Goal: Task Accomplishment & Management: Complete application form

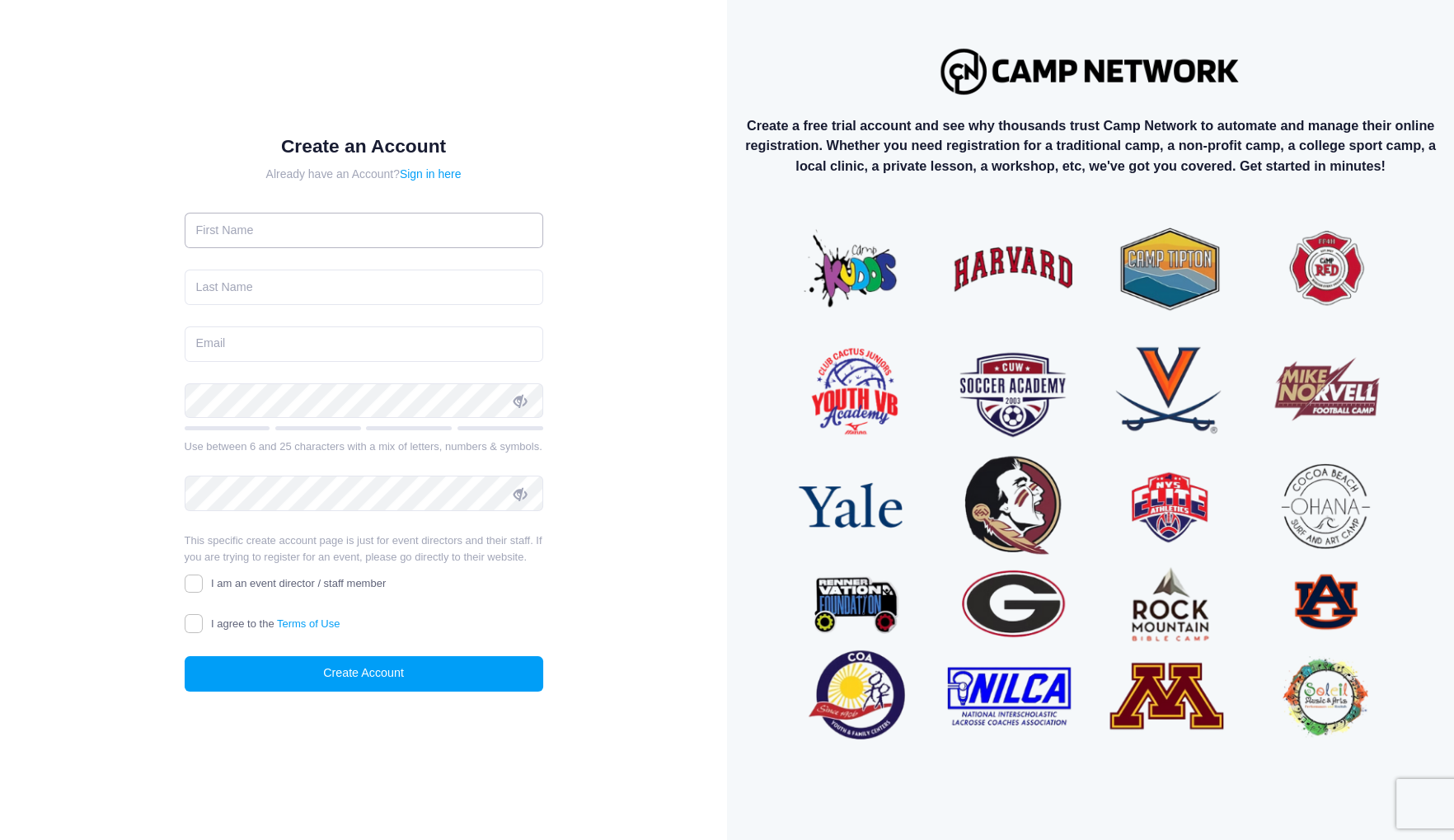
click at [321, 225] on input "text" at bounding box center [364, 230] width 359 height 35
click at [709, 430] on div "Create an Account Already have an Account? Sign in here" at bounding box center [364, 420] width 727 height 840
click at [328, 228] on input "text" at bounding box center [364, 230] width 359 height 35
type input "Munish"
type input "Desai"
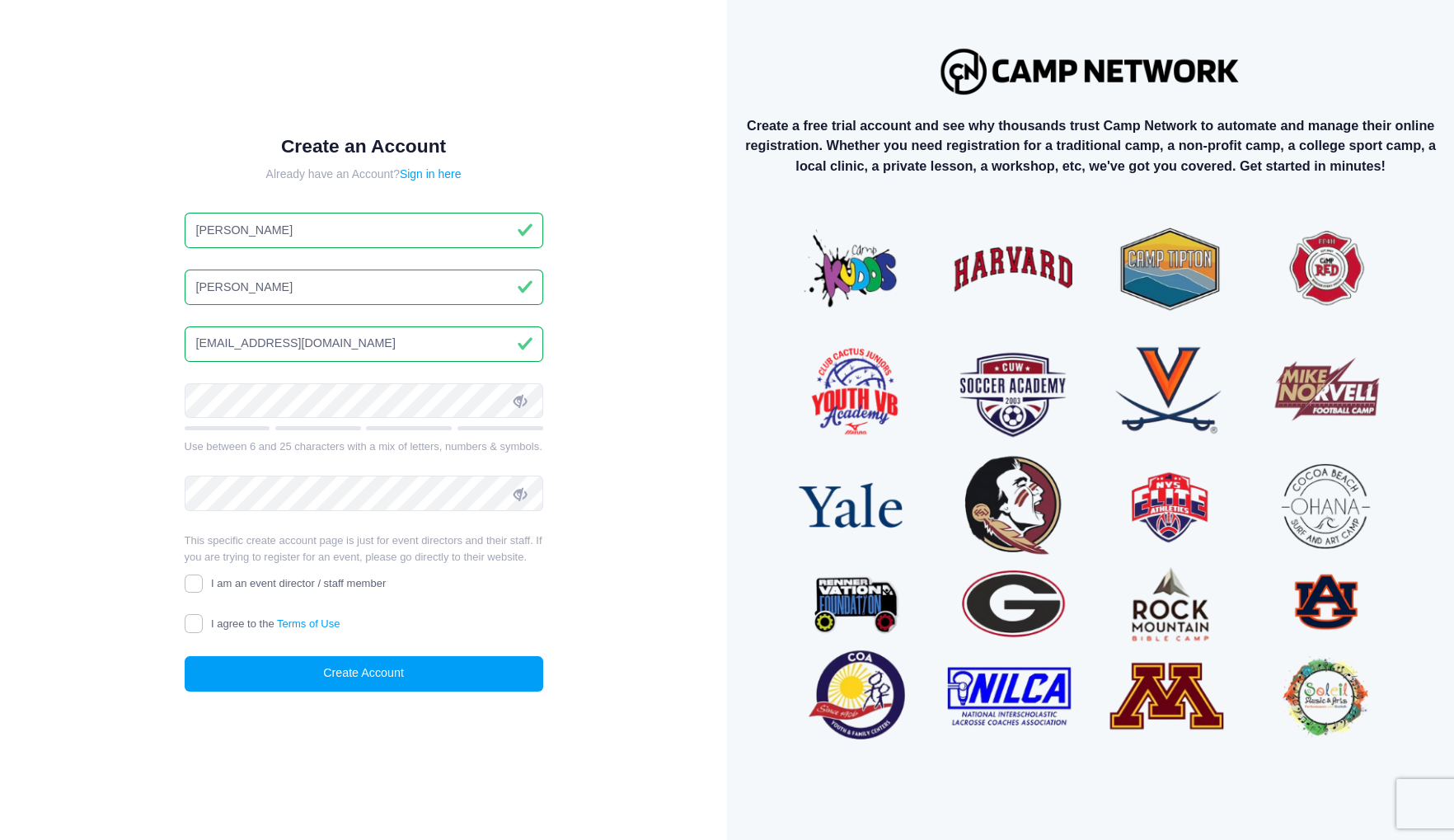
type input "mdesai12@gmail.com"
click at [522, 402] on icon at bounding box center [520, 402] width 13 height 13
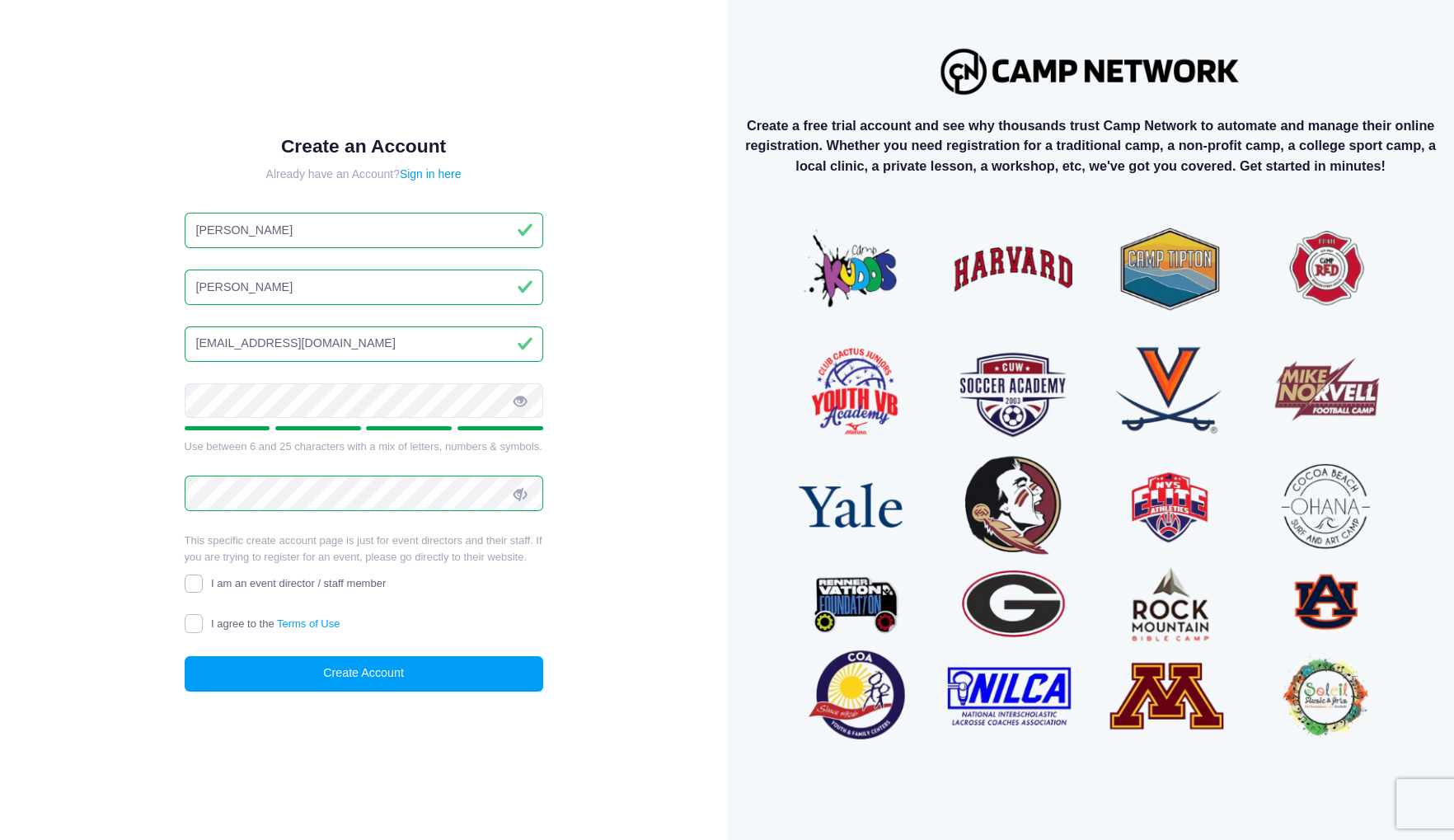
click at [190, 583] on input "I am an event director / staff member" at bounding box center [194, 584] width 19 height 19
checkbox input "true"
click at [189, 628] on input "I agree to the Terms of Use" at bounding box center [194, 623] width 19 height 19
checkbox input "true"
click at [363, 674] on button "Create Account" at bounding box center [364, 673] width 359 height 35
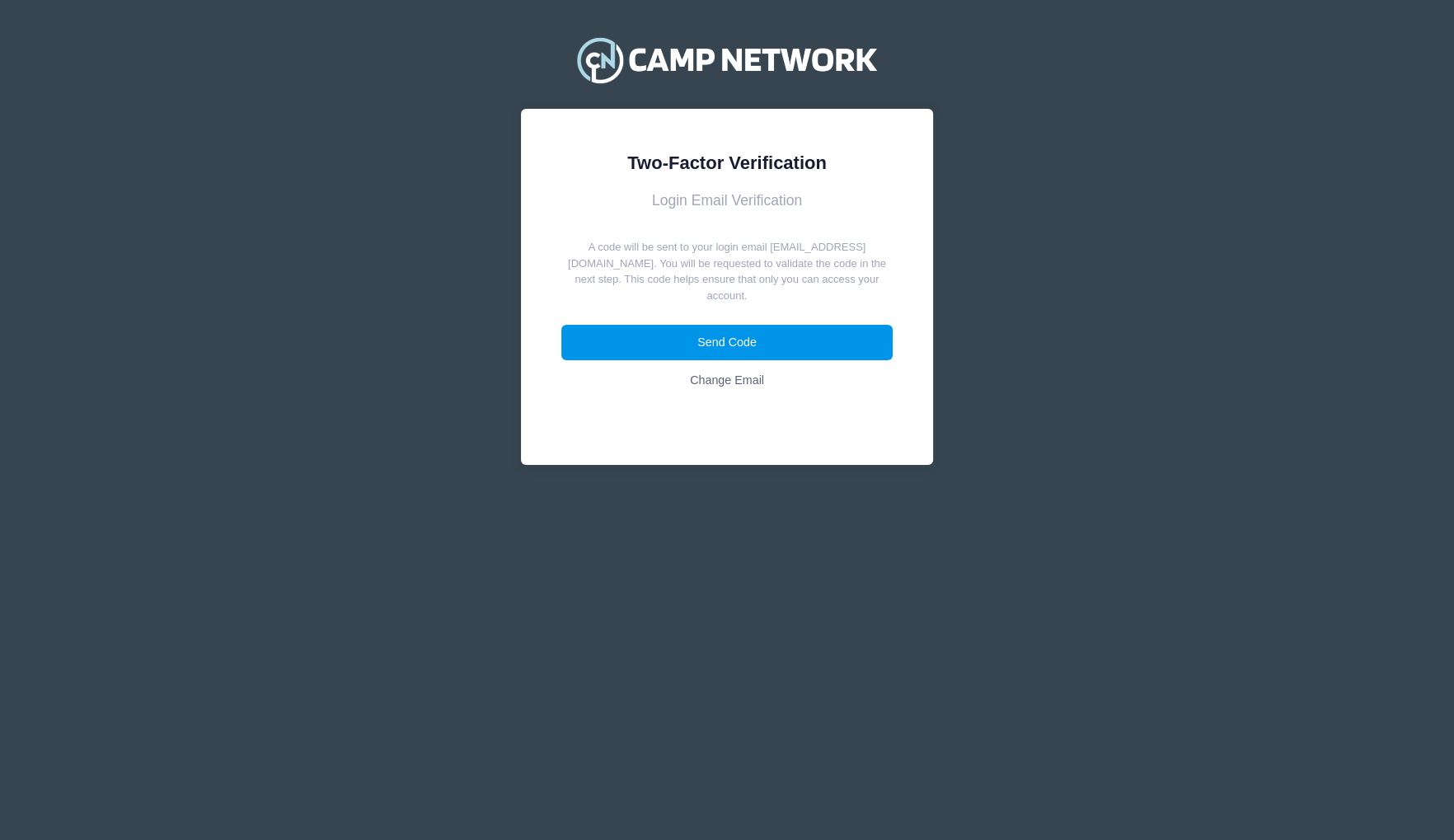
click at [729, 325] on button "Send Code" at bounding box center [727, 342] width 332 height 35
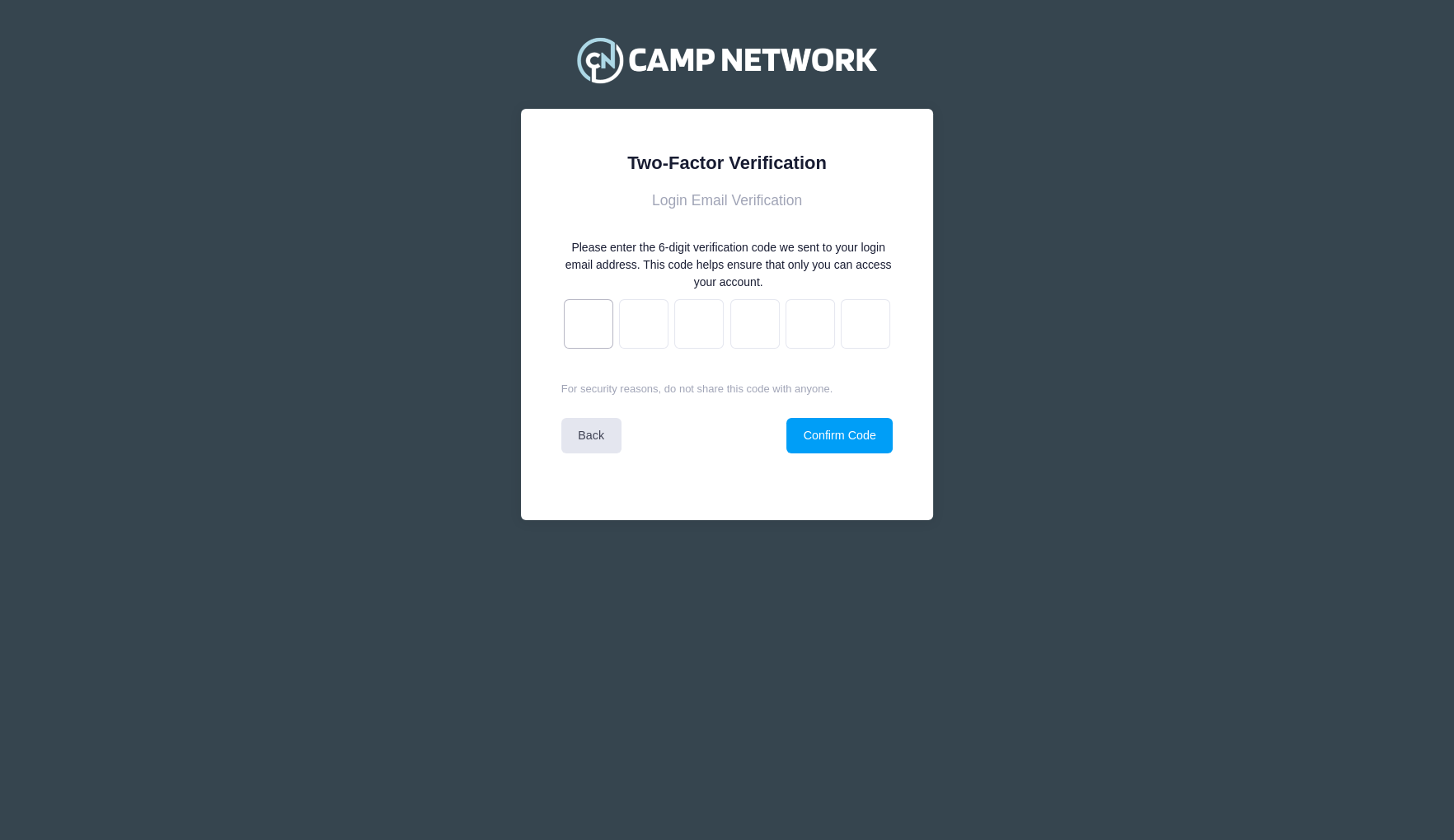
click at [606, 333] on input "text" at bounding box center [589, 324] width 50 height 50
type input "3"
type input "f"
type input "9"
type input "1"
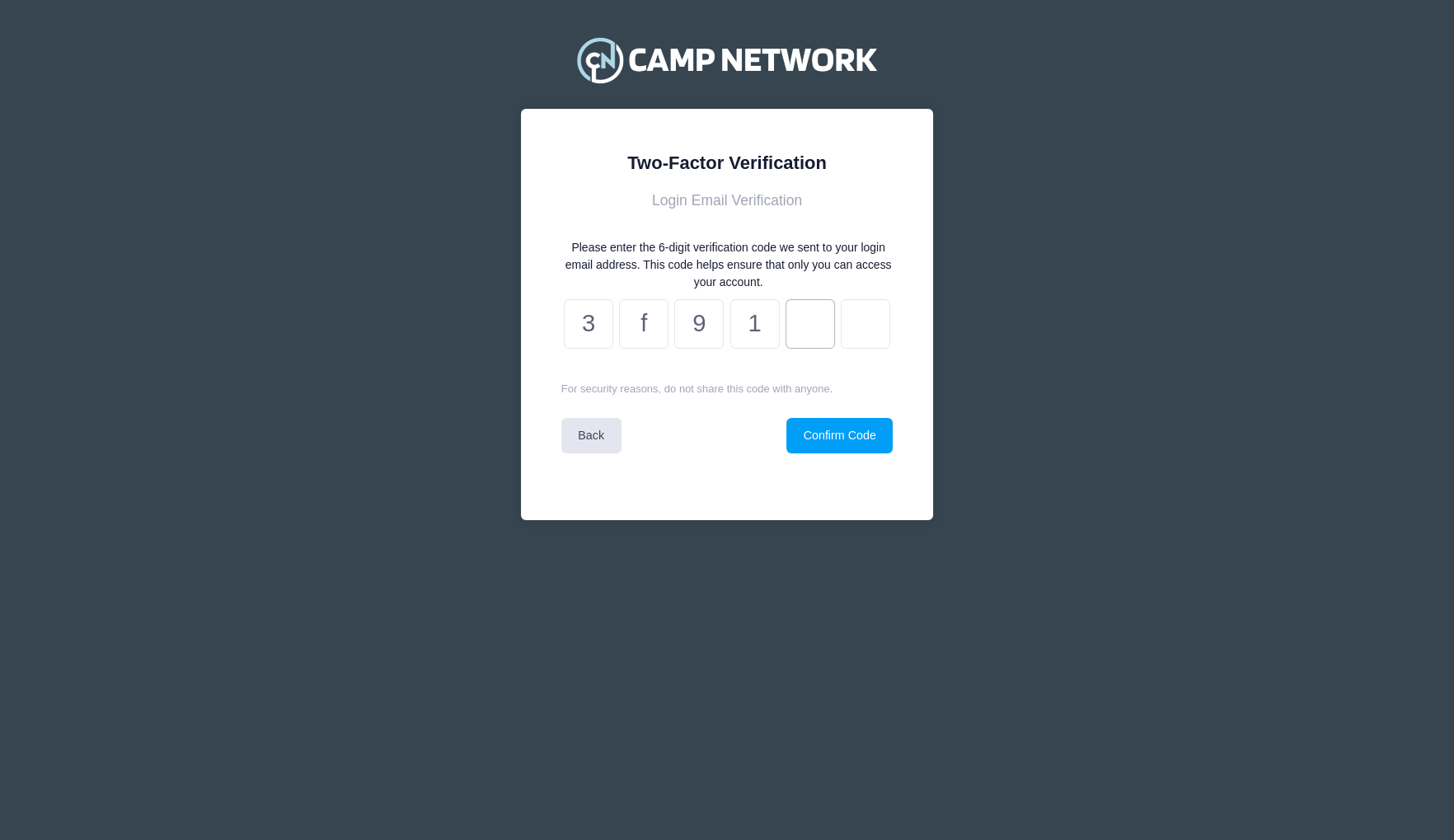
type input "1"
type input "7"
click at [833, 438] on button "Confirm Code" at bounding box center [839, 435] width 106 height 35
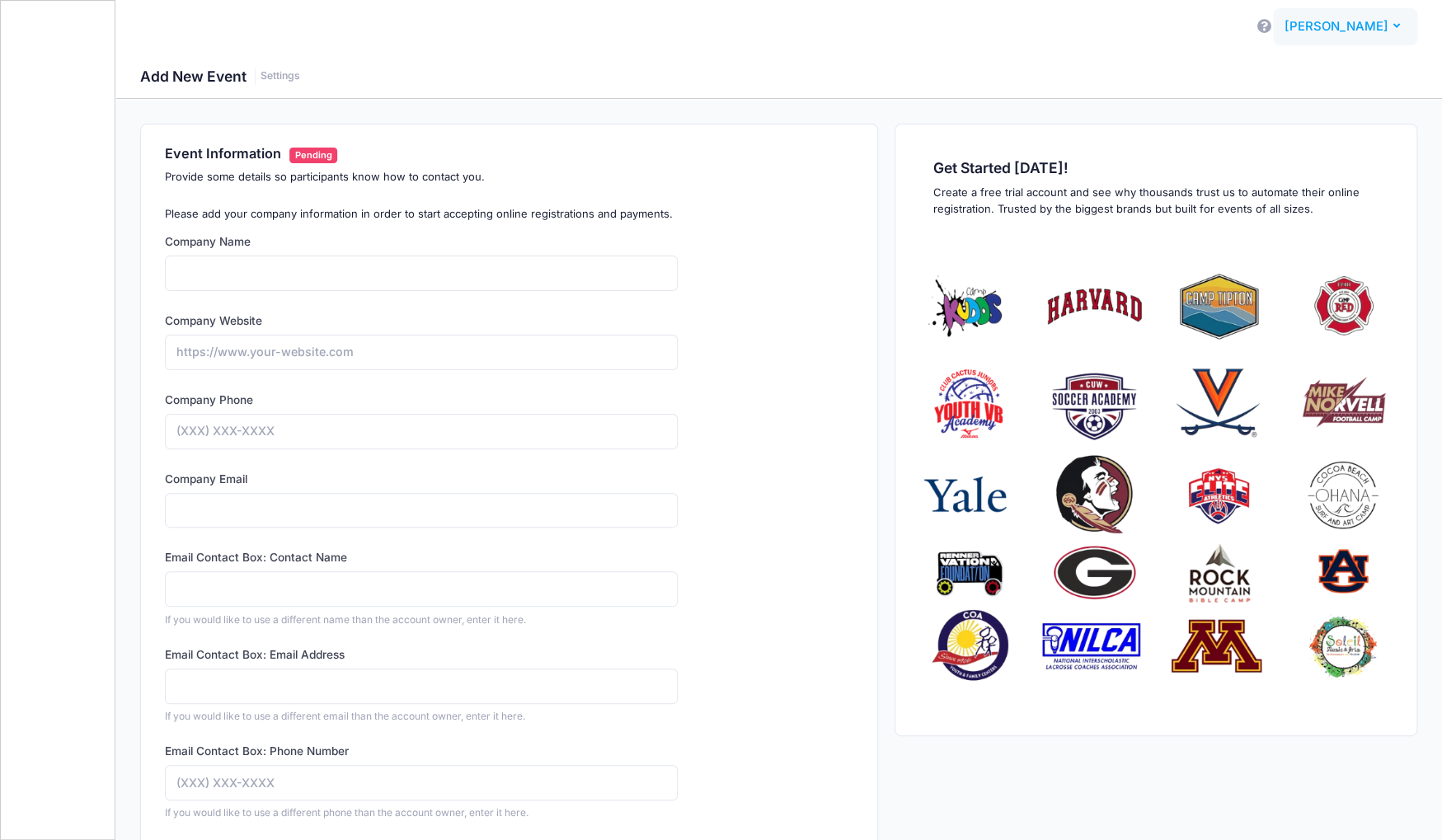
click at [1402, 29] on button "MD Munish Desai" at bounding box center [1345, 28] width 144 height 38
click at [889, 302] on div "Get Started Today! Create a free trial account and see why thousands trust us t…" at bounding box center [1156, 629] width 540 height 1010
click at [640, 276] on input "Company Name" at bounding box center [421, 273] width 512 height 35
type input "Vivekananda Family Camp"
click at [468, 356] on input "Company Website" at bounding box center [421, 352] width 512 height 35
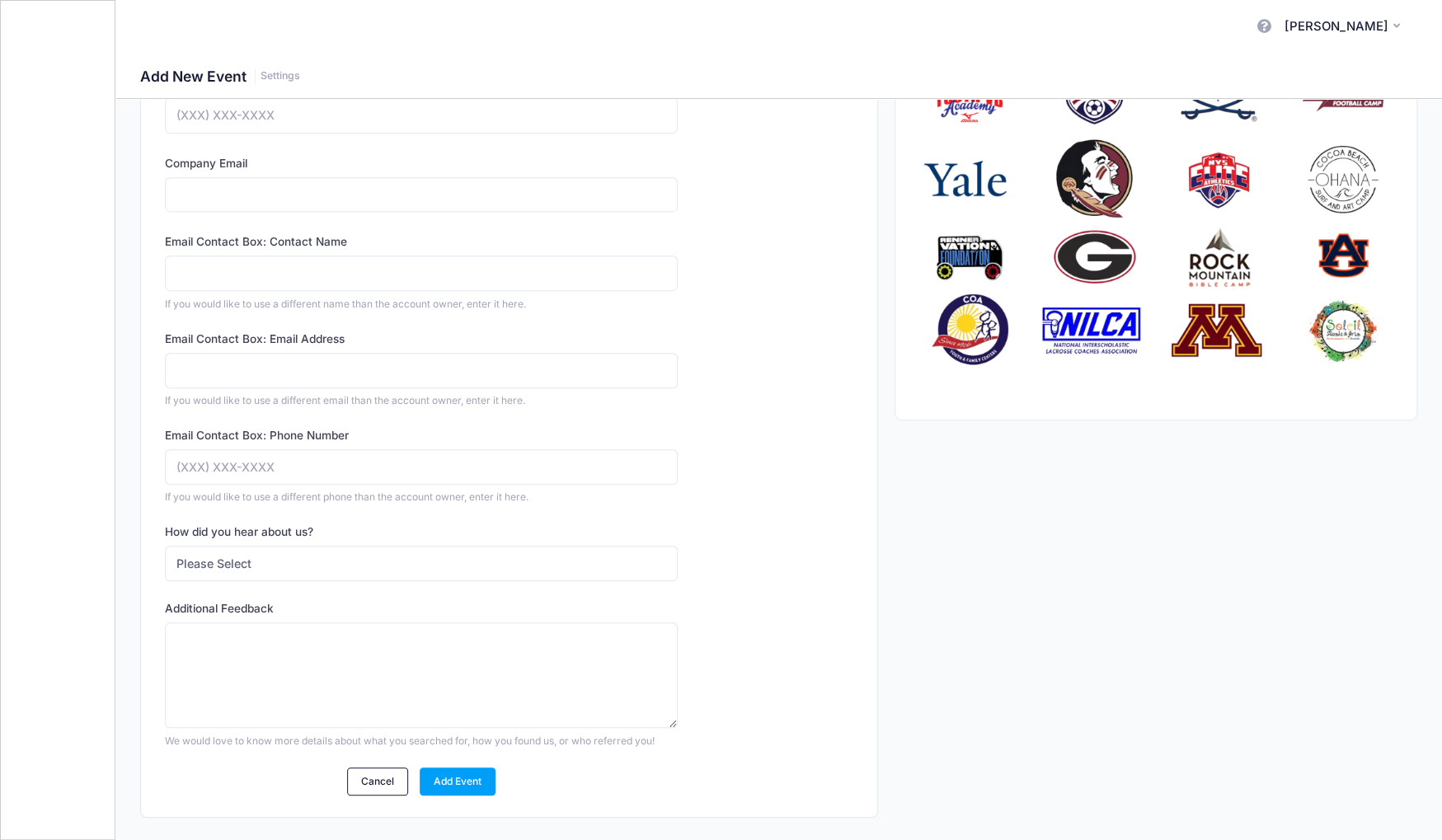
scroll to position [329, 0]
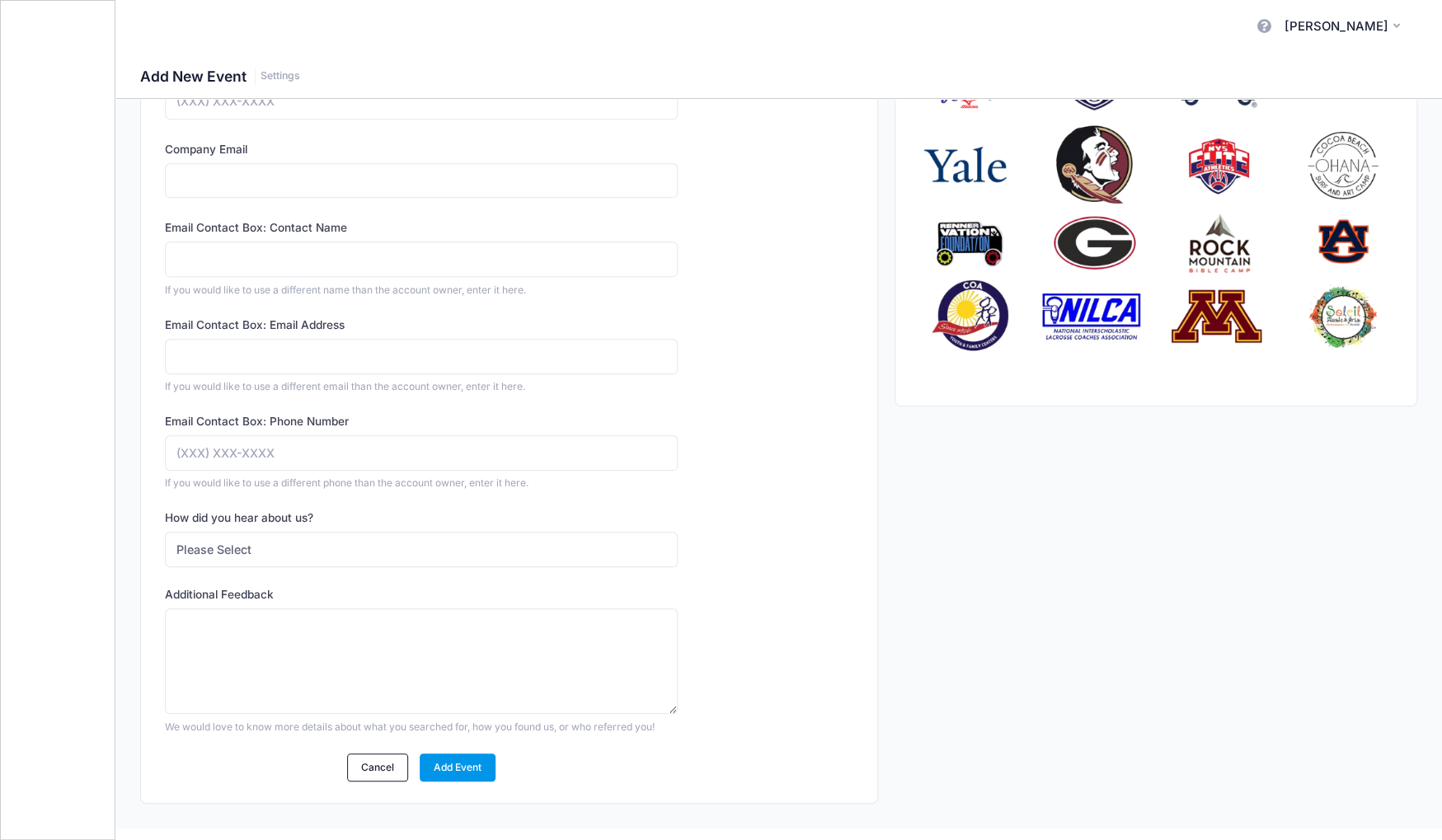
click at [474, 767] on link "Add Event" at bounding box center [458, 766] width 76 height 28
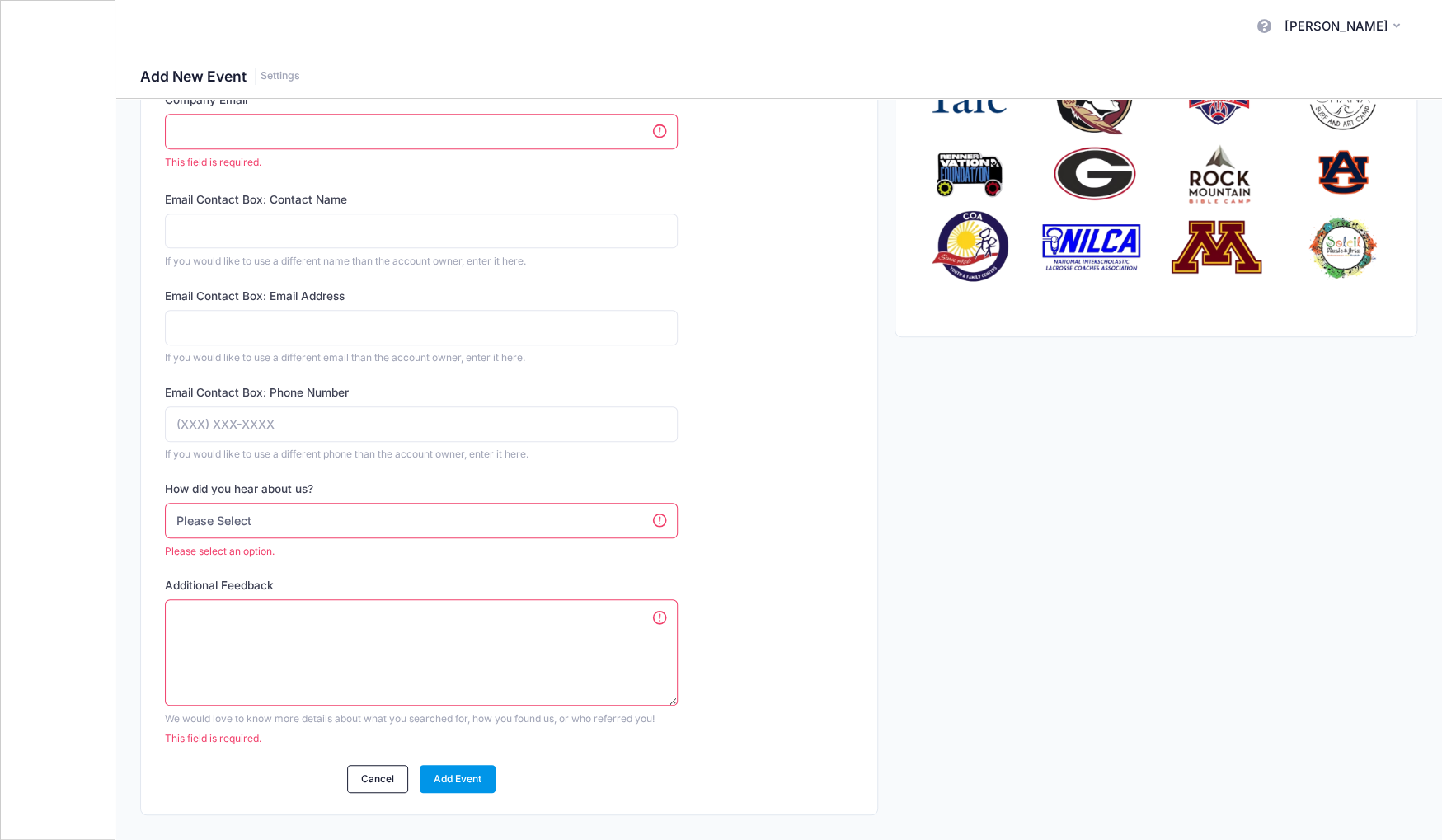
scroll to position [412, 0]
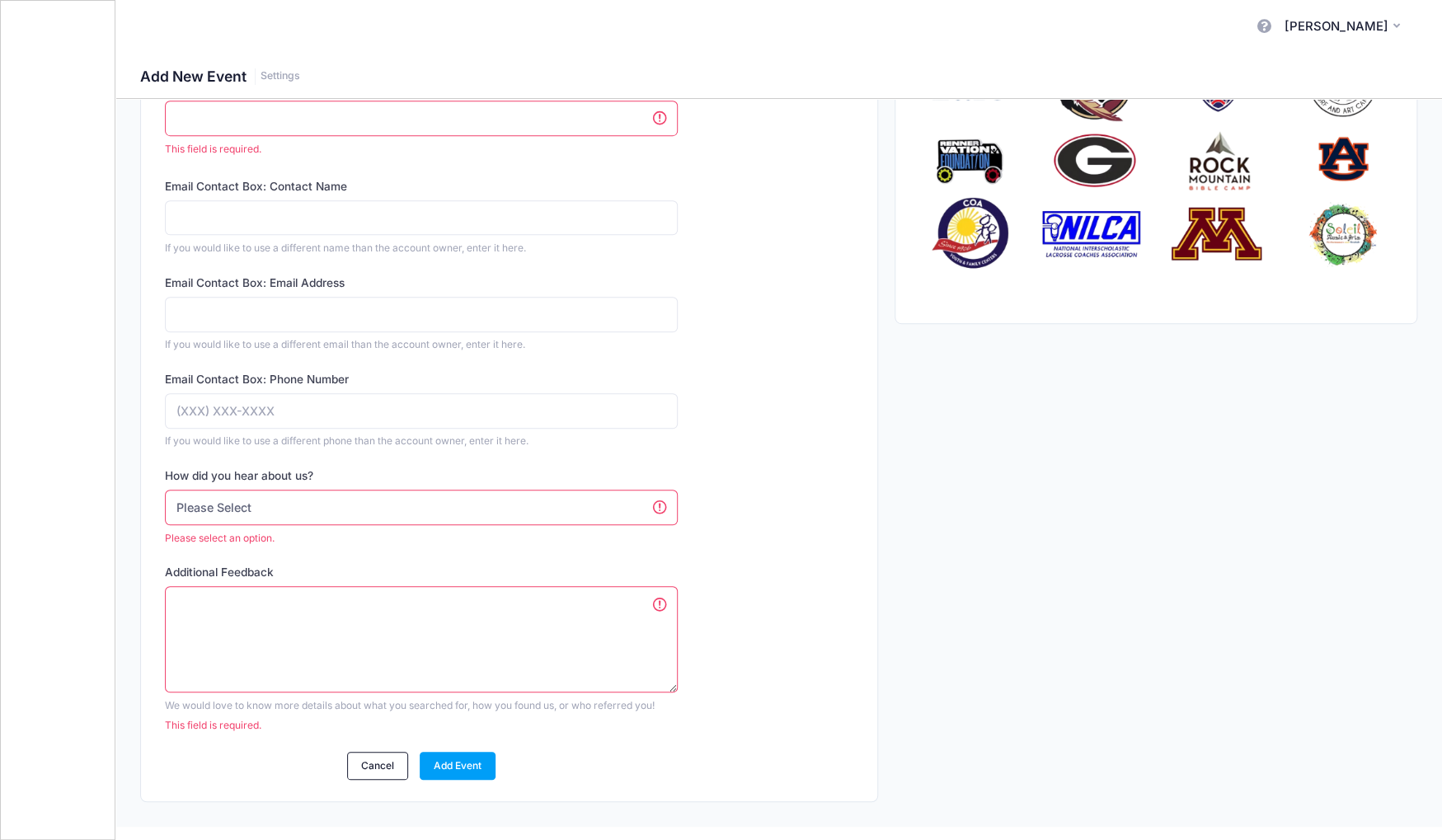
click at [504, 511] on select "Please Select Web Search Customer Referral Other" at bounding box center [421, 507] width 512 height 35
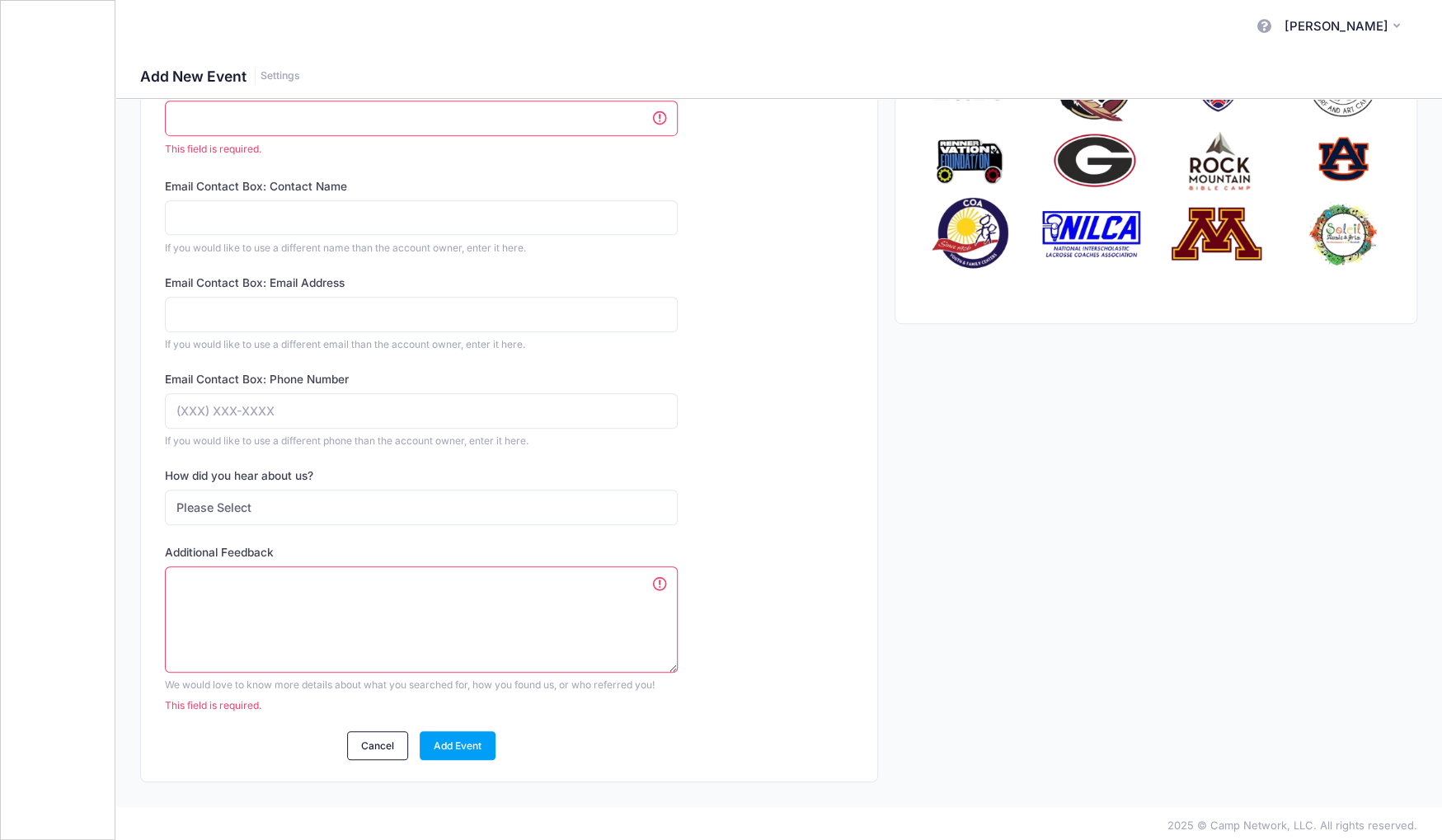
click at [846, 527] on div "Company Name Vivekananda Family Camp Type Select Academic Adventure Arts and Cr…" at bounding box center [509, 291] width 704 height 939
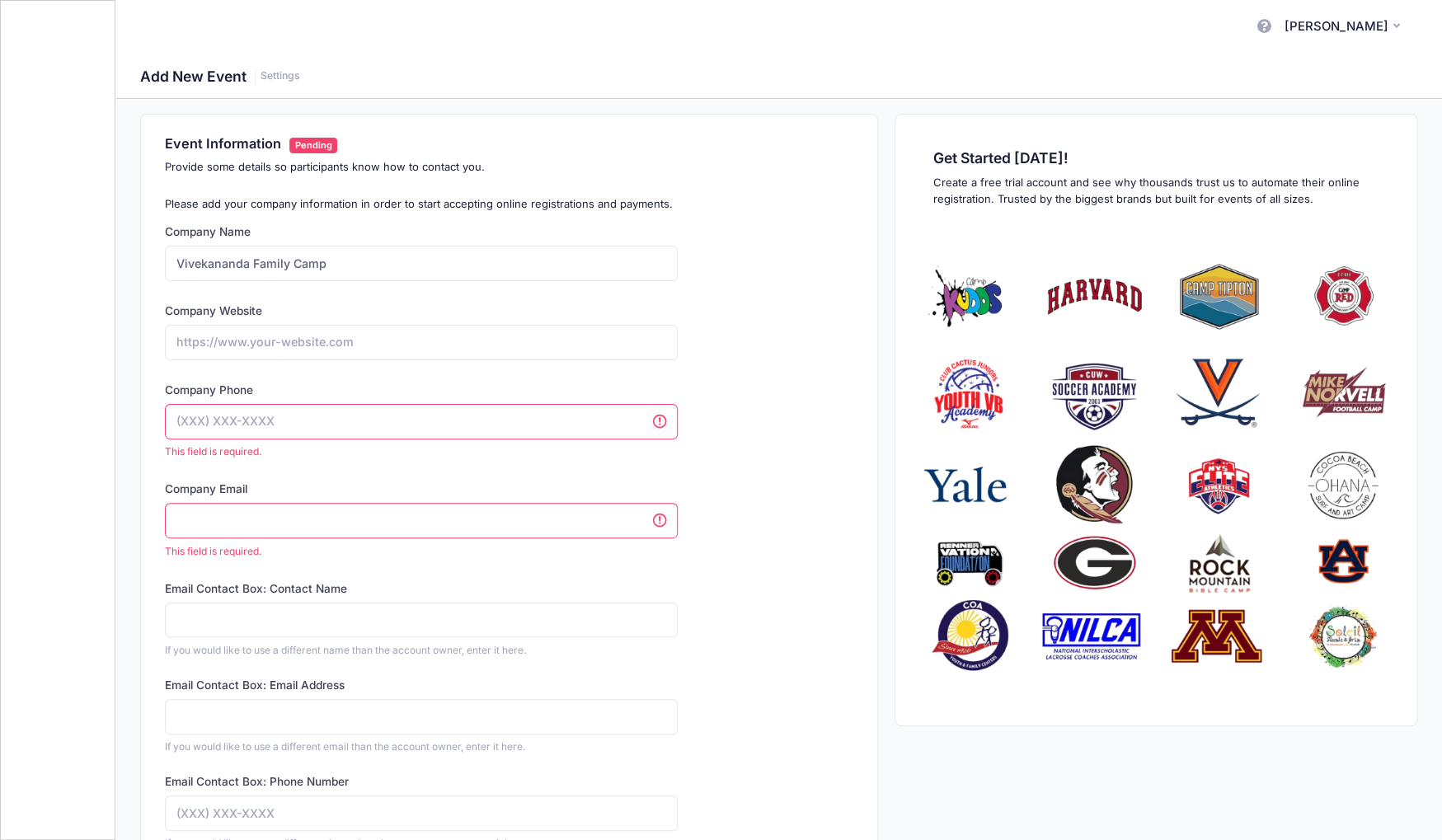
scroll to position [0, 0]
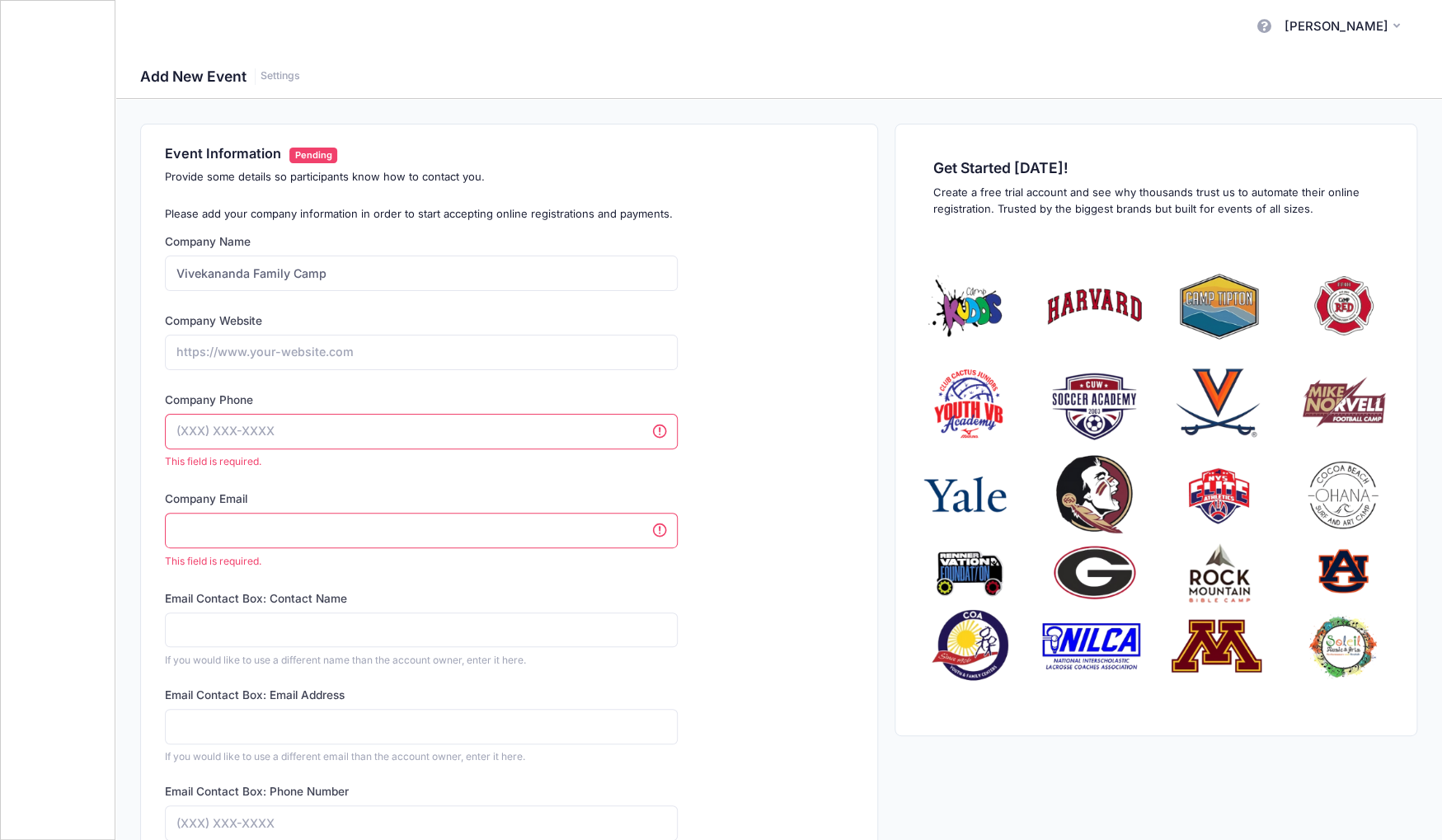
click at [624, 431] on input "Company Phone" at bounding box center [421, 430] width 512 height 35
click at [622, 431] on input "Company Phone" at bounding box center [421, 430] width 512 height 35
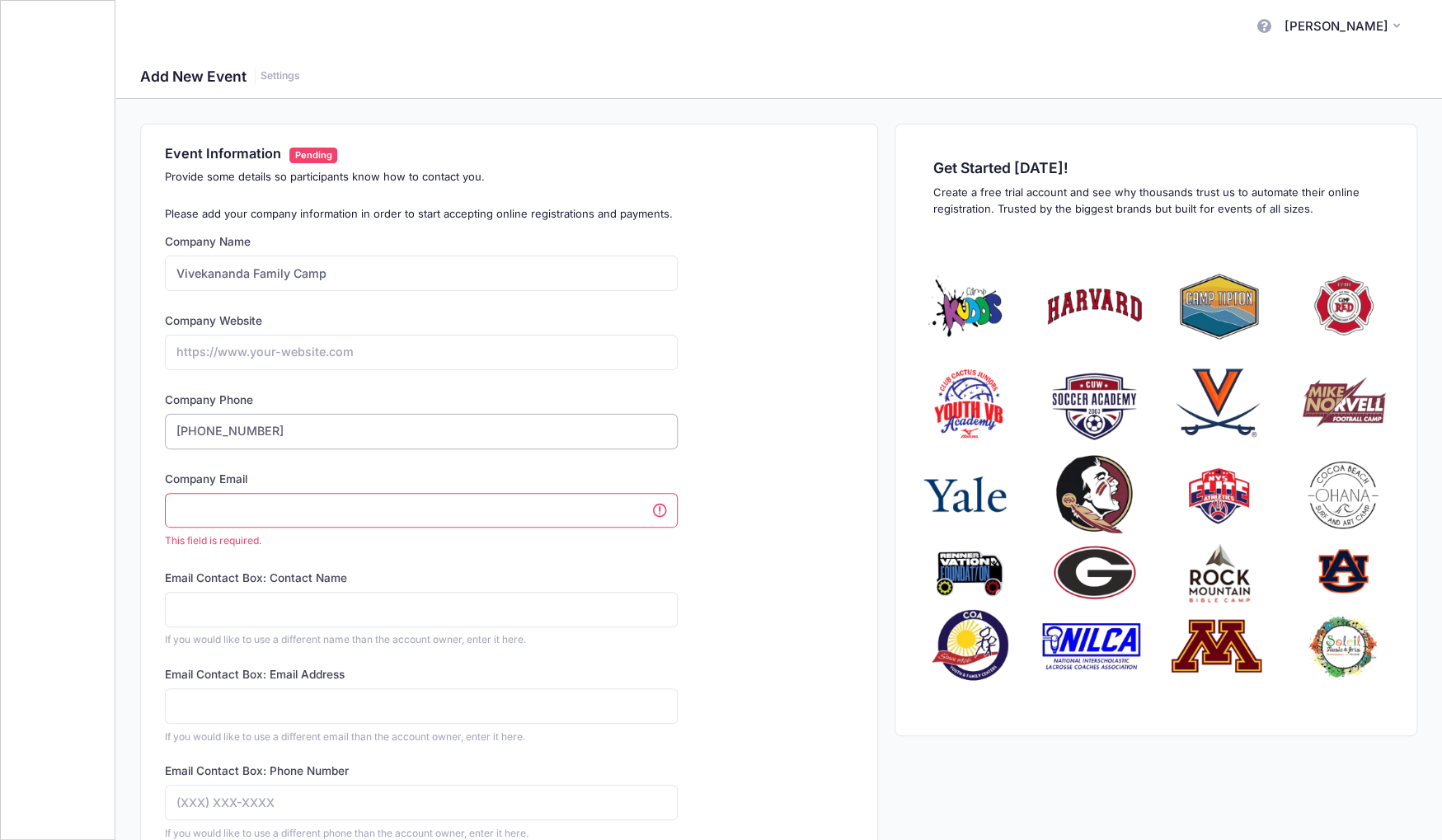
type input "(508) 271-7160"
click at [616, 503] on input "Company Email" at bounding box center [421, 510] width 512 height 35
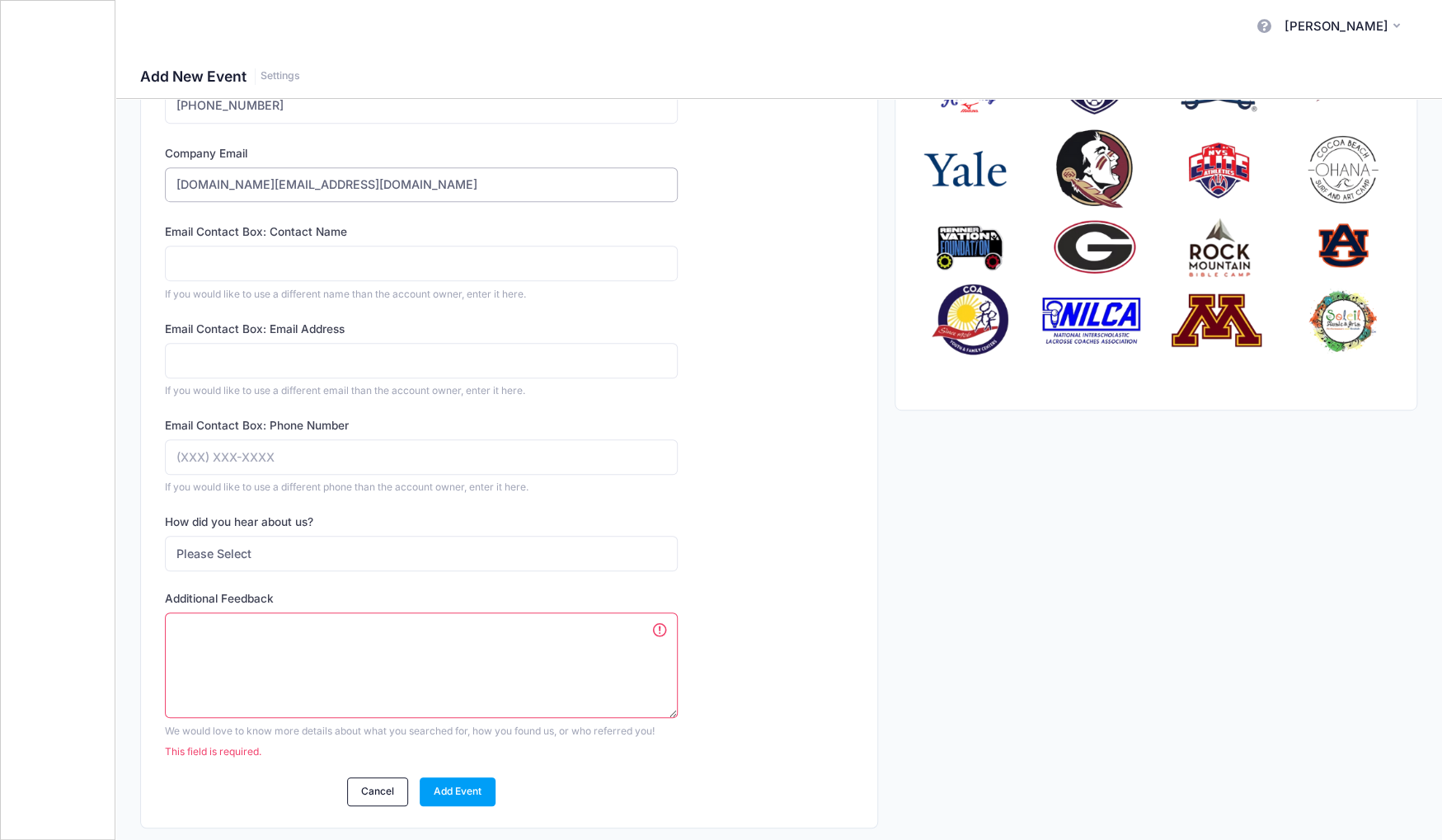
scroll to position [329, 0]
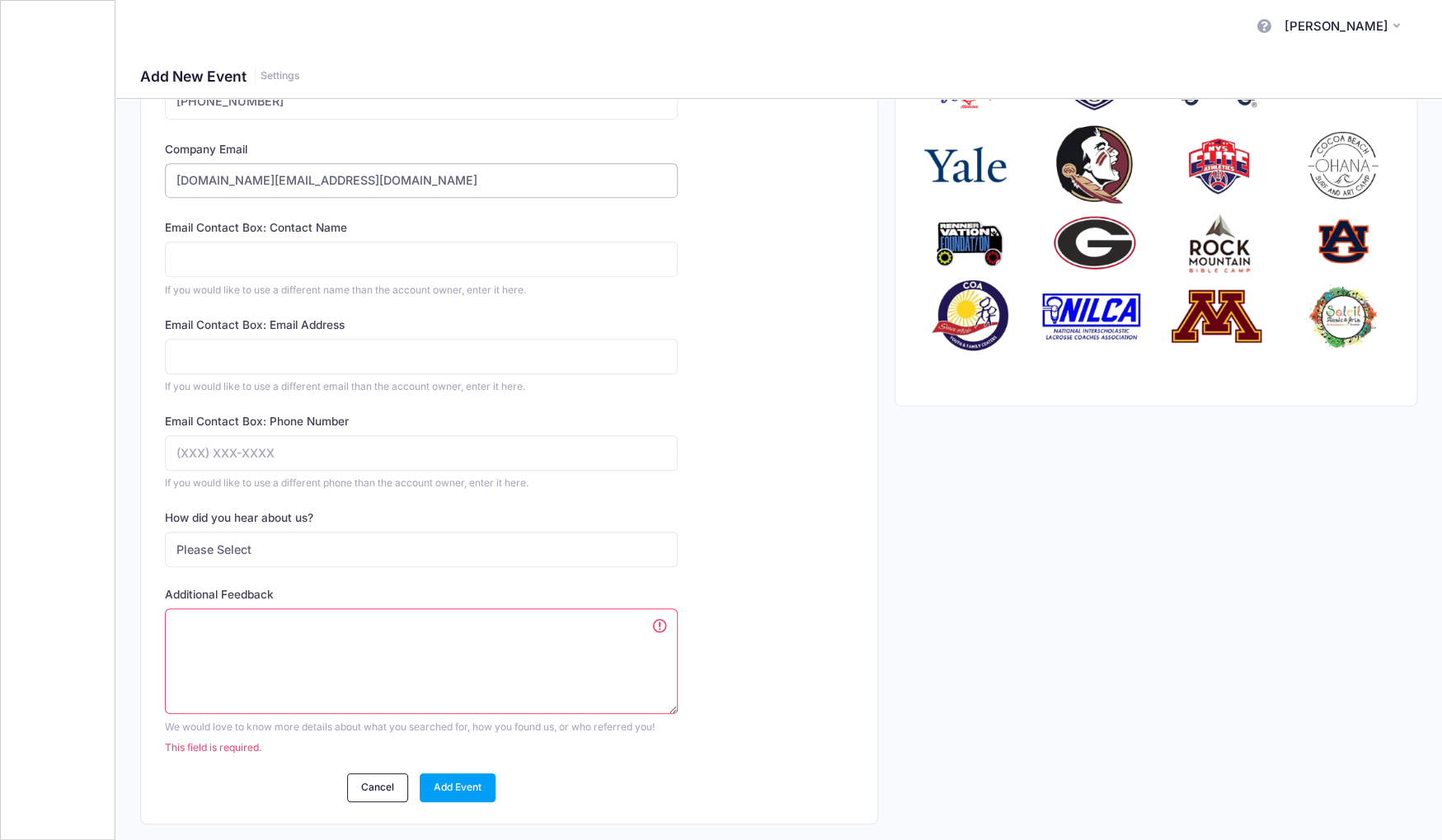
type input "vhp.family.camp.ma@gmail.com"
click at [555, 662] on textarea "Additional Feedback" at bounding box center [421, 661] width 512 height 106
type textarea "Web search"
click at [475, 761] on link "Add Event" at bounding box center [458, 766] width 76 height 28
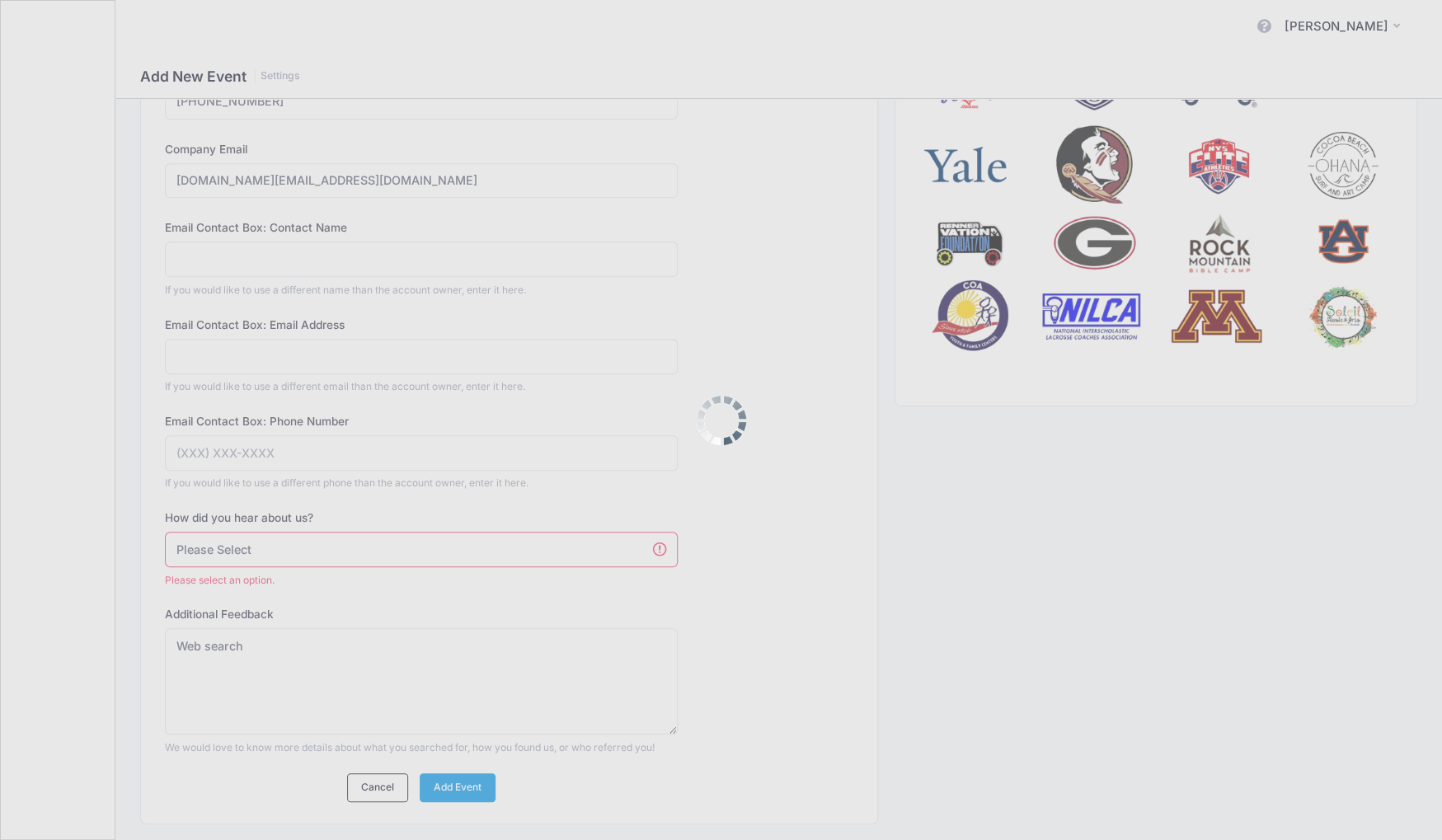
scroll to position [375, 0]
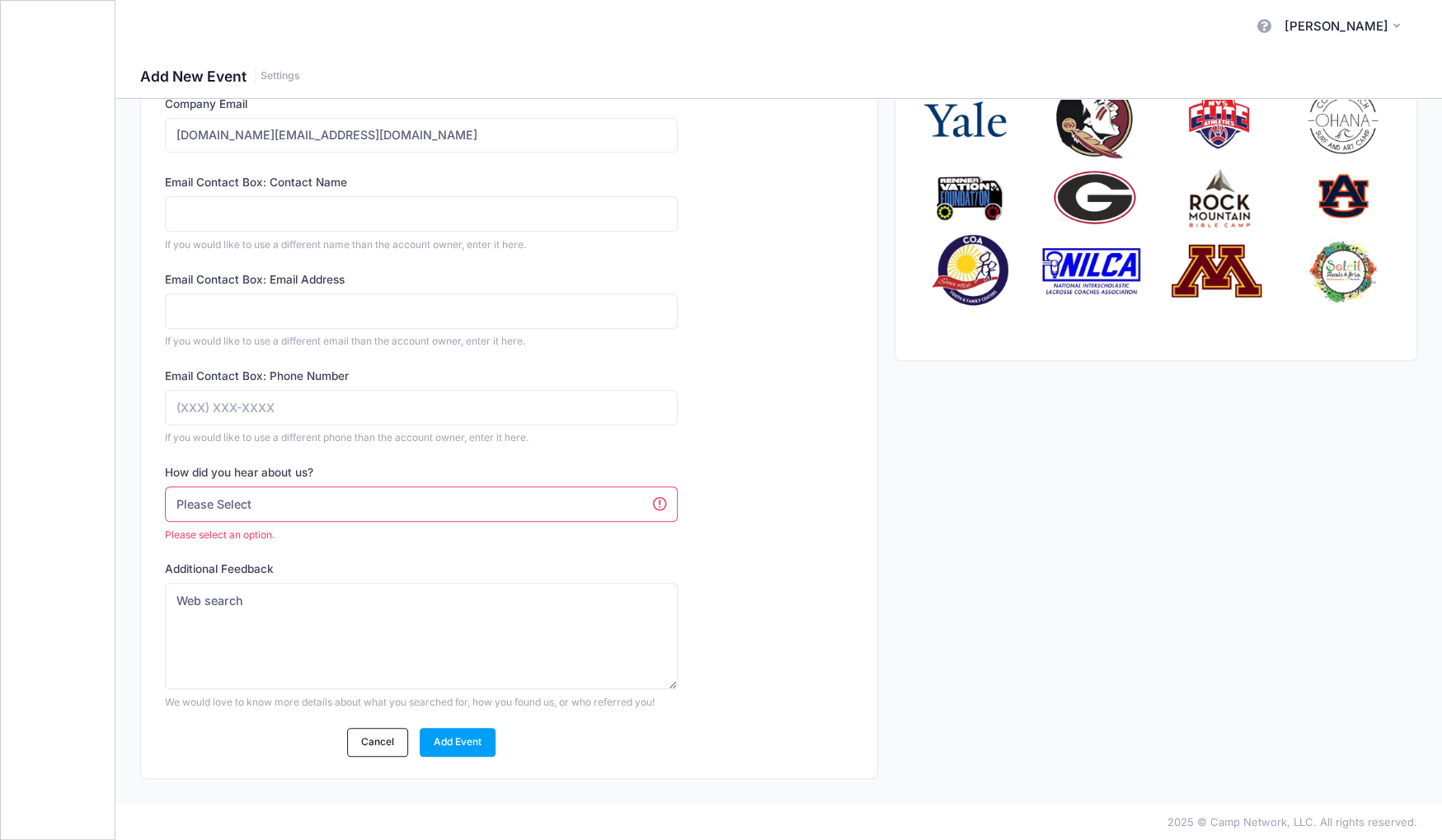
click at [444, 510] on select "Please Select Web Search Customer Referral Other" at bounding box center [421, 503] width 512 height 35
select select "web"
click at [165, 506] on select "Please Select Web Search Customer Referral Other" at bounding box center [421, 503] width 512 height 35
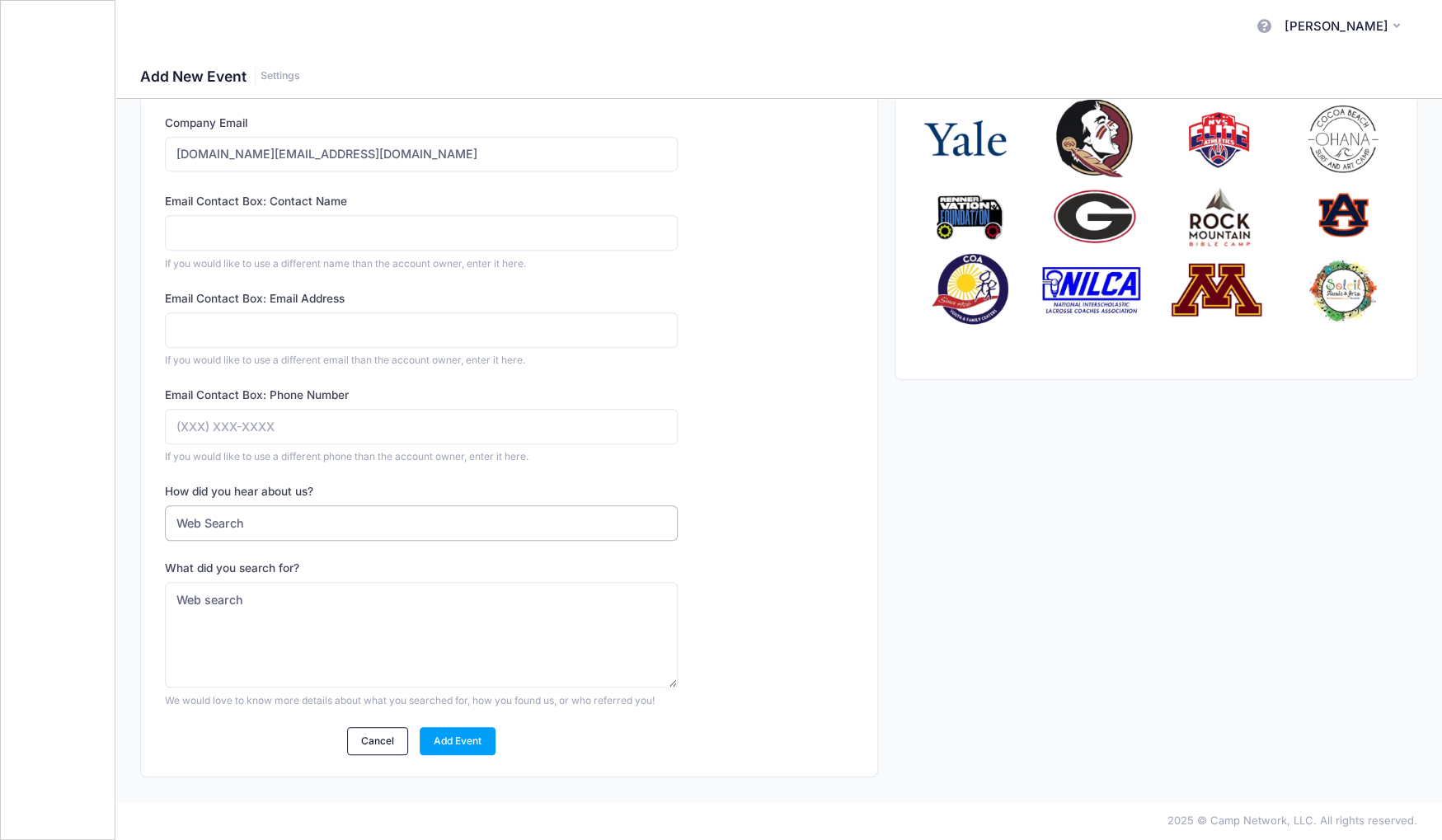
scroll to position [354, 0]
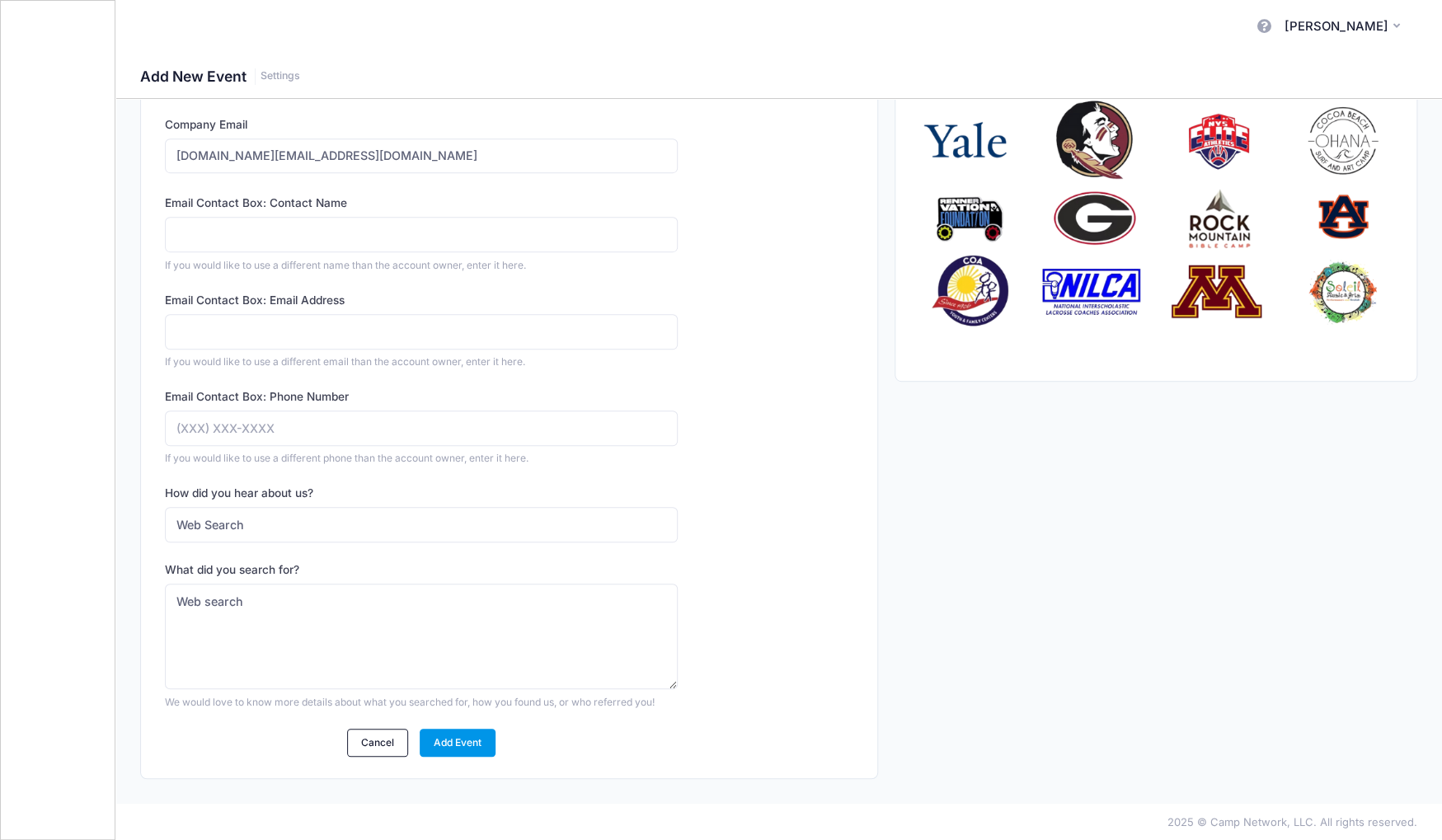
click at [452, 733] on link "Add Event" at bounding box center [458, 742] width 76 height 28
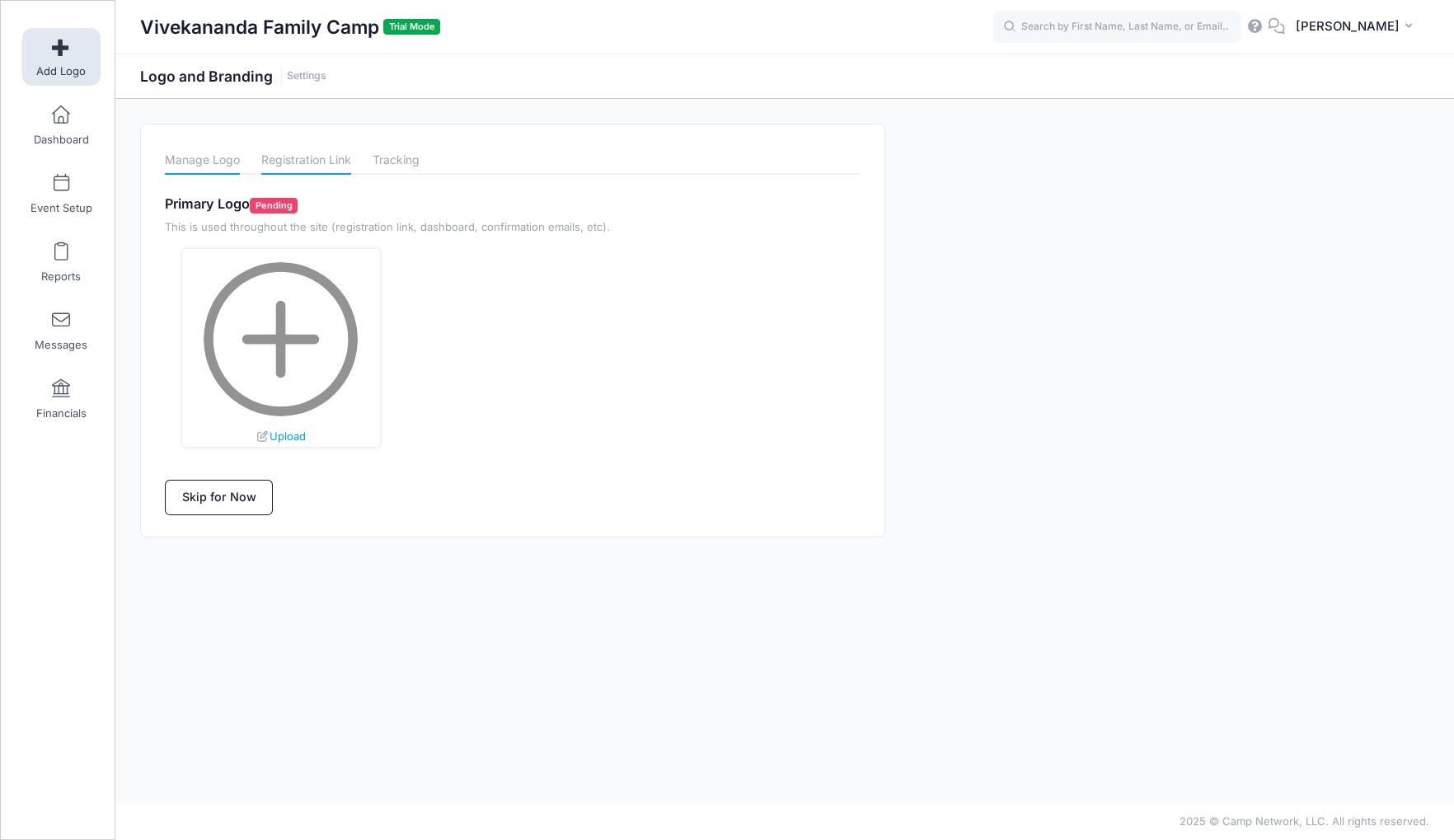
click at [296, 160] on link "Registration Link" at bounding box center [306, 160] width 90 height 29
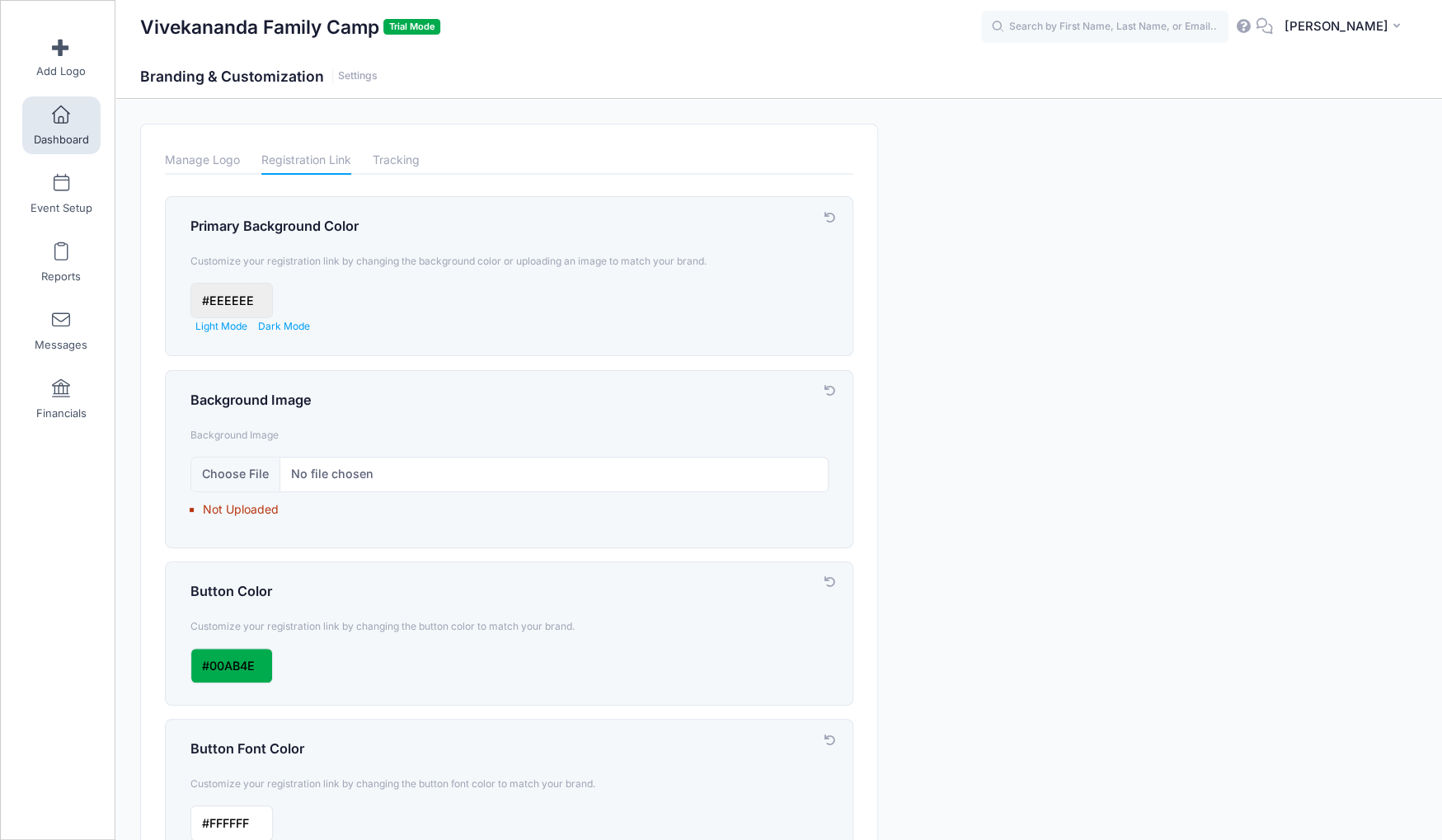
click at [61, 119] on span at bounding box center [61, 115] width 0 height 18
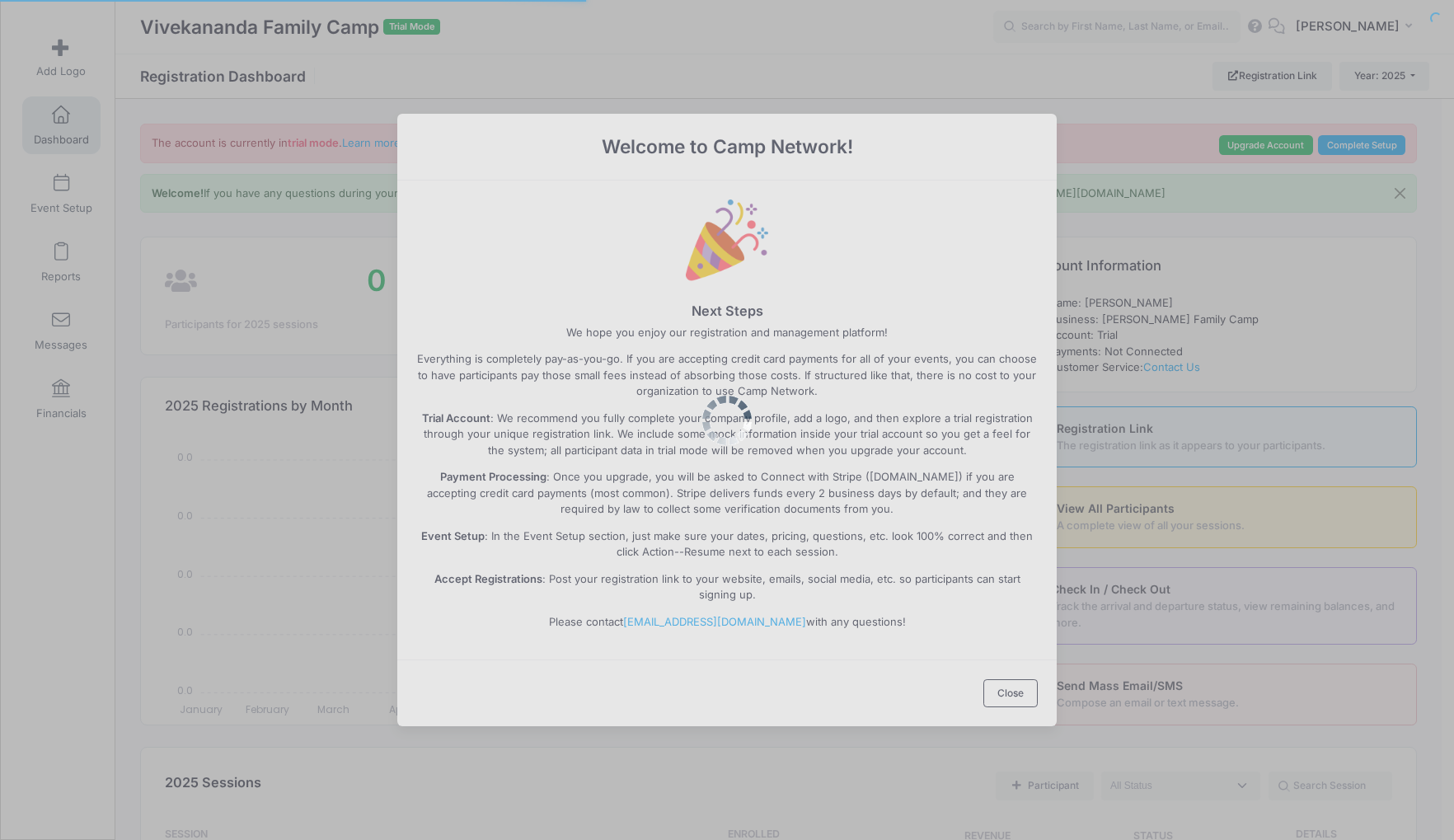
select select
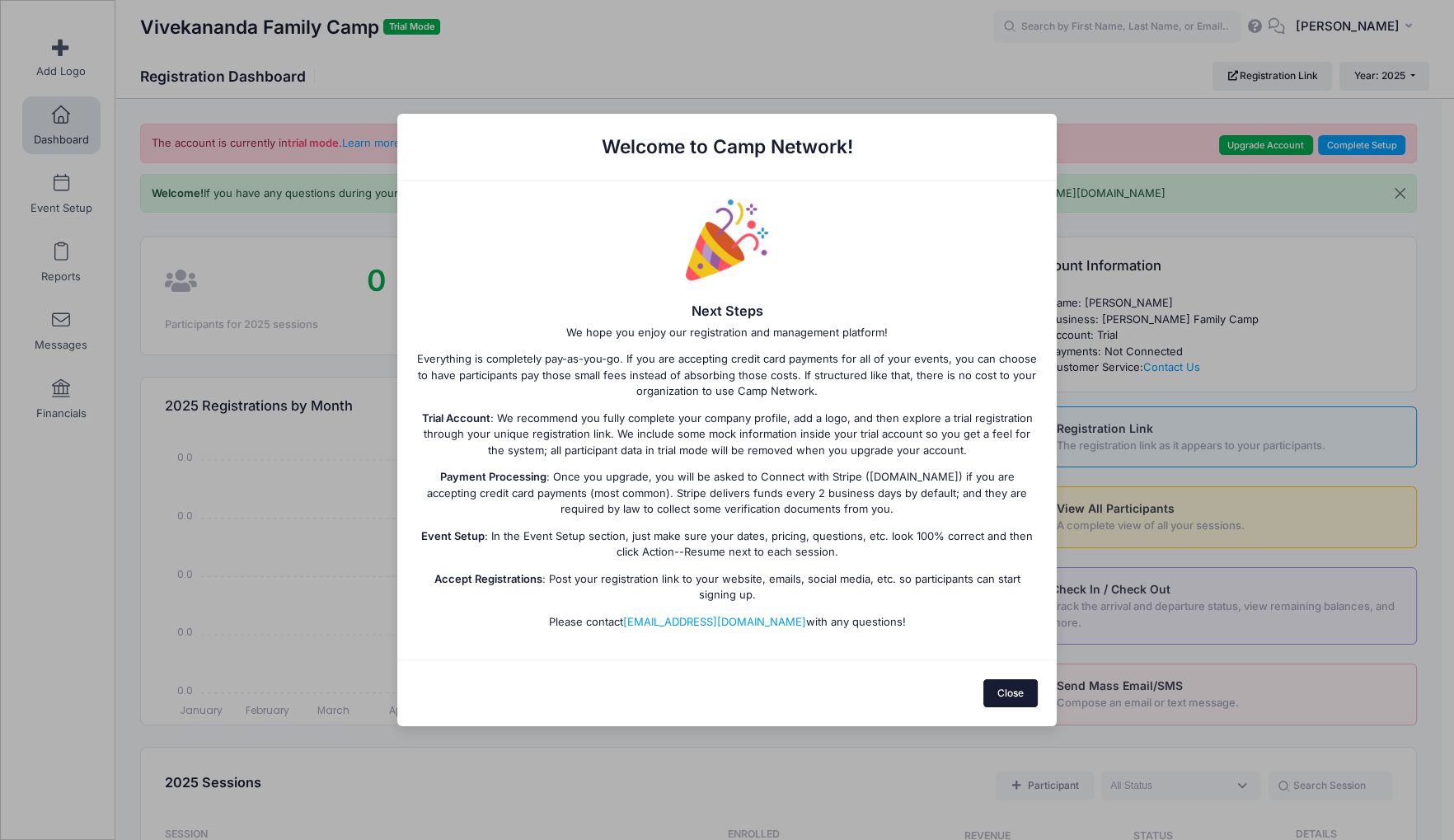
click at [1010, 690] on button "Close" at bounding box center [1011, 693] width 55 height 28
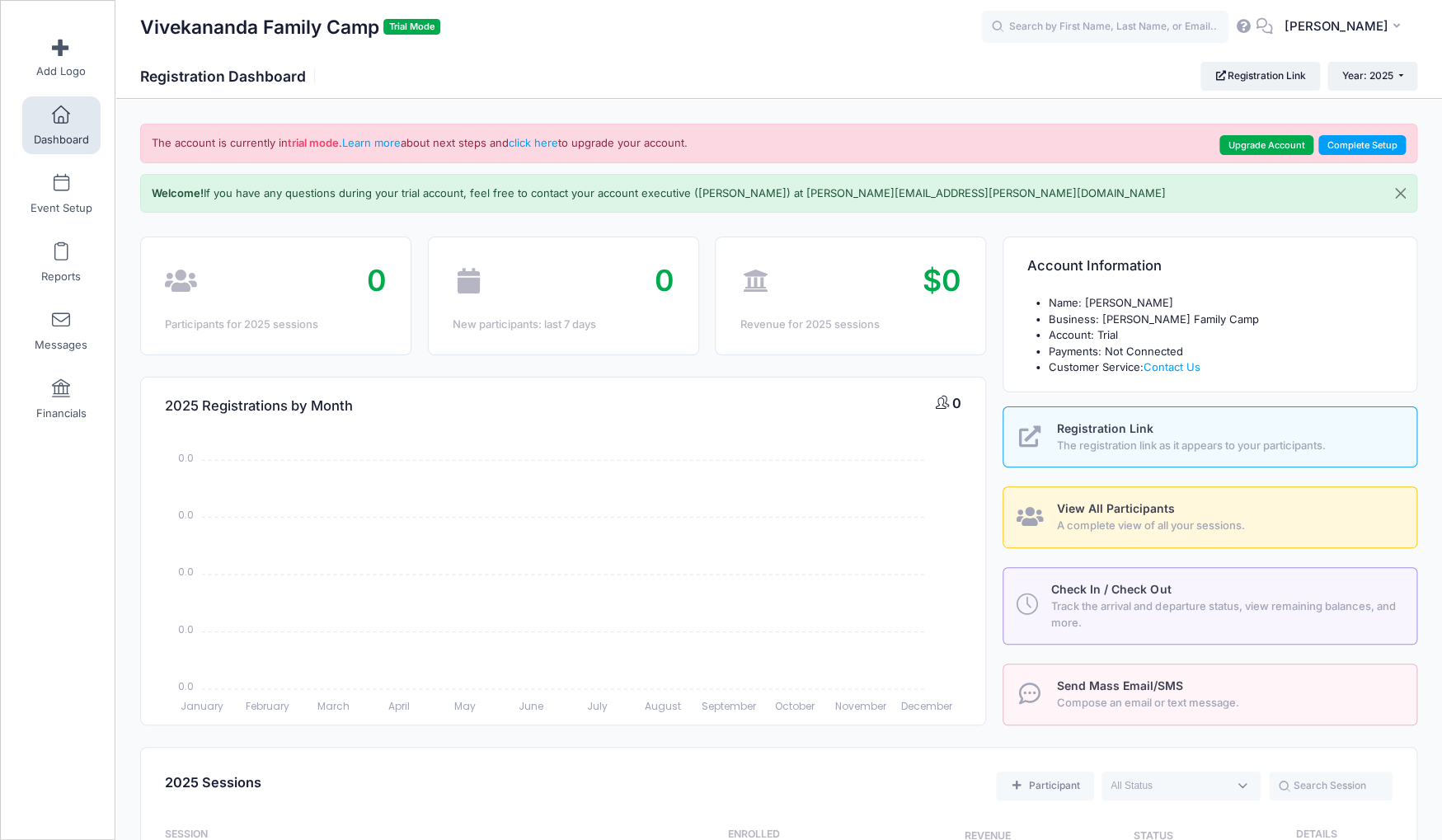
click at [1060, 430] on span "Registration Link" at bounding box center [1105, 428] width 96 height 14
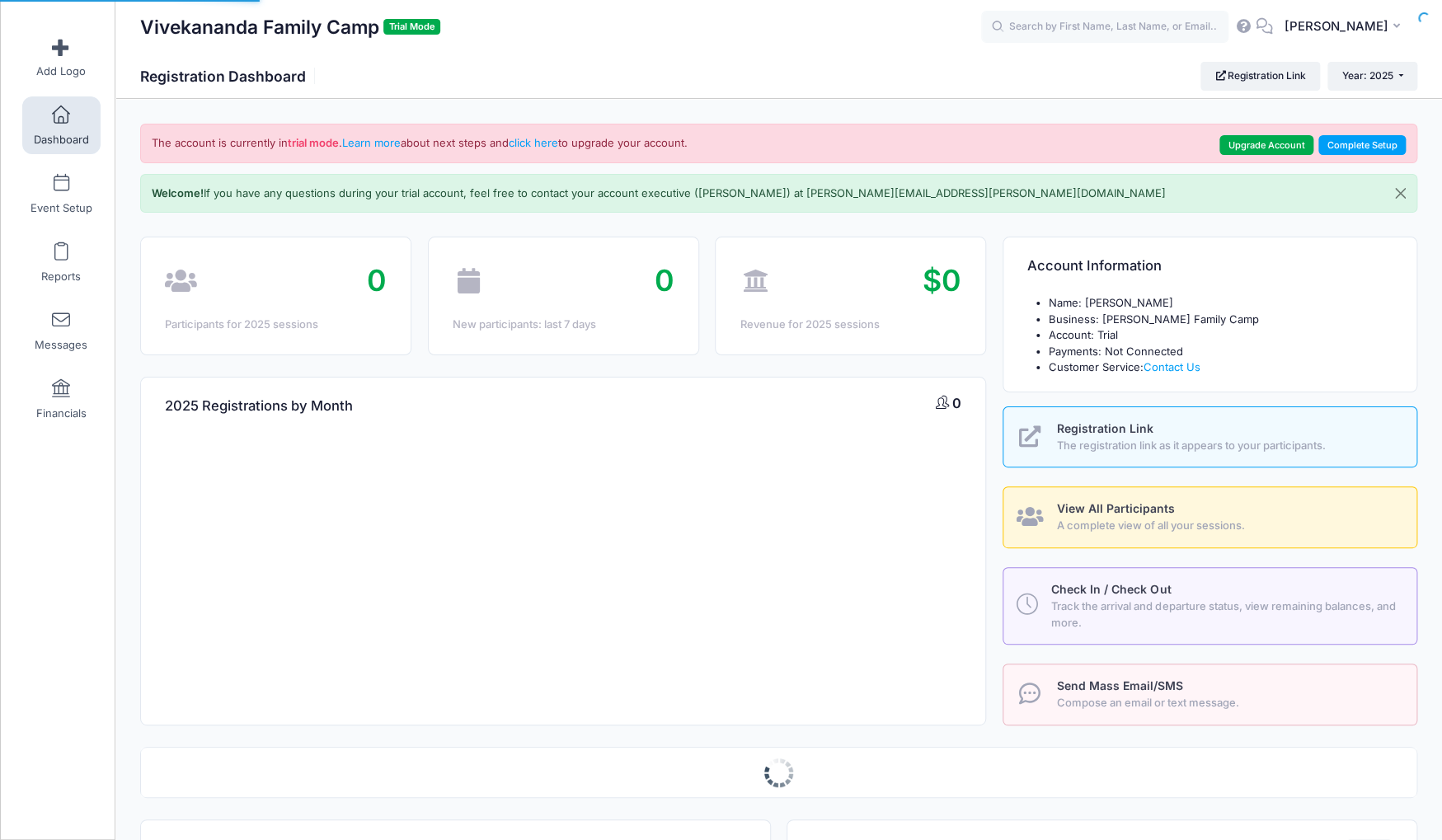
select select
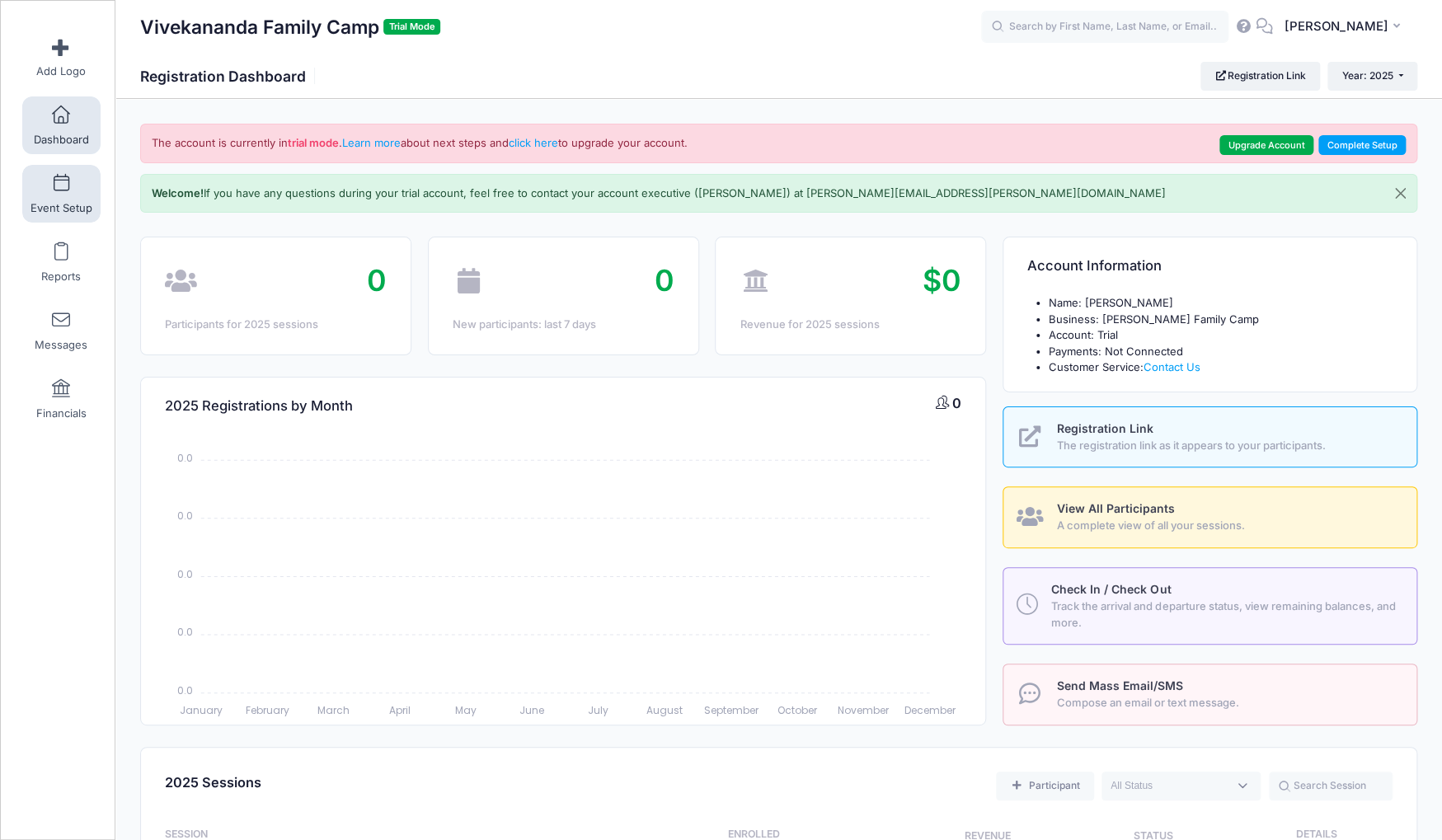
click at [62, 197] on link "Event Setup" at bounding box center [61, 194] width 78 height 57
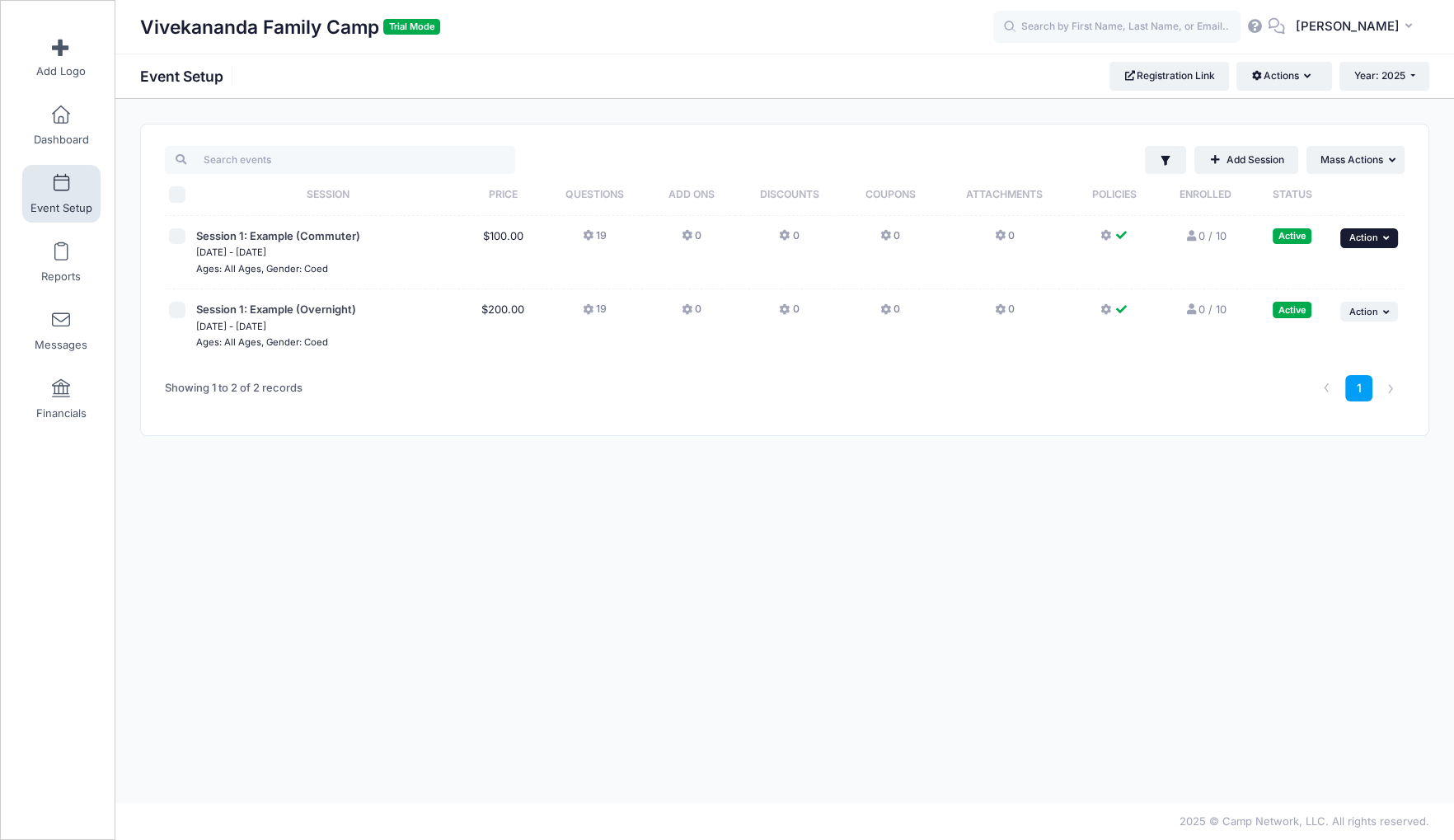
click at [1366, 237] on span "Action" at bounding box center [1364, 238] width 29 height 11
click at [1325, 298] on link "Edit Session" at bounding box center [1316, 305] width 149 height 32
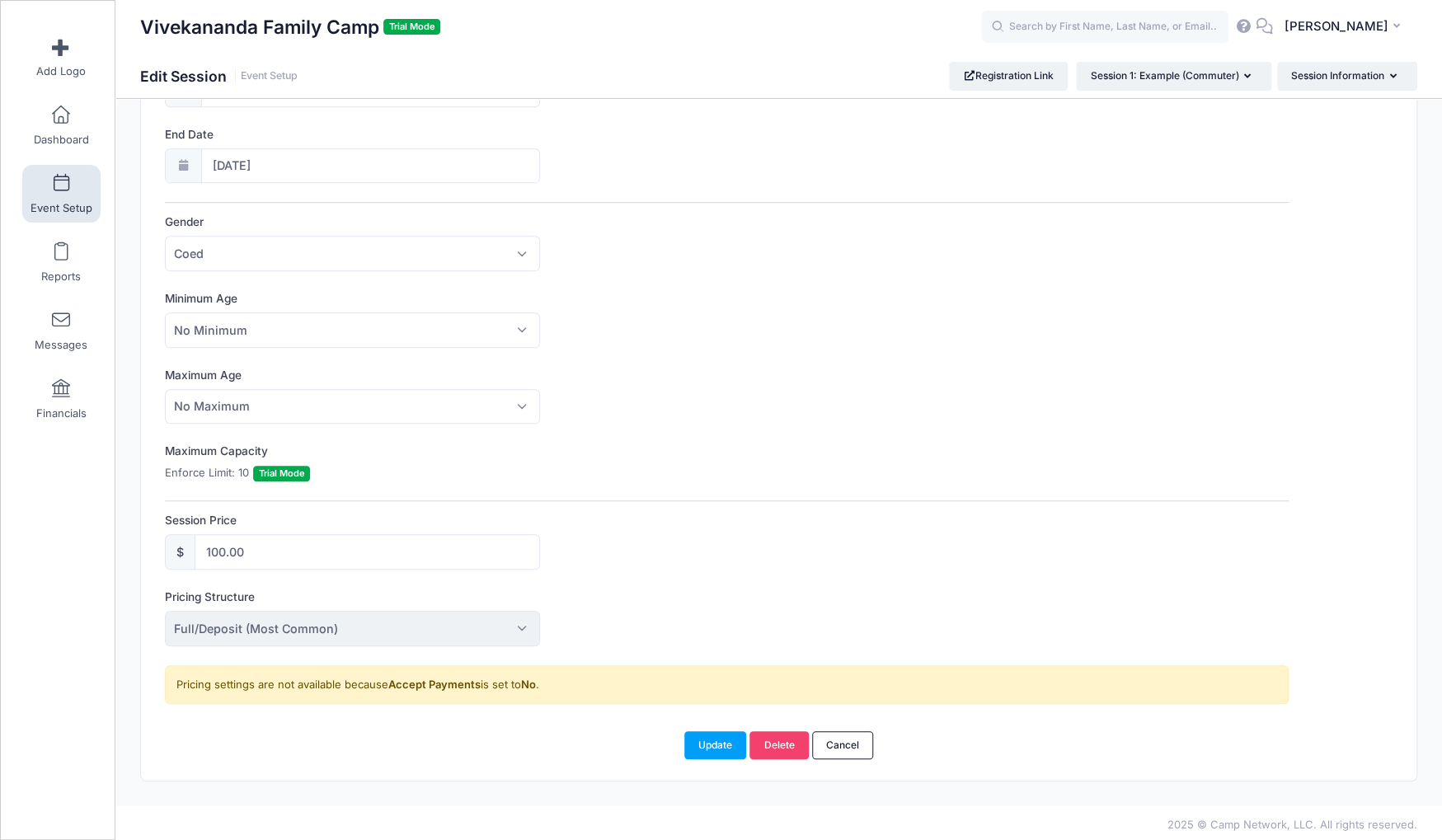
scroll to position [338, 0]
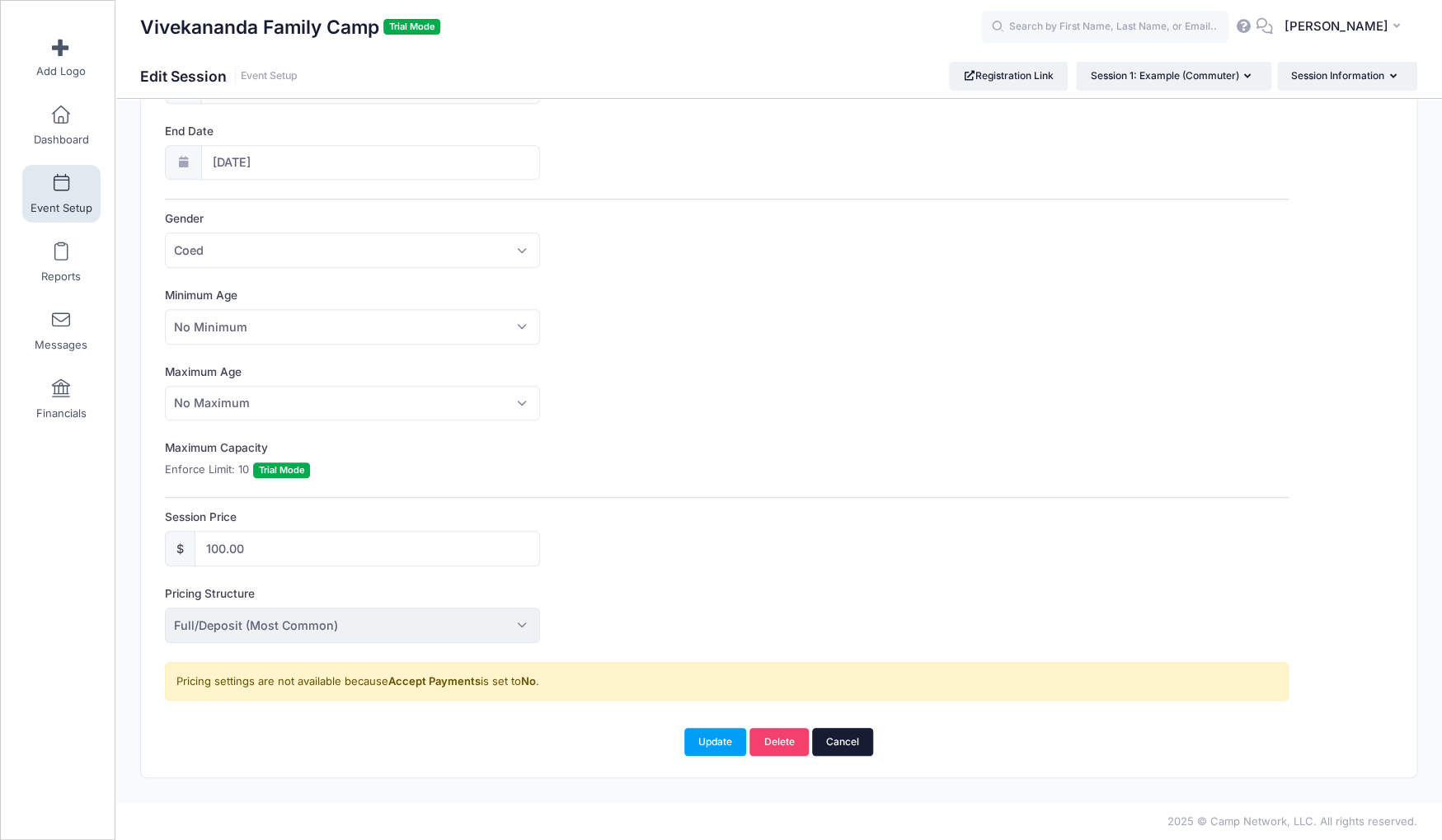
click at [839, 741] on link "Cancel" at bounding box center [843, 741] width 62 height 28
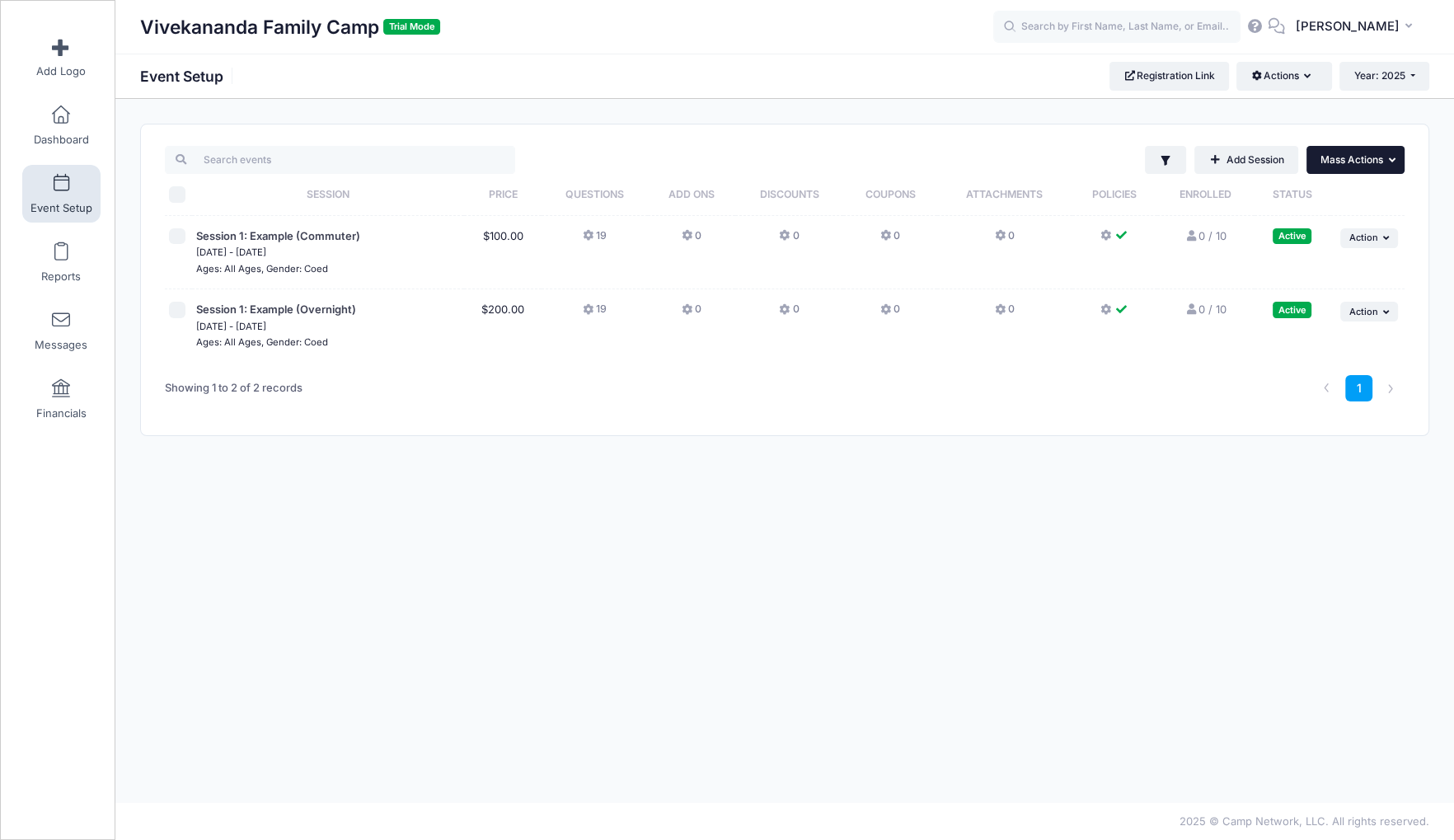
click at [1352, 162] on span "Mass Actions" at bounding box center [1352, 159] width 63 height 12
click at [988, 88] on div "Vivekananda Family Camp Trial Mode Event Setup Registration Link Actions Manage…" at bounding box center [785, 75] width 1338 height 28
click at [1306, 76] on icon "button" at bounding box center [1311, 76] width 13 height 0
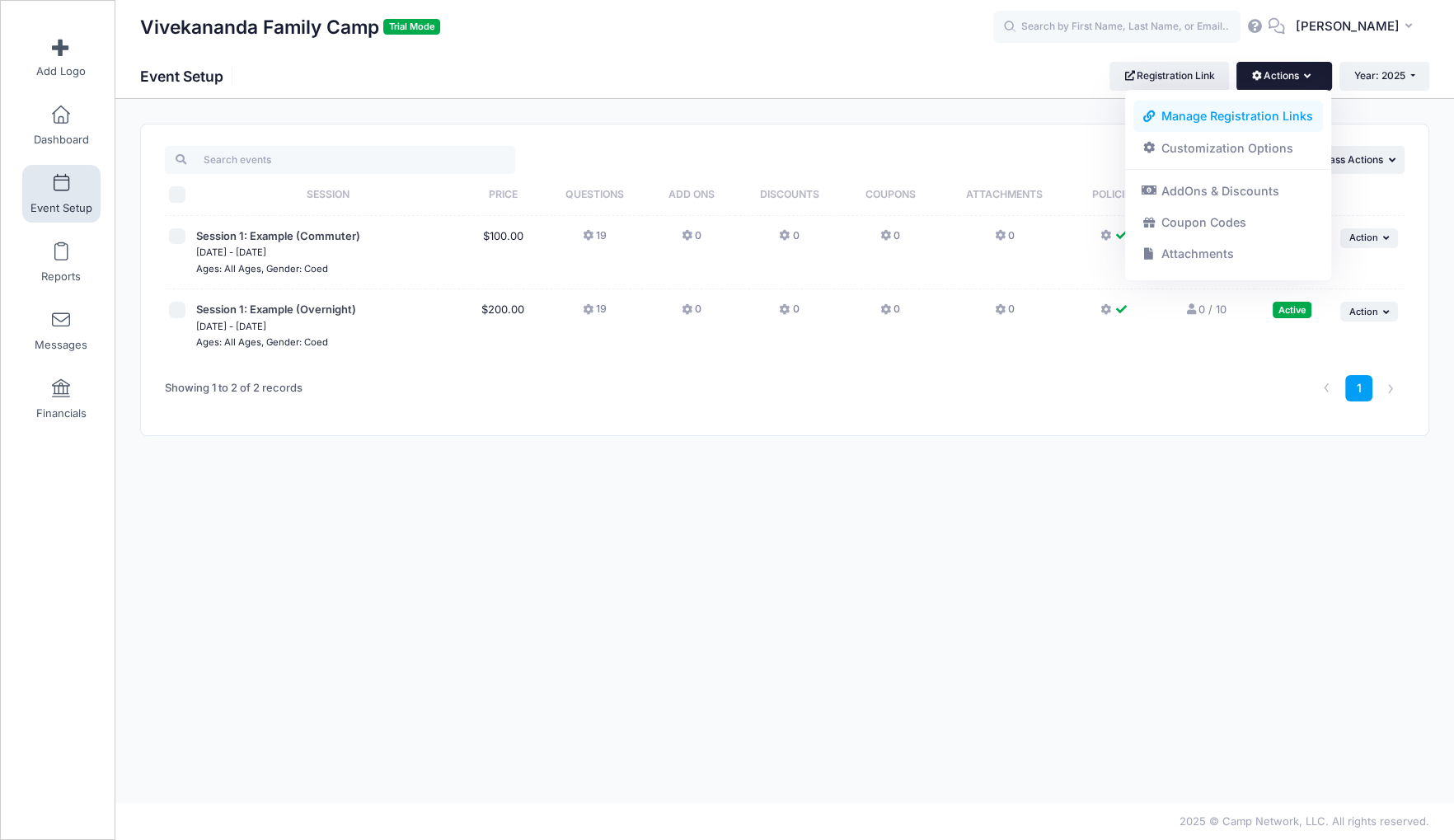
click at [1182, 118] on link "Manage Registration Links" at bounding box center [1228, 116] width 190 height 32
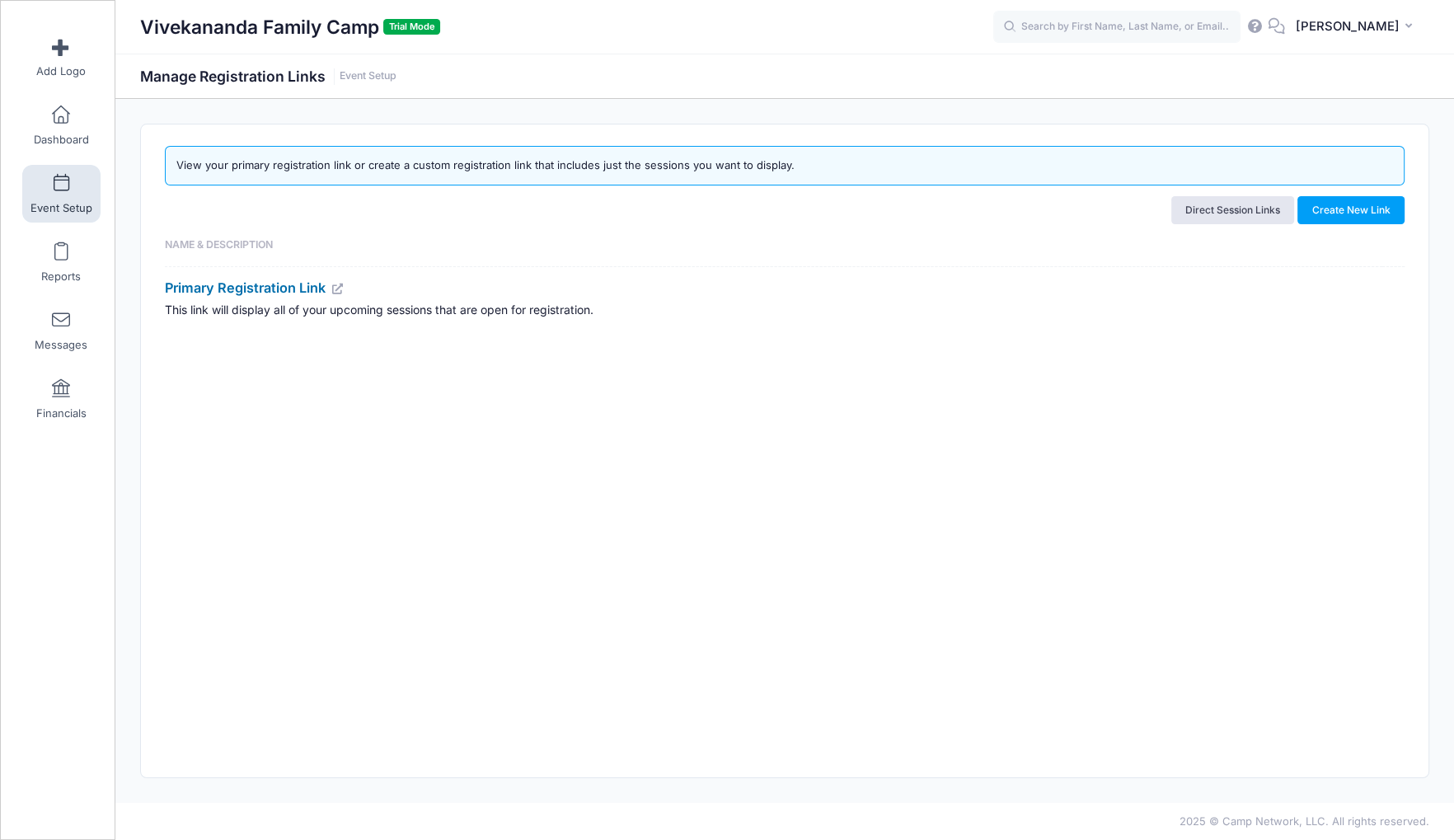
click at [315, 283] on link "Primary Registration Link" at bounding box center [255, 287] width 179 height 16
click at [65, 277] on span "Reports" at bounding box center [60, 276] width 39 height 14
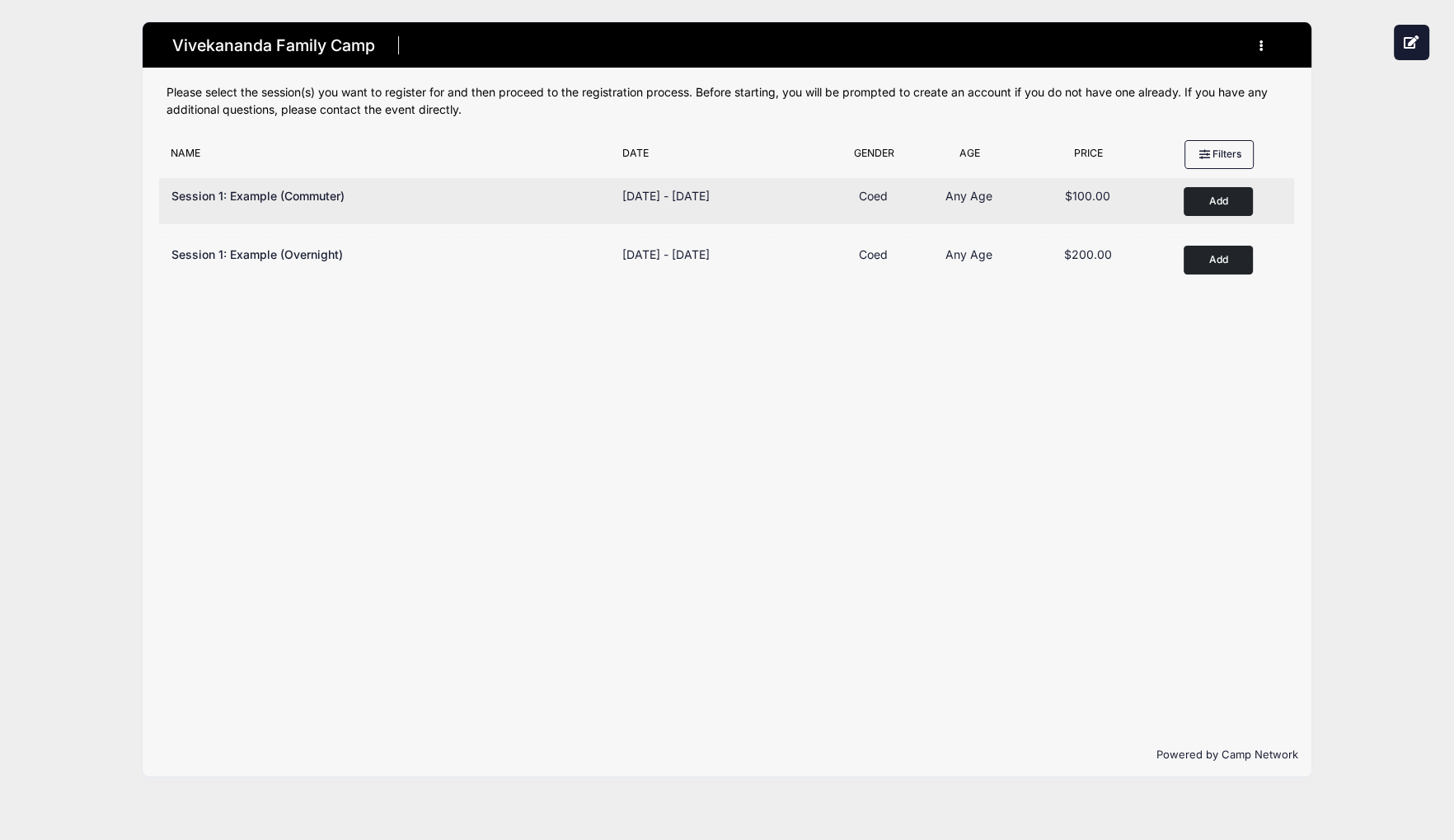
click at [1191, 201] on button "Add to Cart" at bounding box center [1218, 201] width 70 height 29
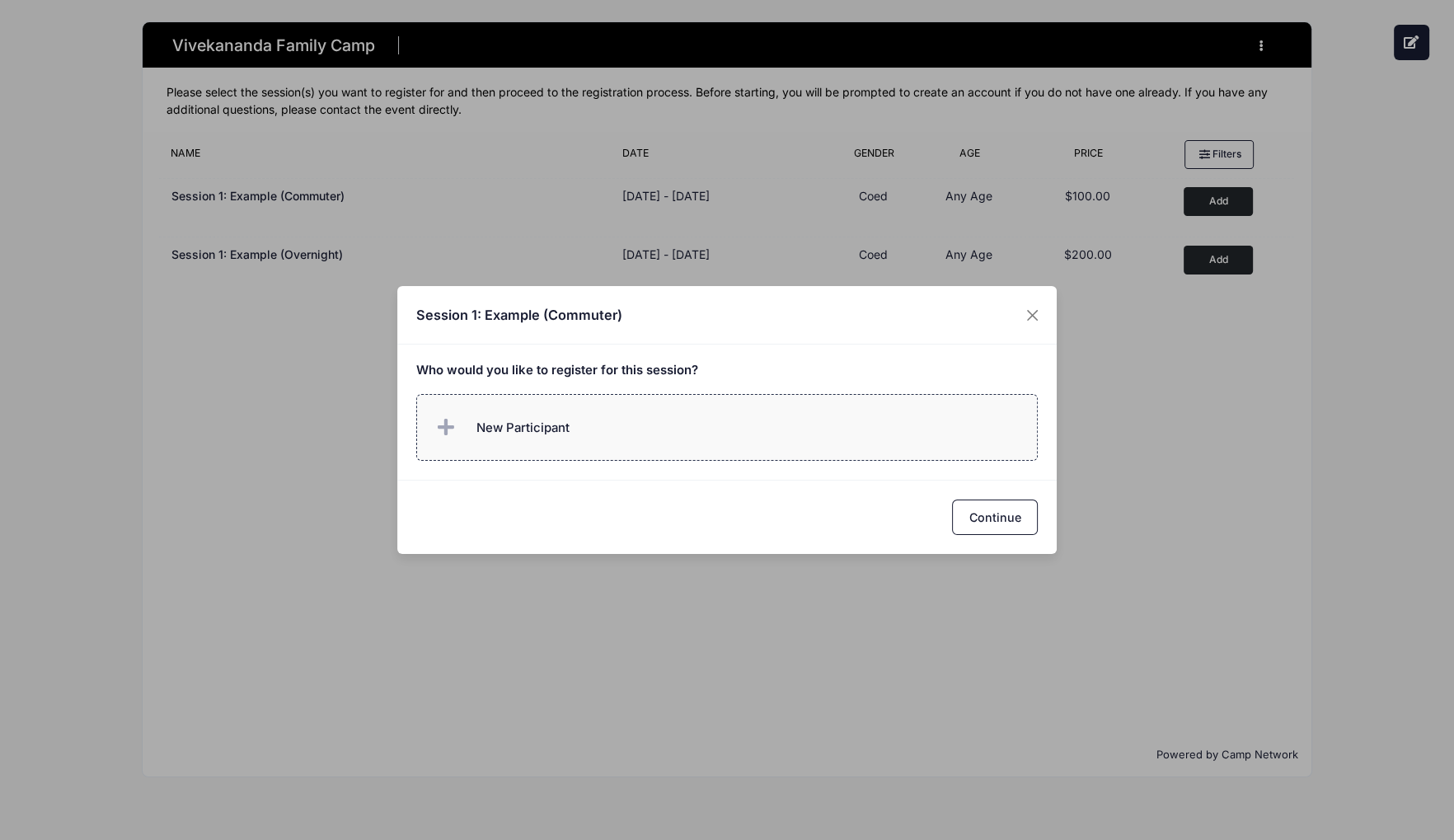
click at [495, 427] on span "New Participant" at bounding box center [523, 428] width 94 height 18
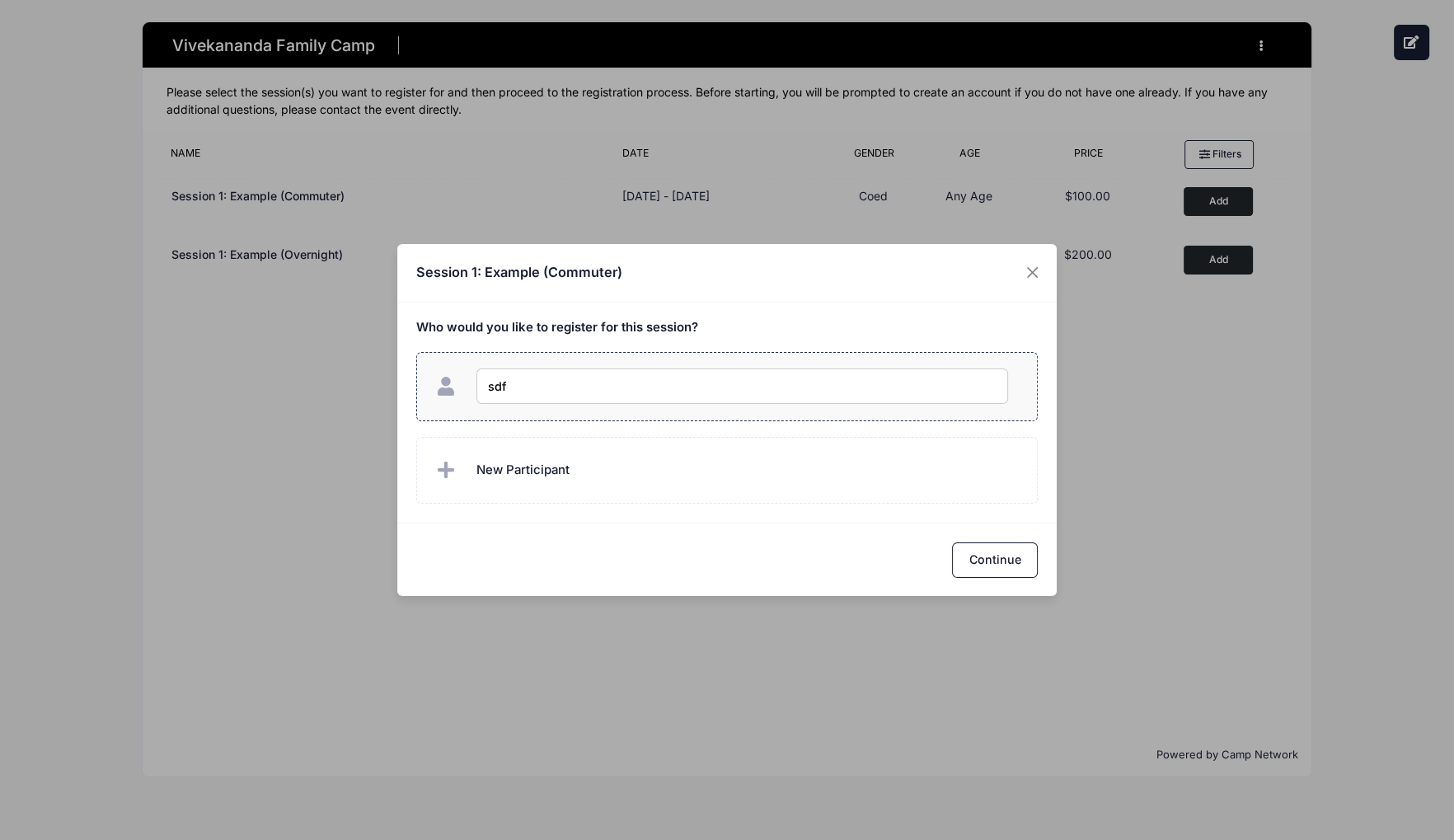
type input "sdfd"
checkbox input "true"
click at [960, 558] on button "Continue" at bounding box center [995, 559] width 86 height 35
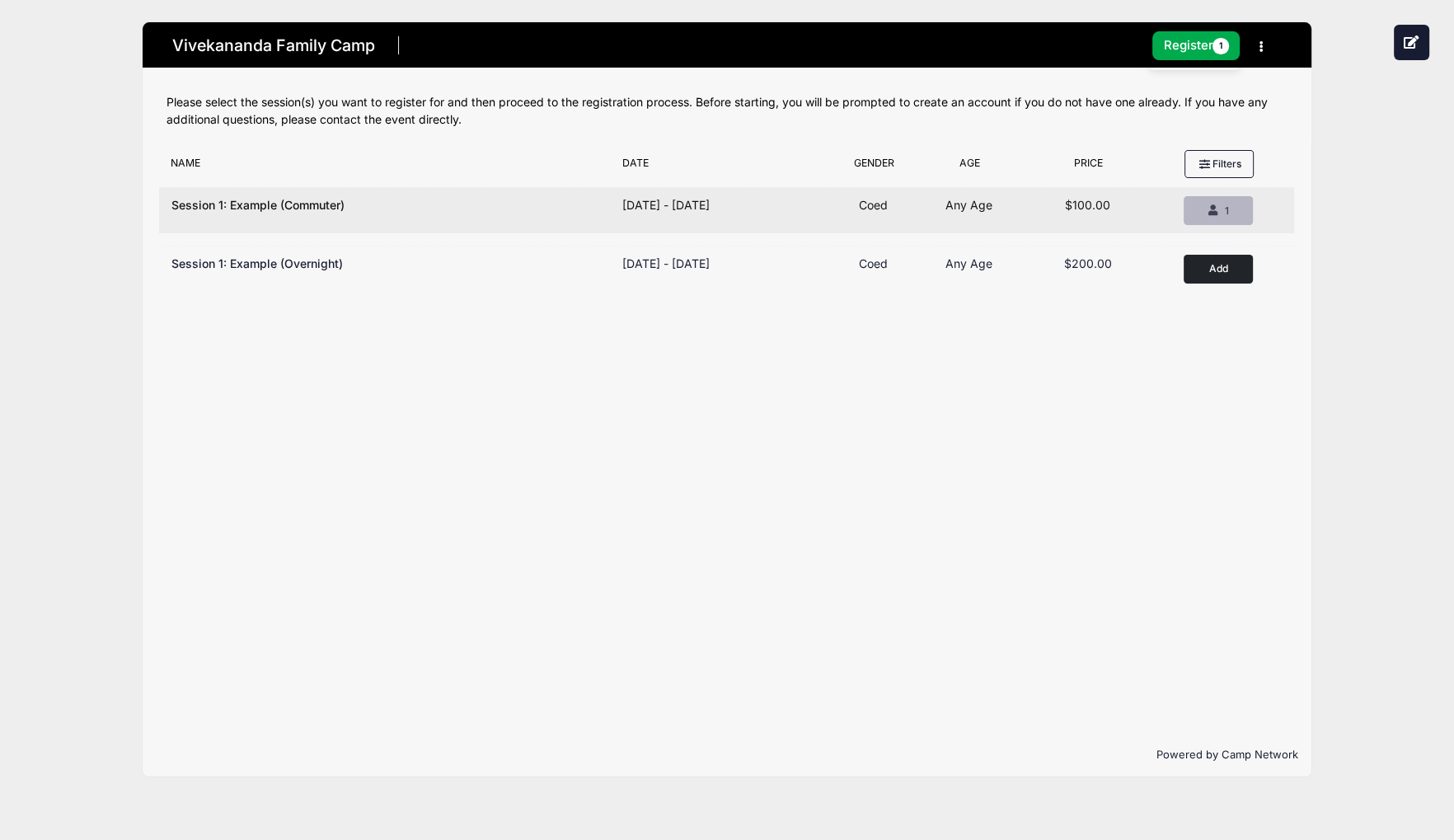
click at [1216, 211] on icon "button" at bounding box center [1215, 211] width 13 height 0
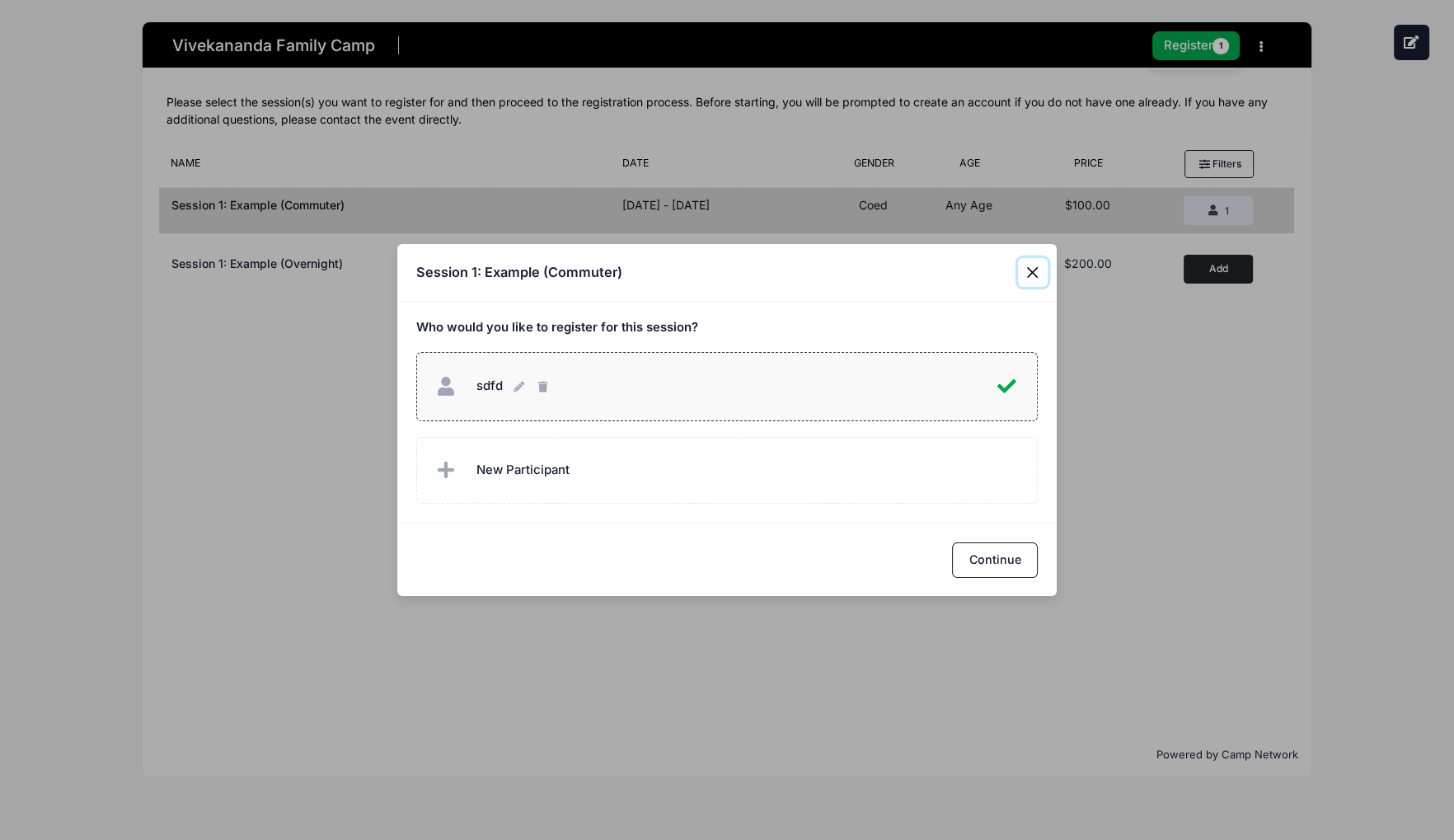
click at [1035, 272] on button "Close" at bounding box center [1032, 272] width 30 height 30
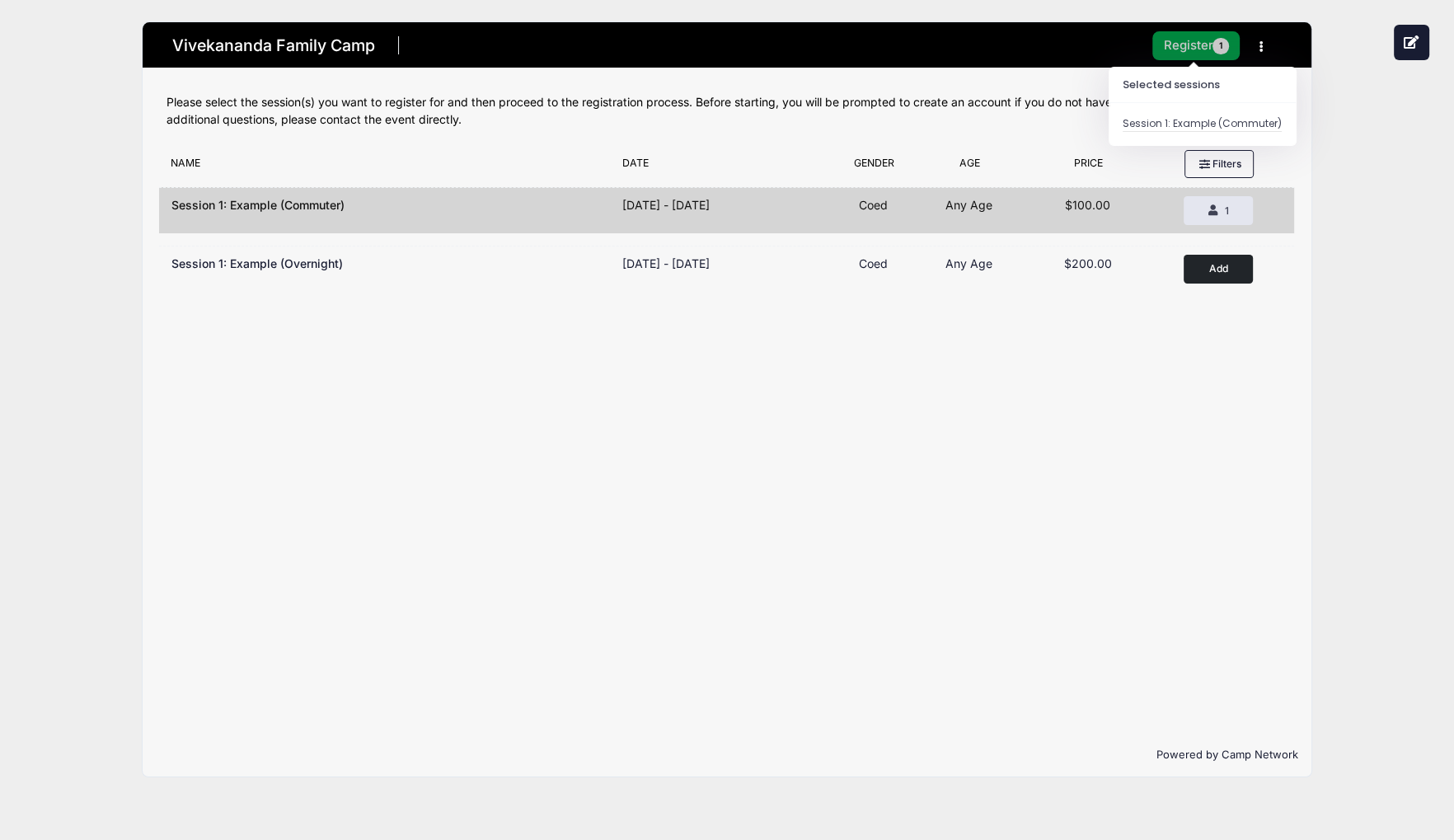
click at [1183, 48] on button "Register 1" at bounding box center [1196, 46] width 88 height 29
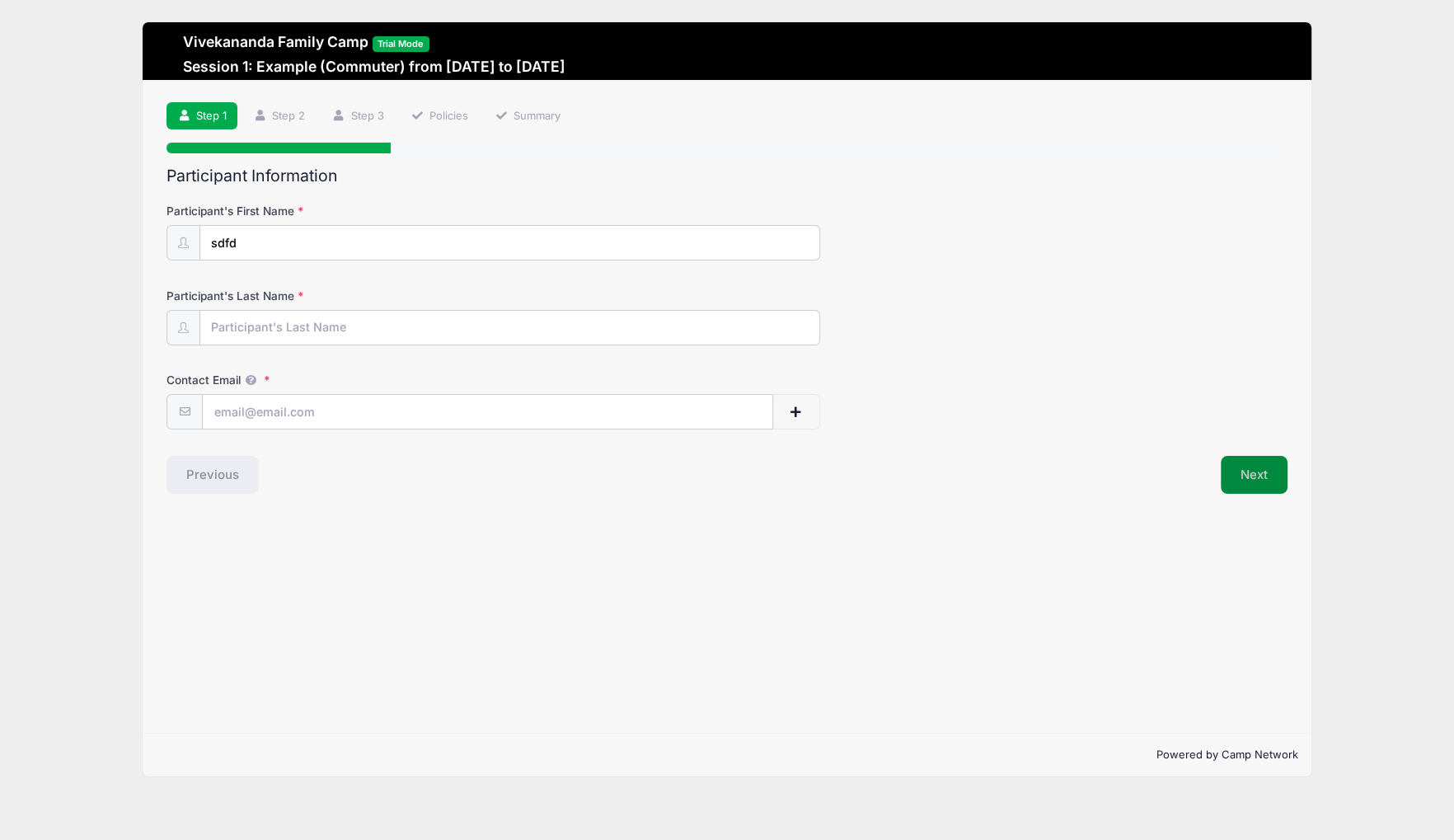
click at [1229, 466] on button "Next" at bounding box center [1254, 475] width 67 height 38
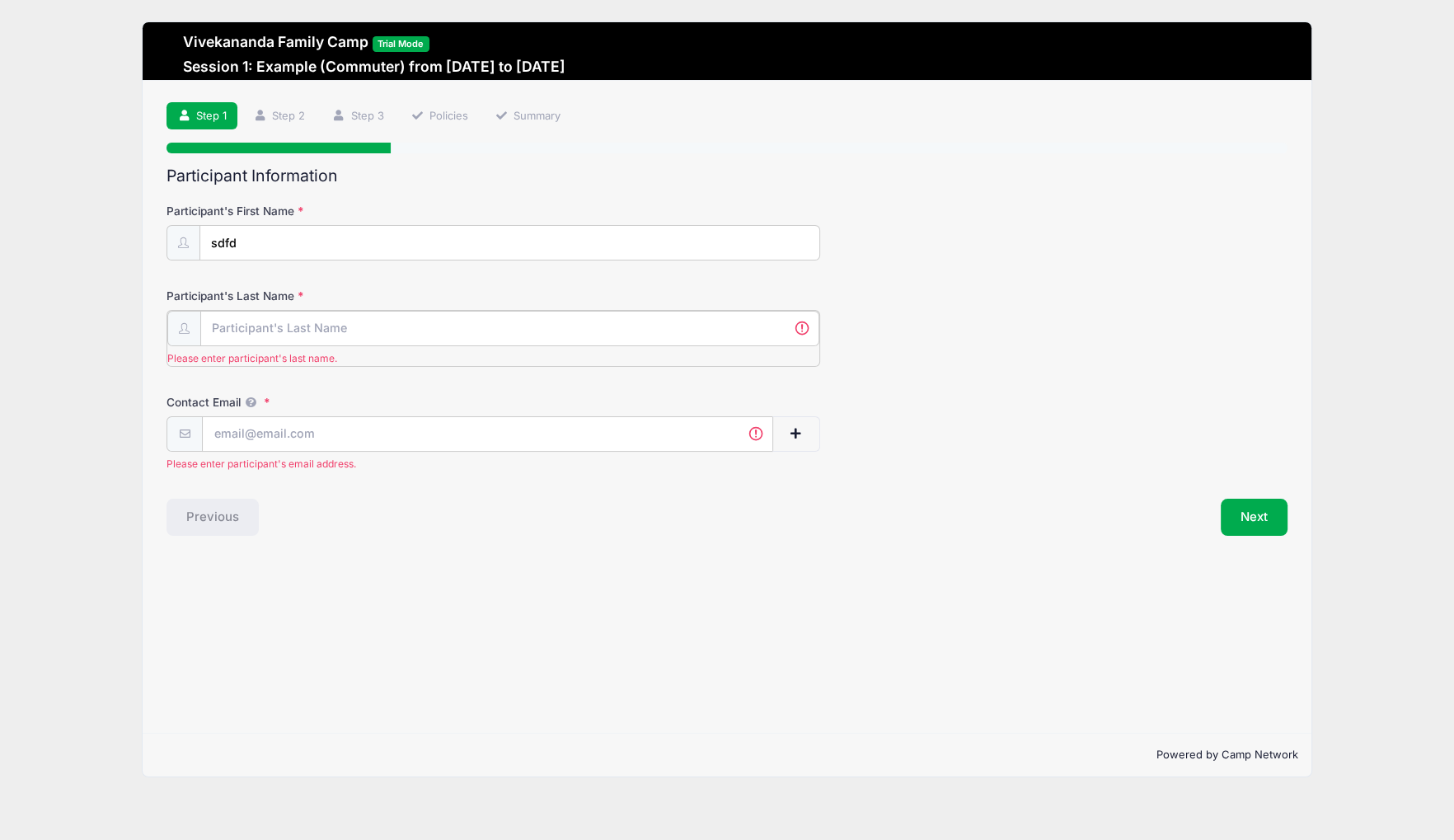
click at [390, 328] on input "Participant's Last Name" at bounding box center [510, 328] width 620 height 35
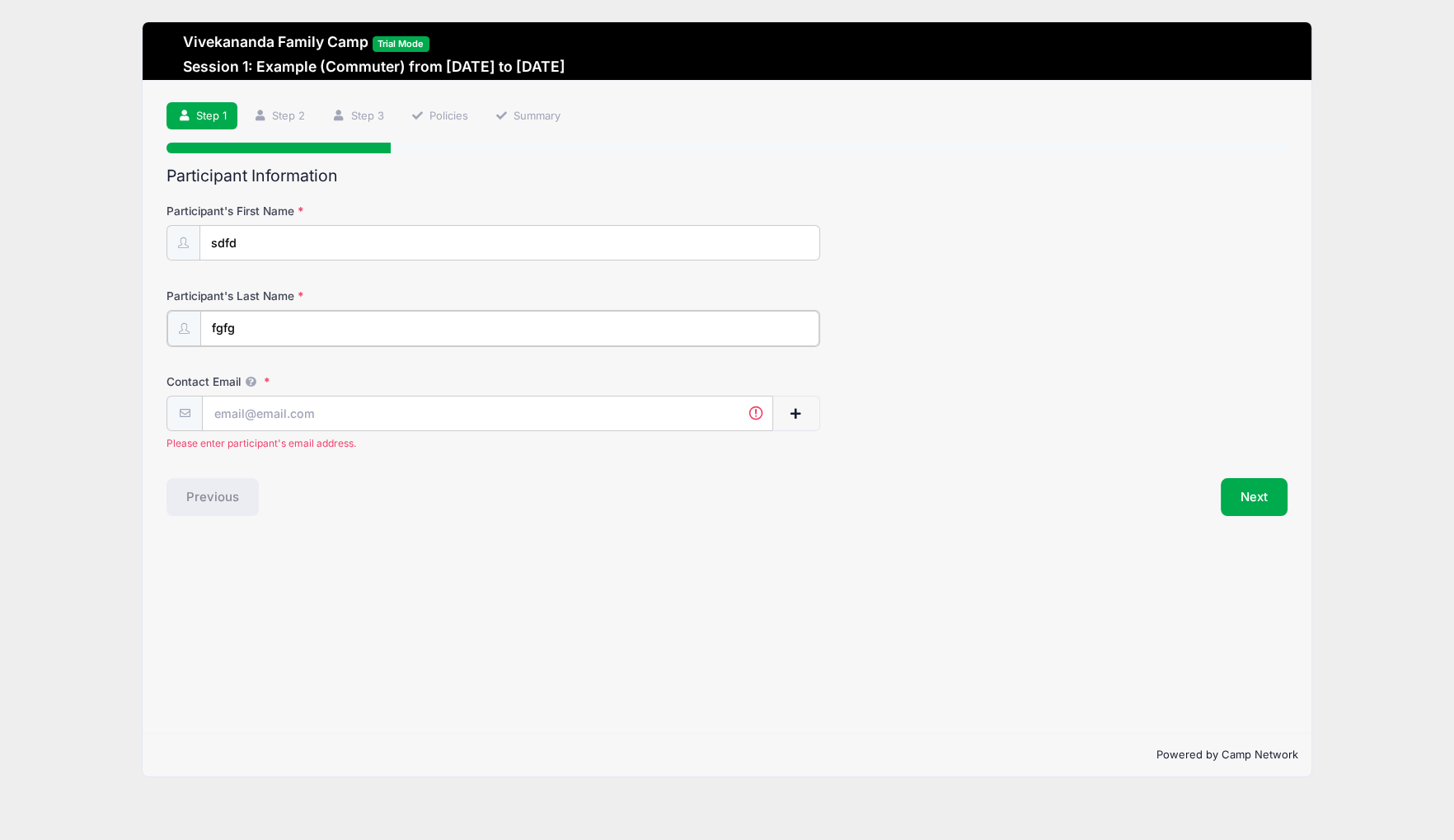
type input "fgfg"
click at [388, 418] on input "Contact Email" at bounding box center [487, 412] width 570 height 35
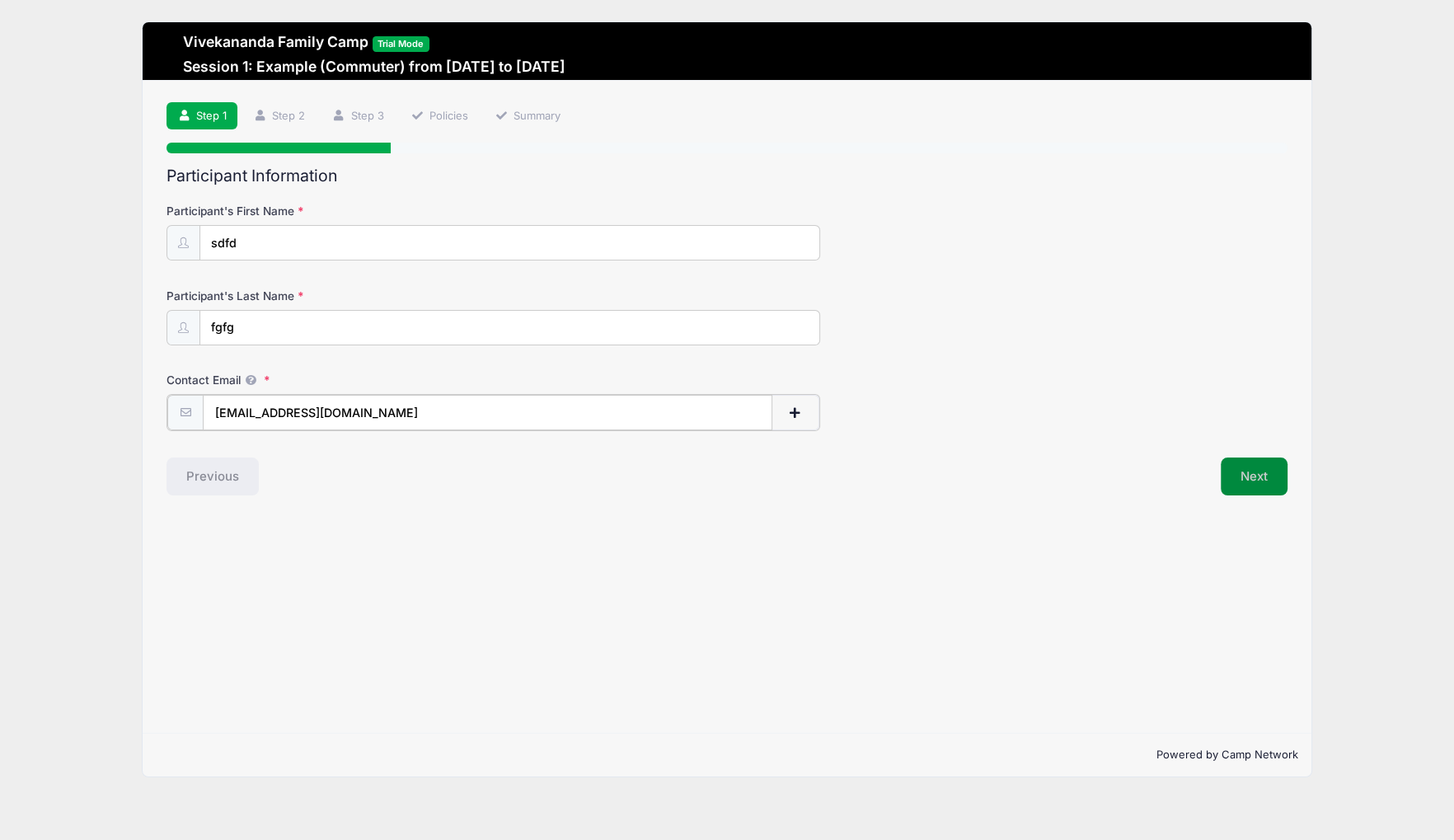
type input "email@email.com"
click at [1259, 490] on button "Next" at bounding box center [1254, 475] width 67 height 38
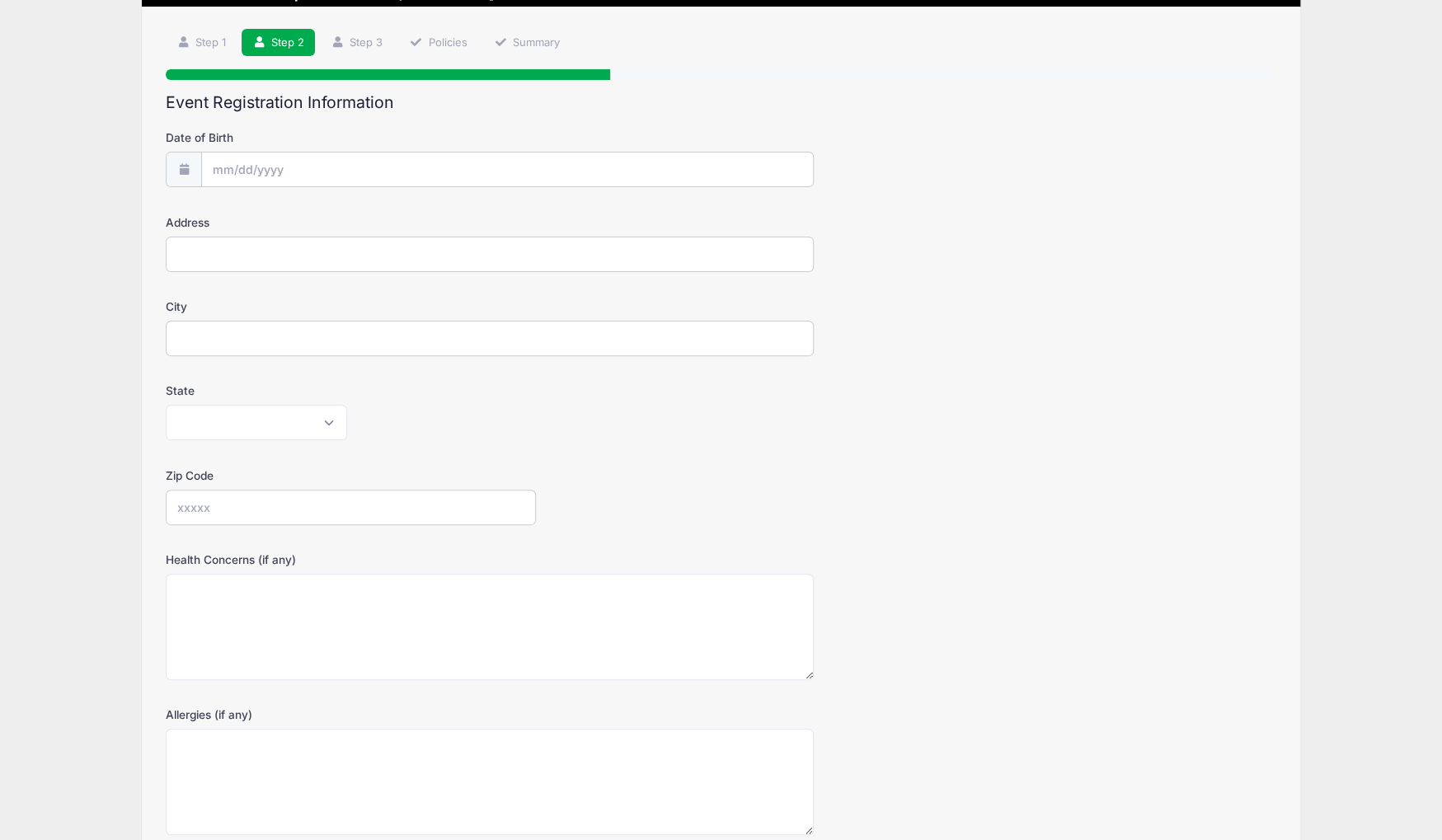
scroll to position [220, 0]
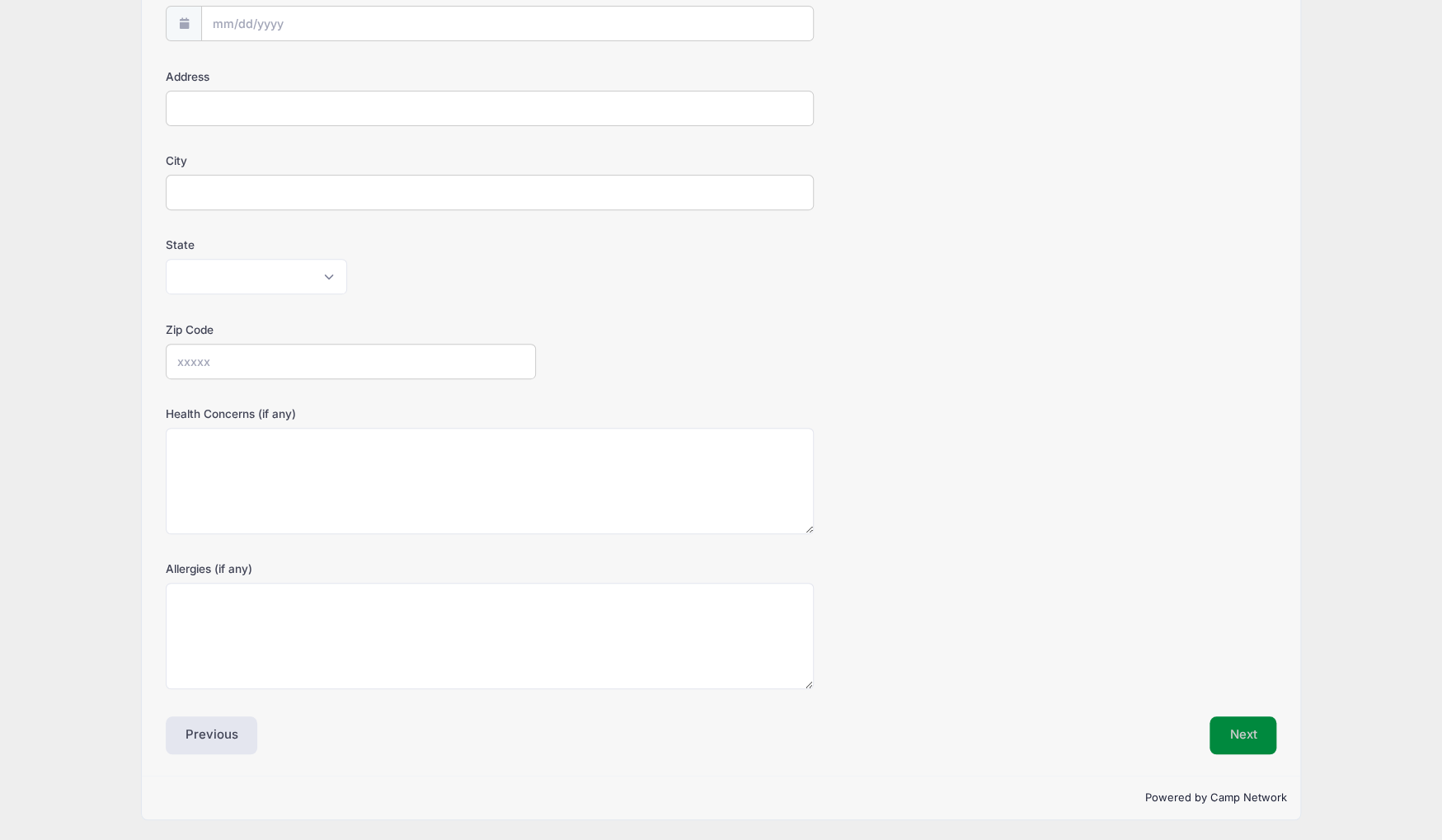
click at [1223, 724] on button "Next" at bounding box center [1243, 735] width 67 height 38
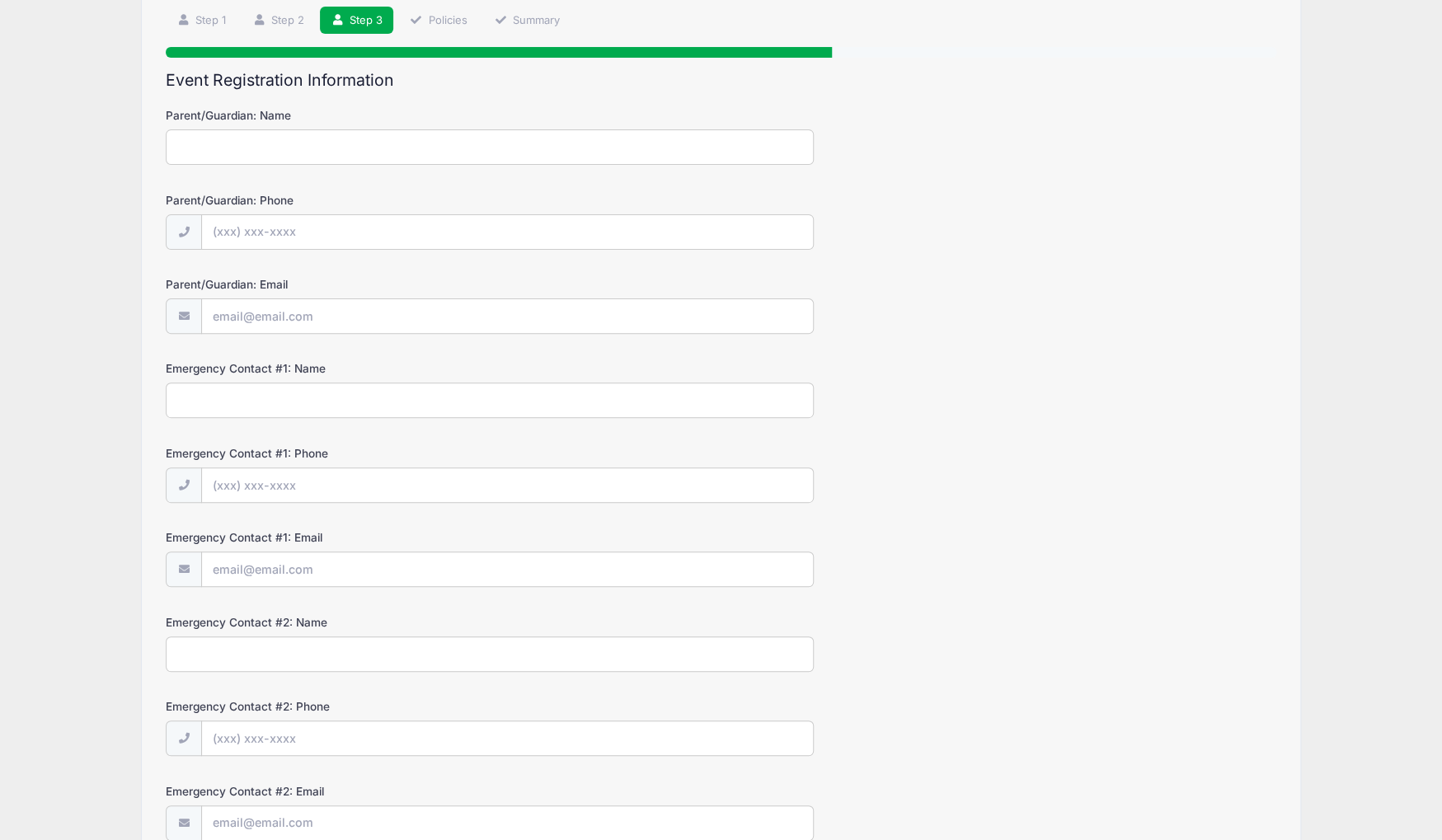
scroll to position [247, 0]
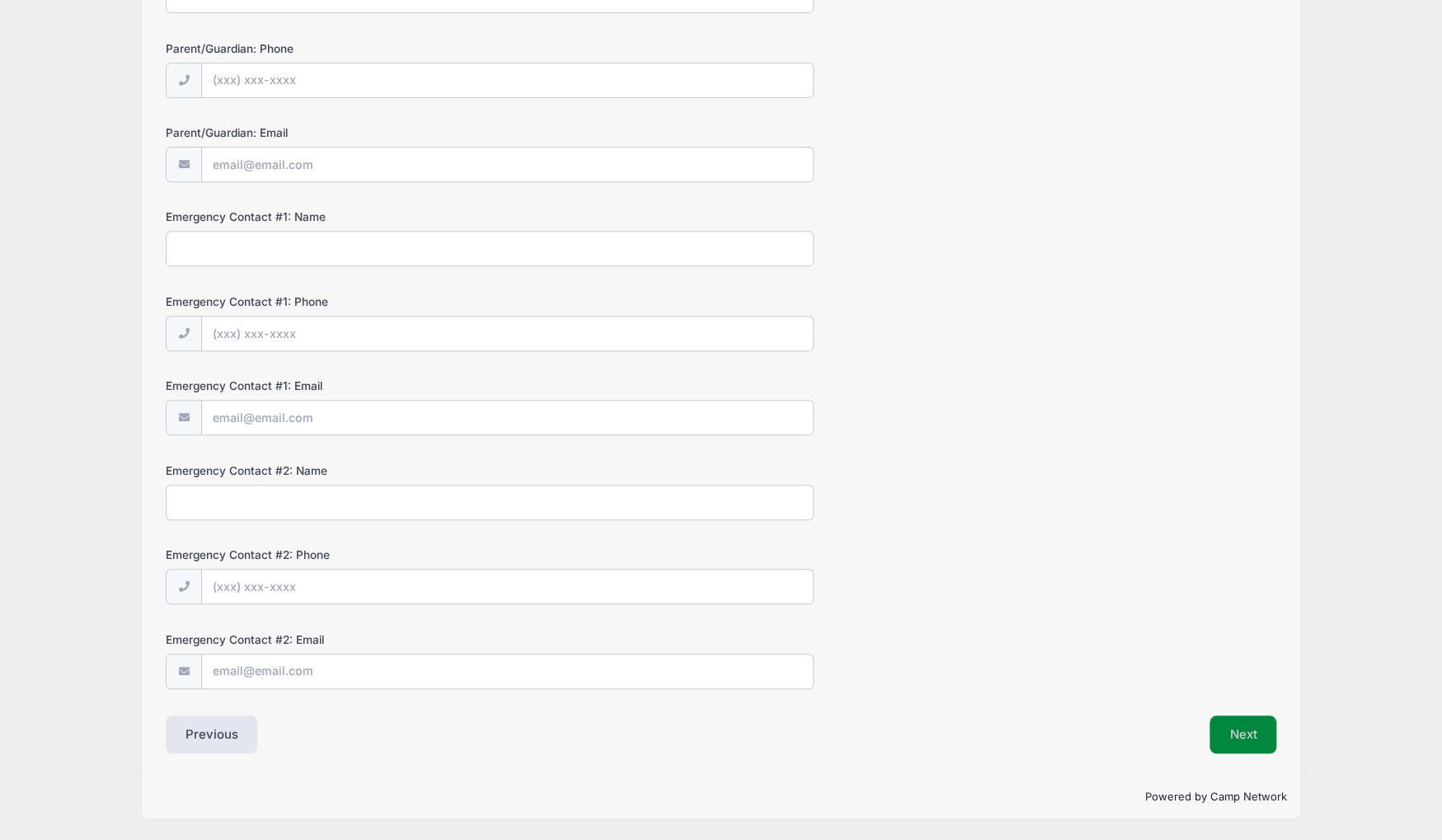
click at [1222, 718] on button "Next" at bounding box center [1243, 735] width 67 height 38
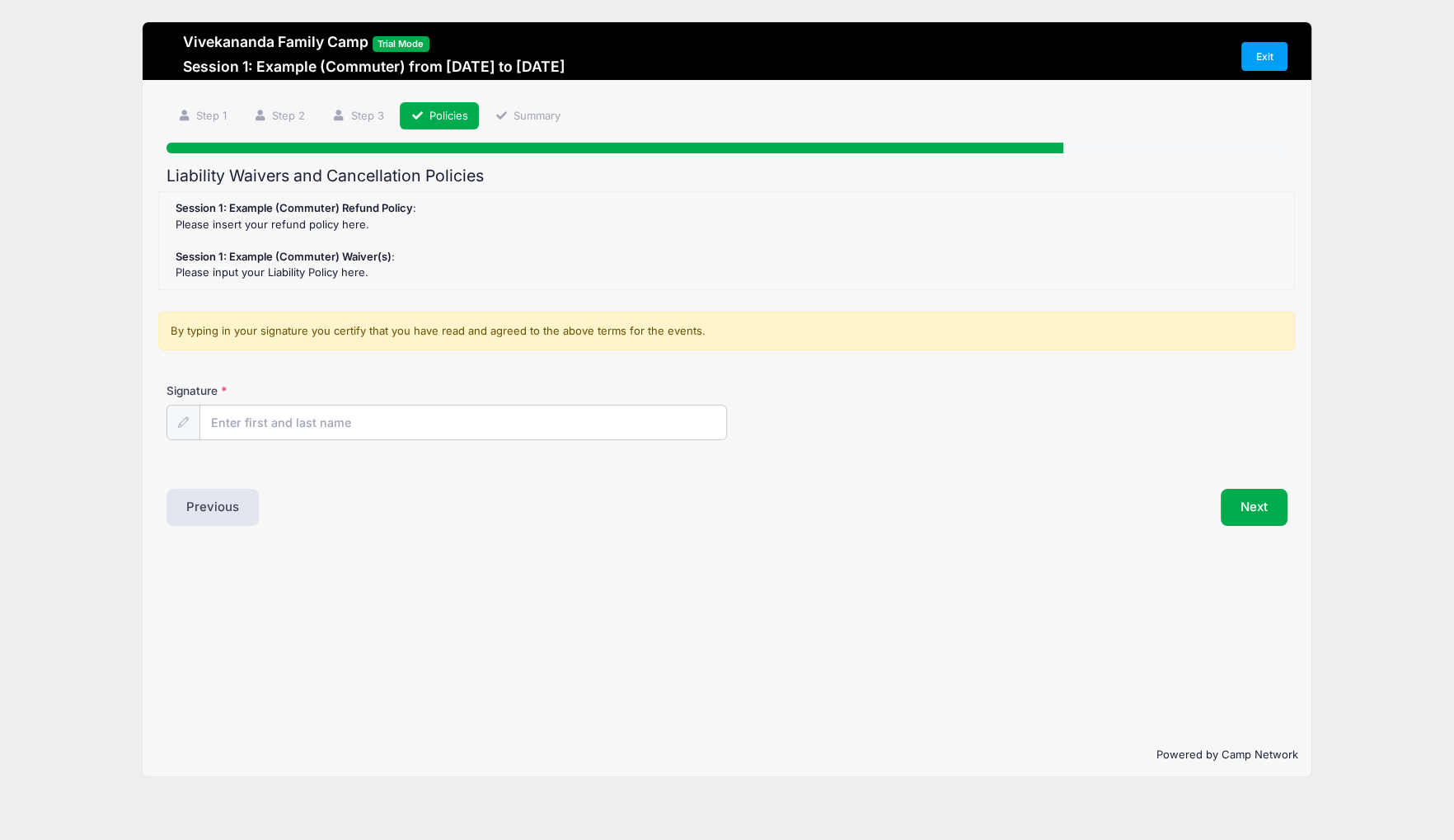
scroll to position [0, 0]
click at [1244, 494] on button "Next" at bounding box center [1254, 508] width 67 height 38
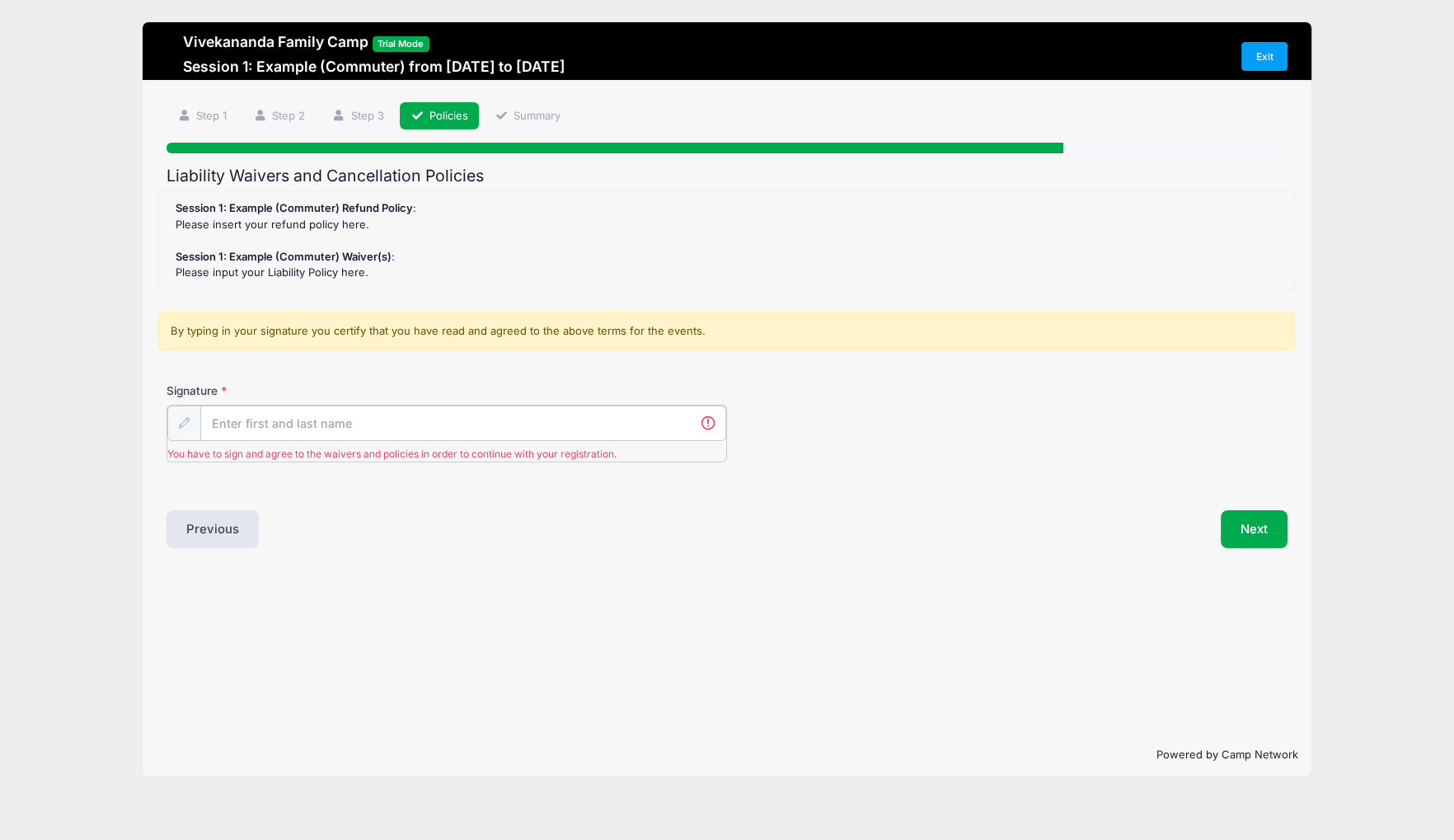
click at [564, 421] on input "Signature" at bounding box center [463, 423] width 526 height 35
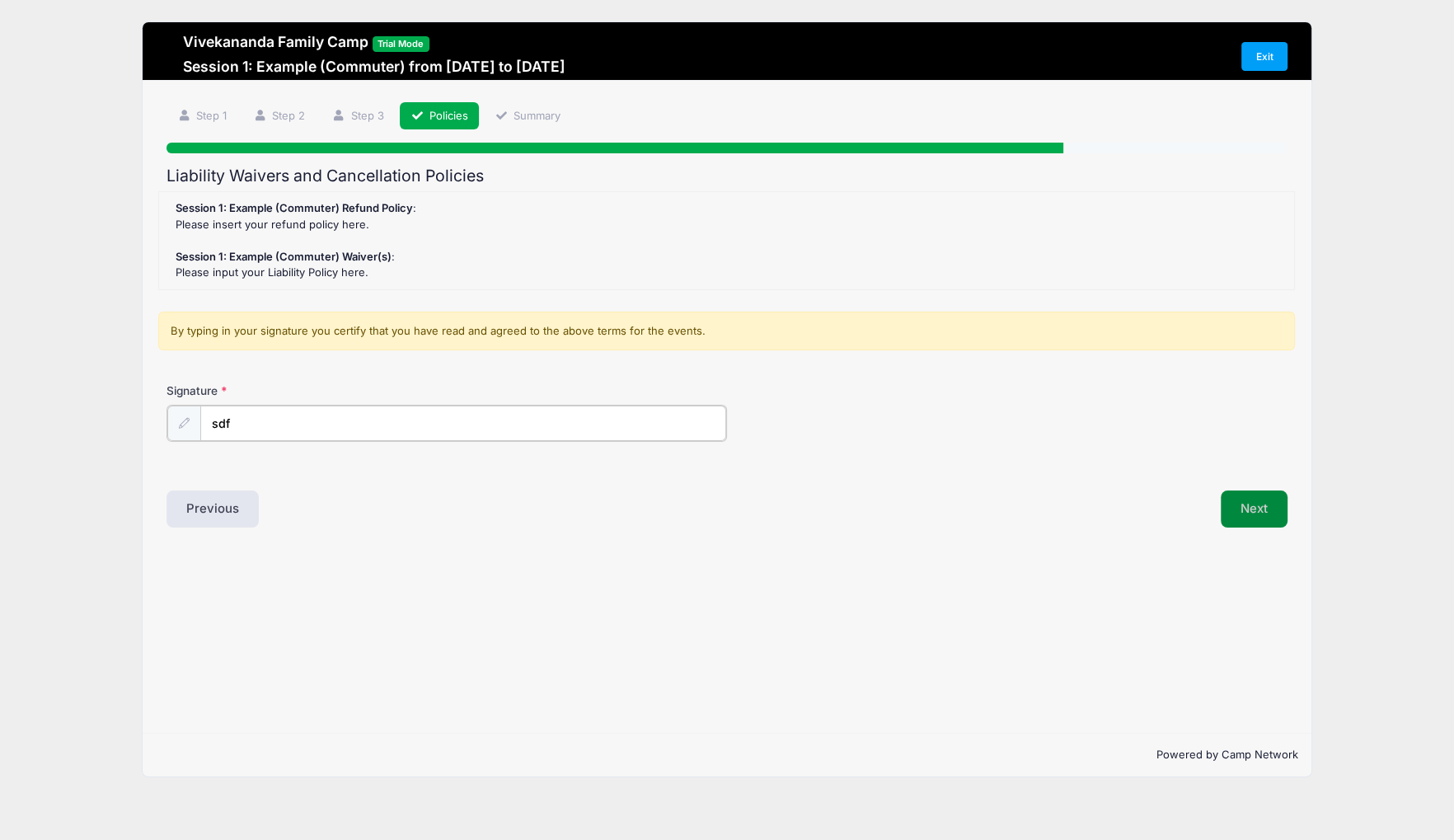
type input "sdf"
click at [1236, 511] on button "Next" at bounding box center [1254, 508] width 67 height 38
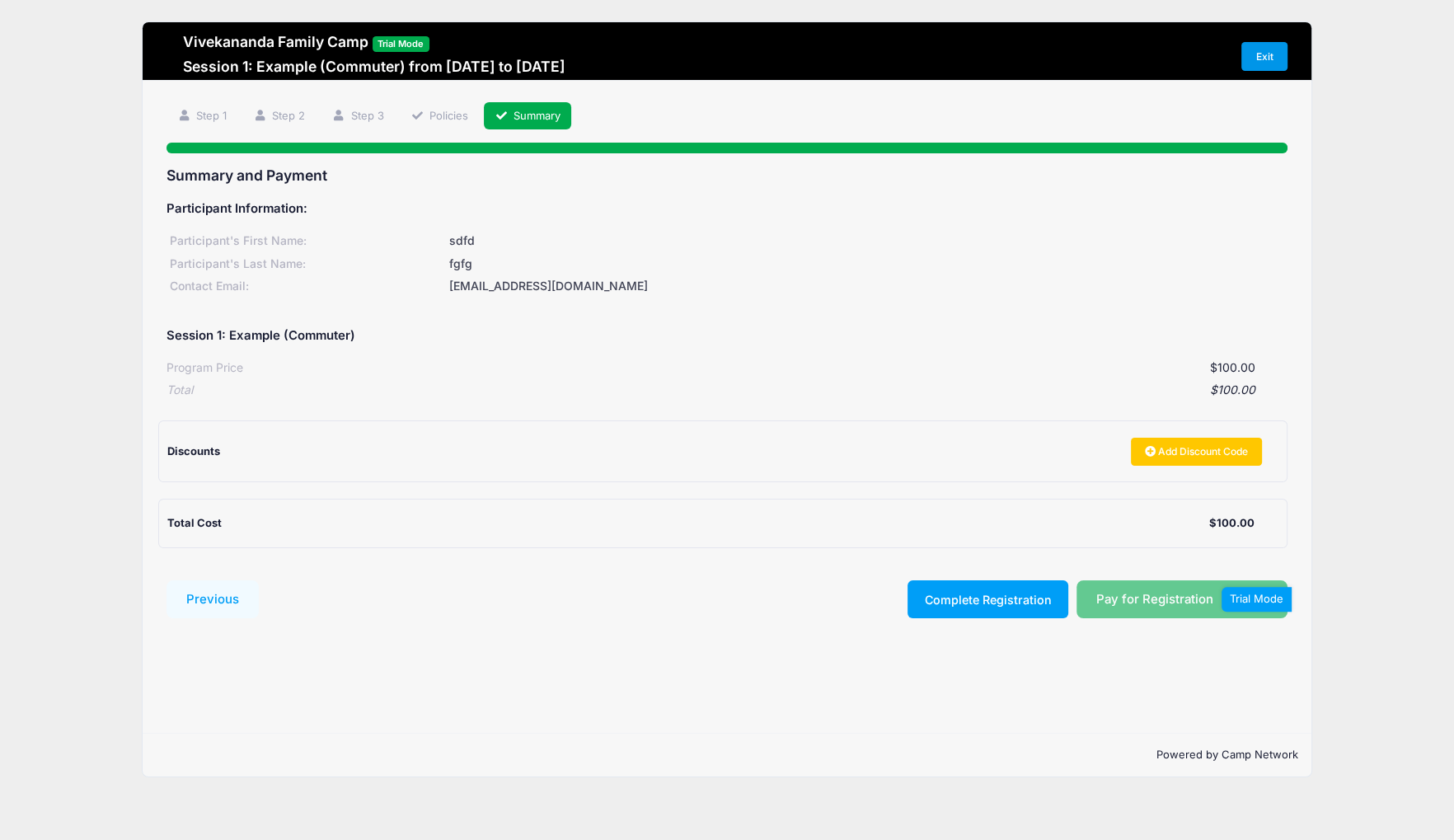
click at [1265, 57] on link "Exit" at bounding box center [1264, 55] width 46 height 28
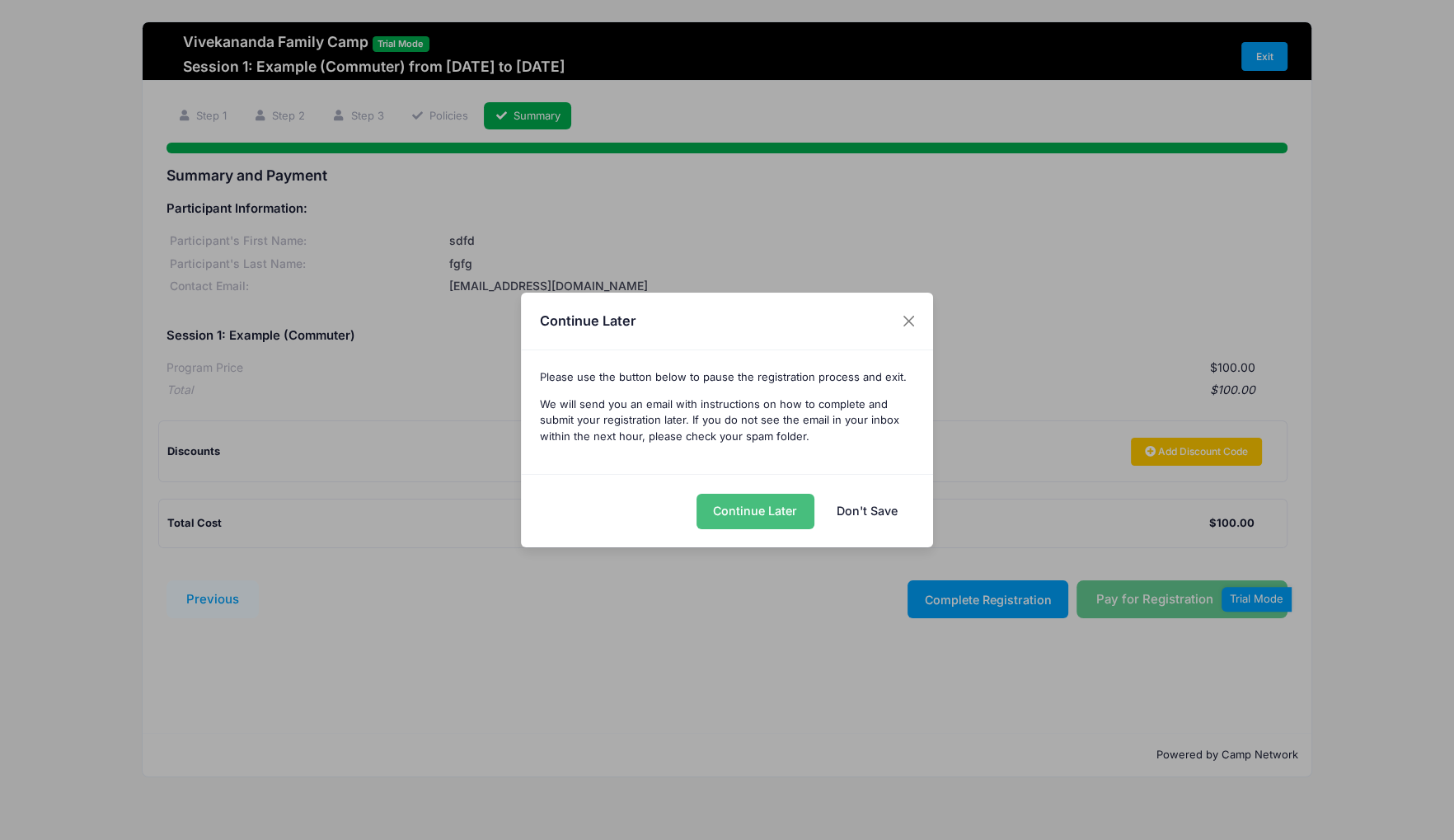
click at [736, 515] on button "Continue Later" at bounding box center [755, 511] width 117 height 35
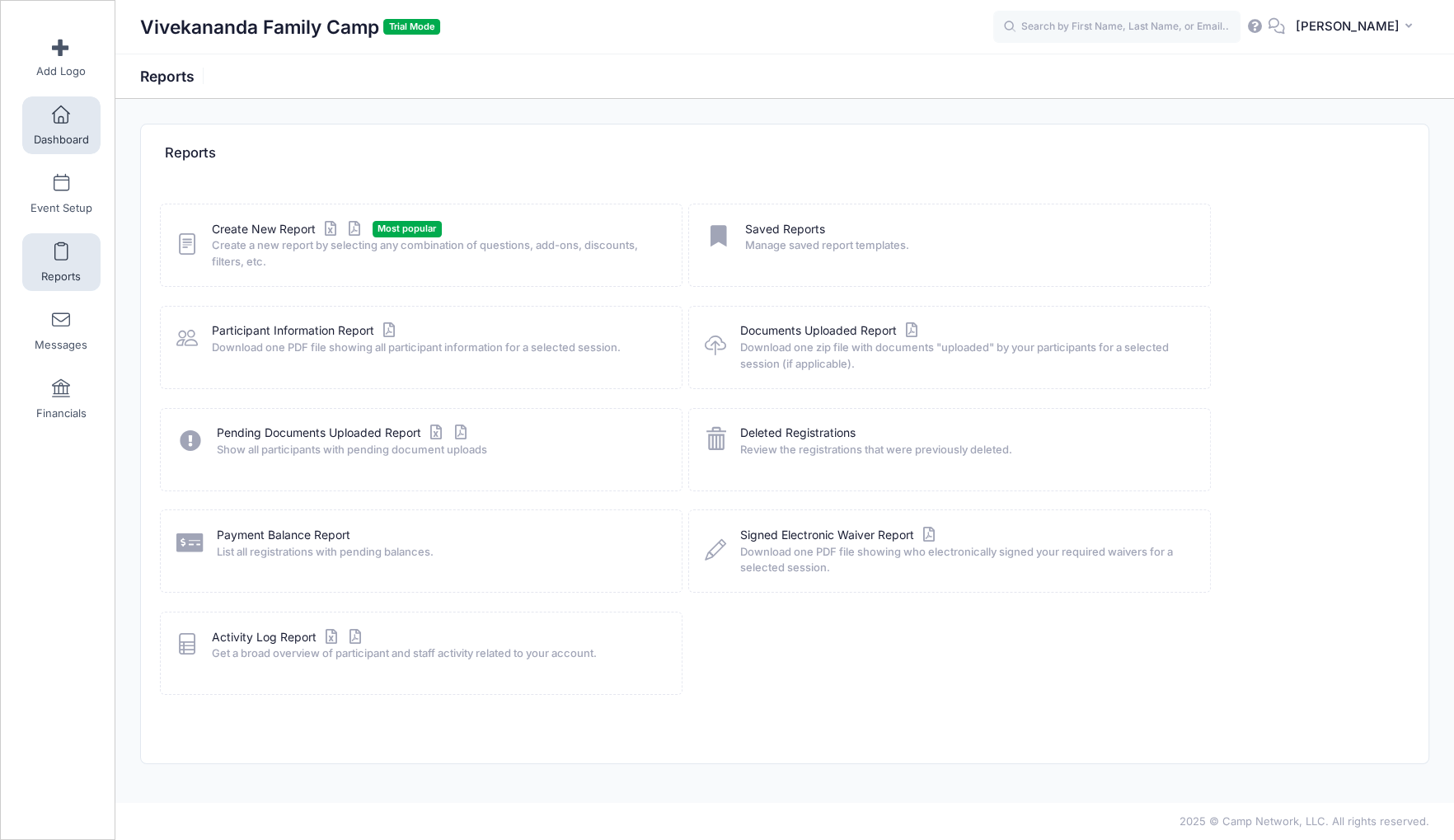
click at [61, 121] on span at bounding box center [61, 115] width 0 height 18
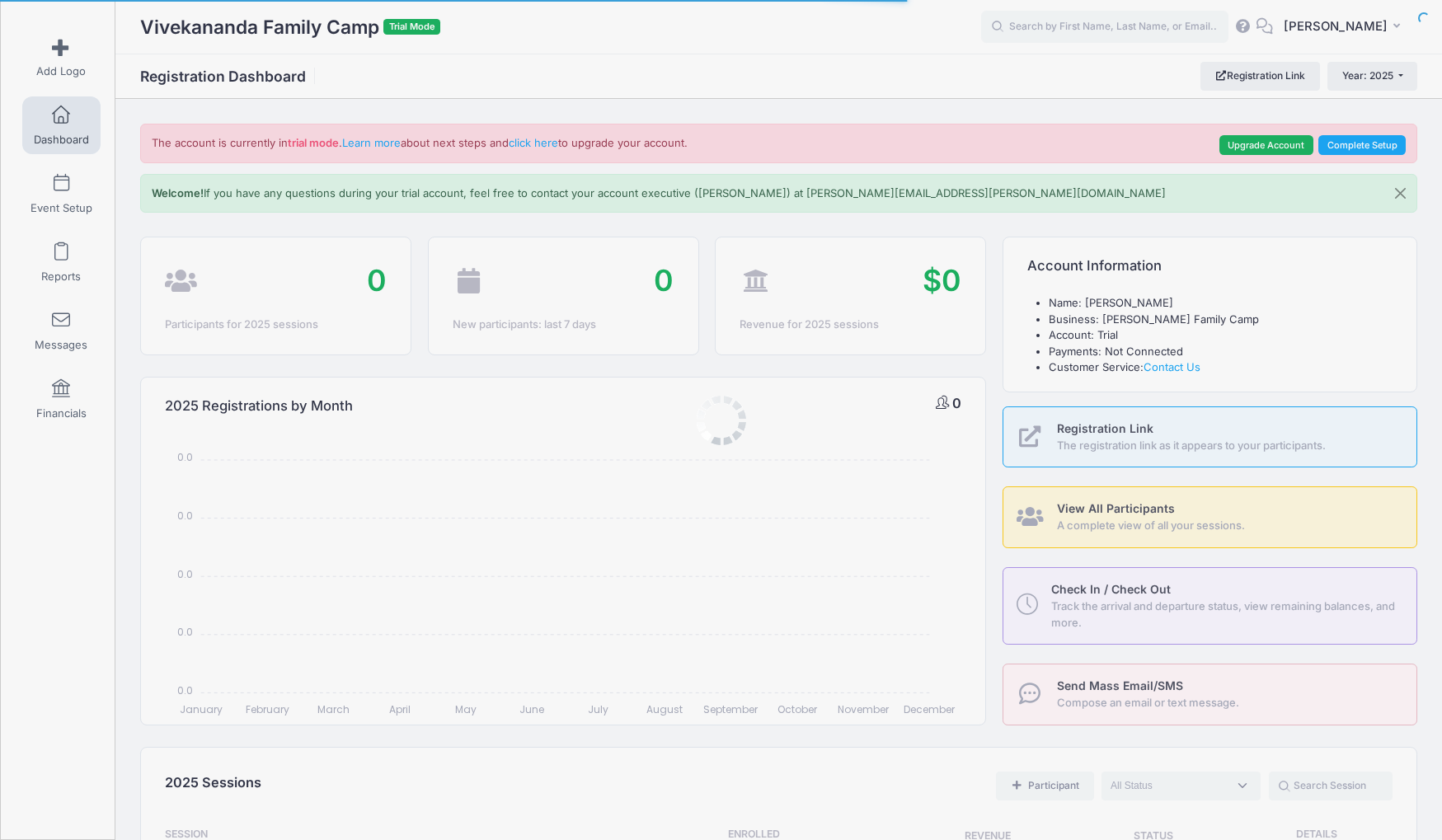
select select
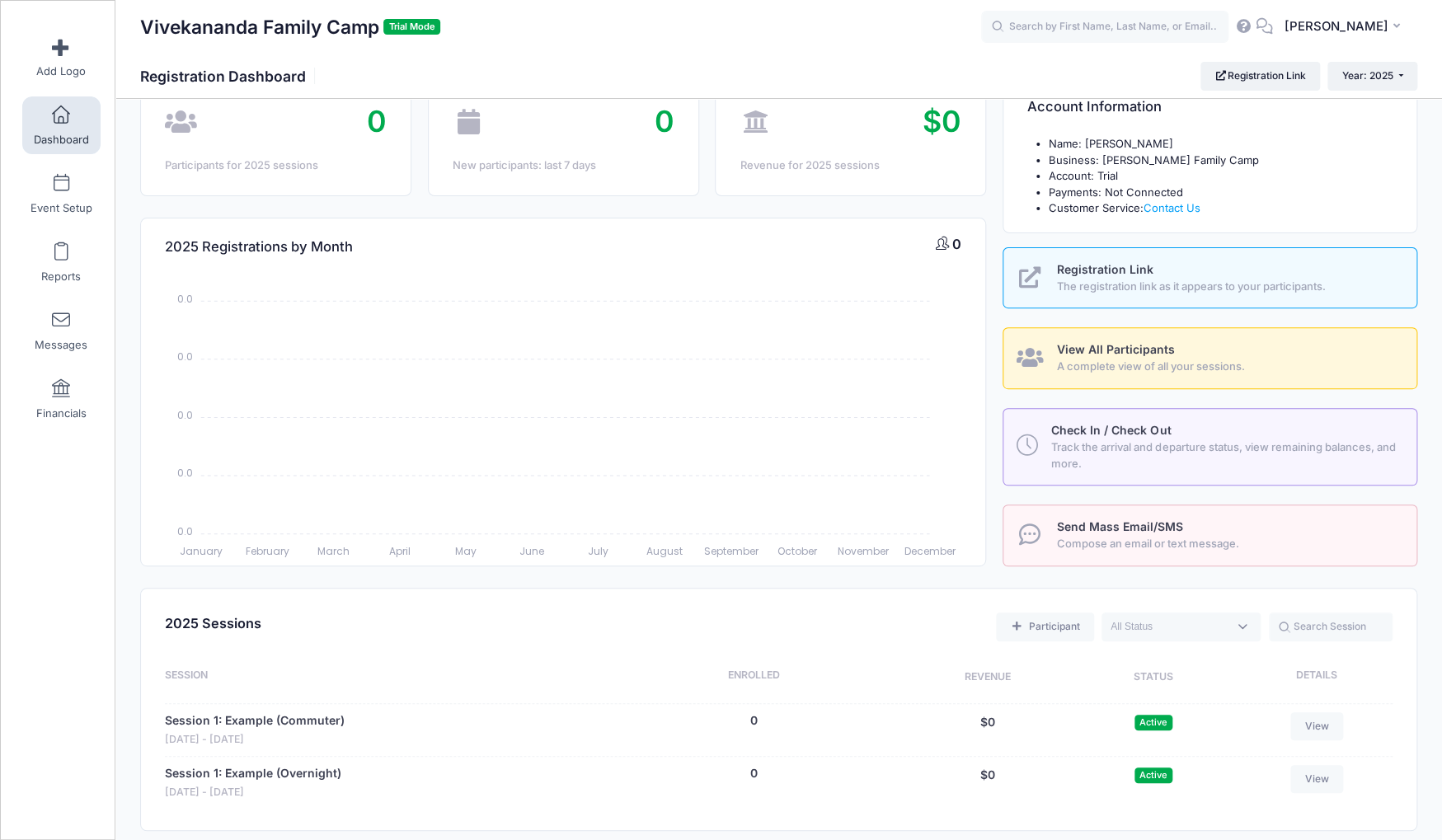
scroll to position [125, 0]
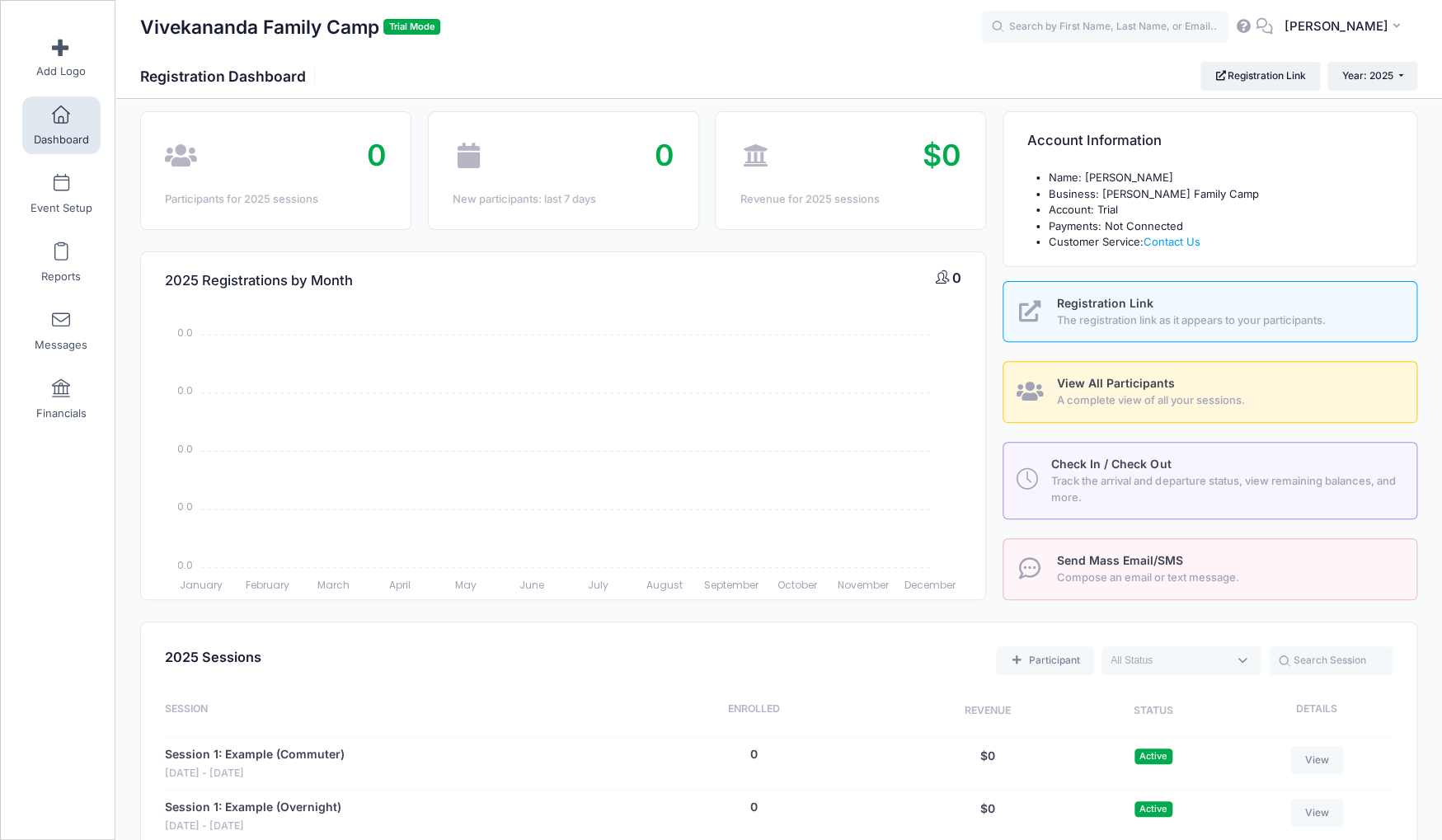
click at [1060, 404] on span "A complete view of all your sessions." at bounding box center [1227, 400] width 341 height 16
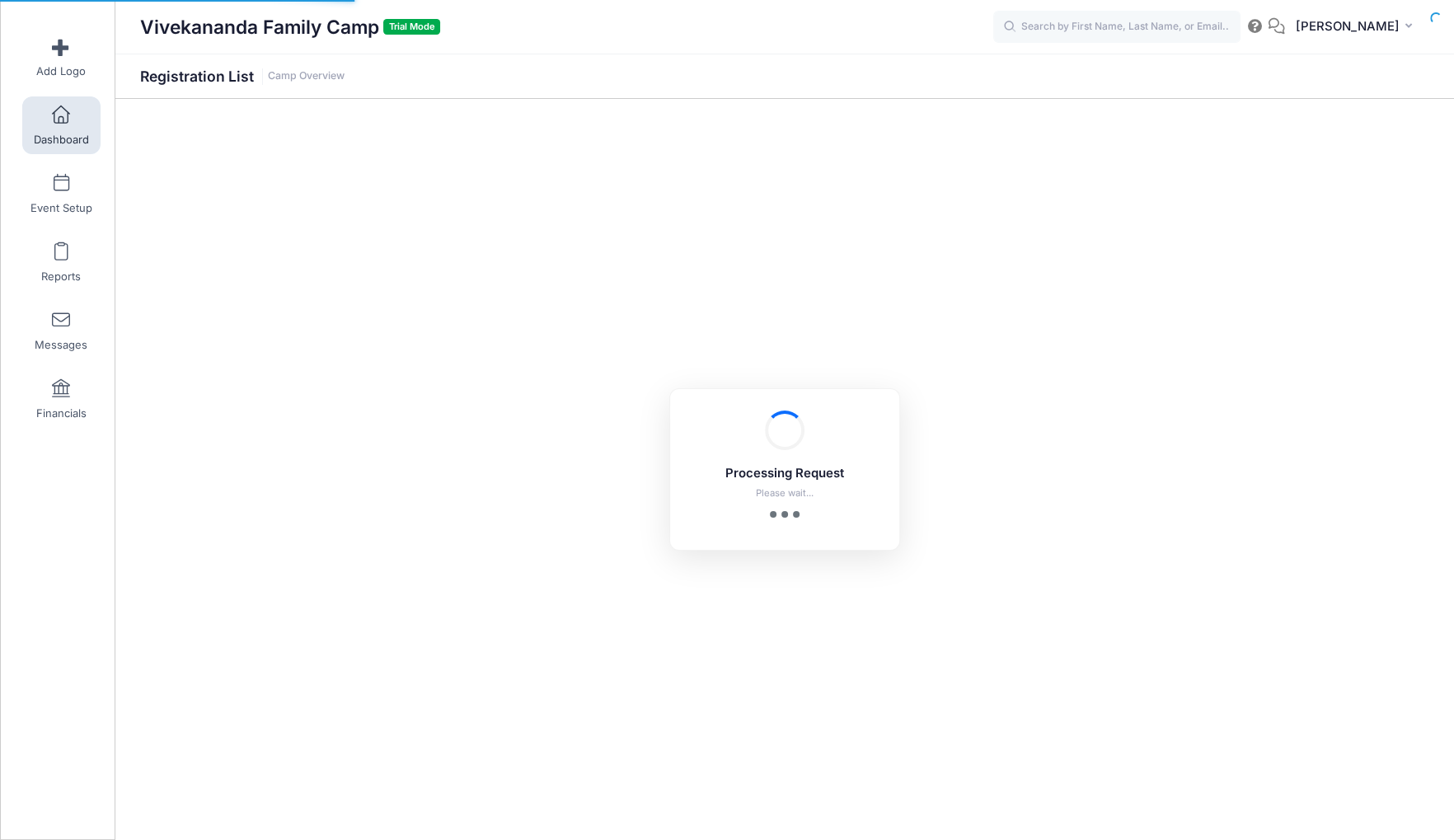
select select "10"
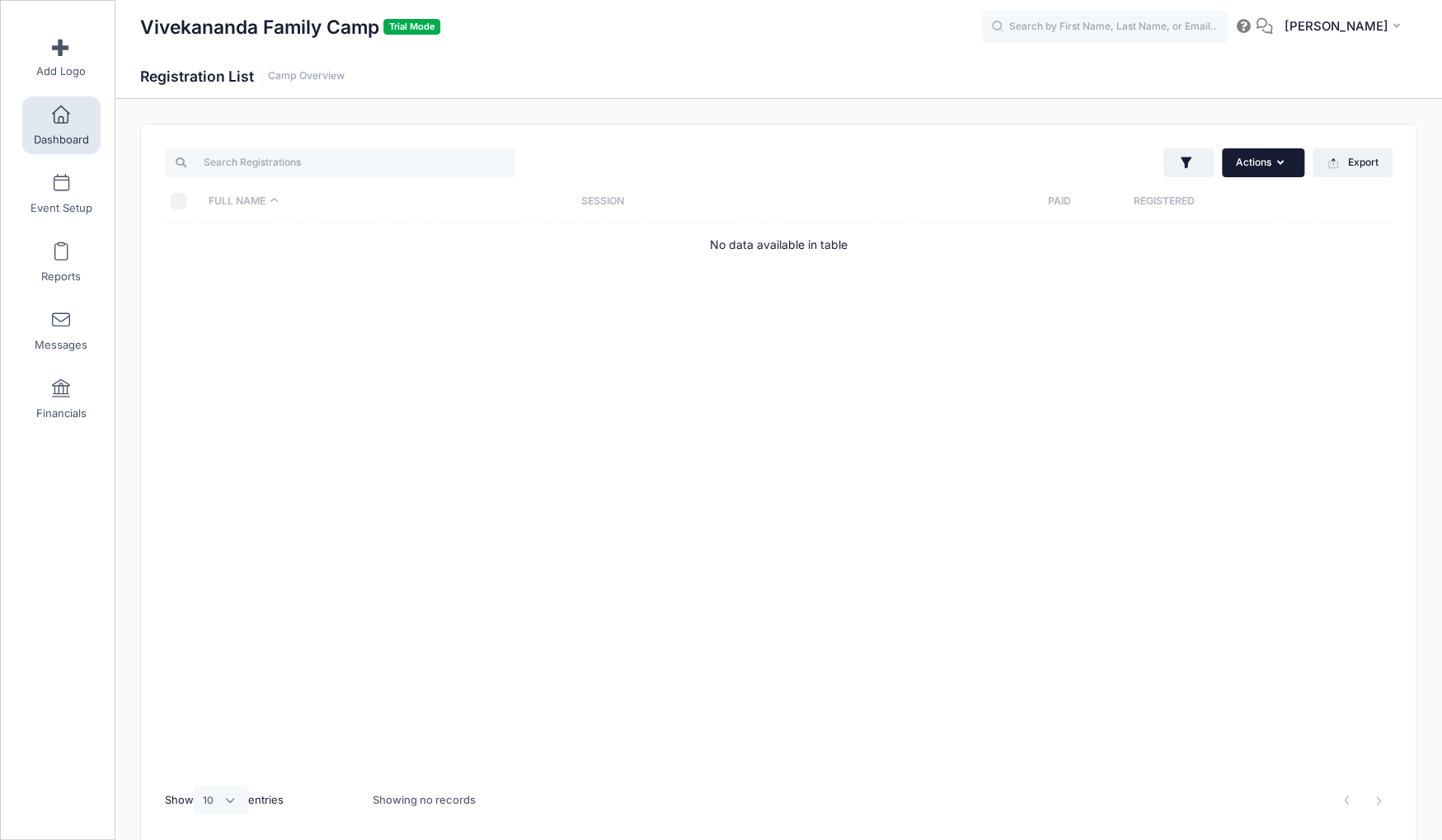
click at [1236, 169] on button "Actions" at bounding box center [1263, 161] width 82 height 28
click at [882, 432] on div "Full Name Session Paid Registered No data available in table" at bounding box center [779, 499] width 1228 height 552
